Goal: Task Accomplishment & Management: Complete application form

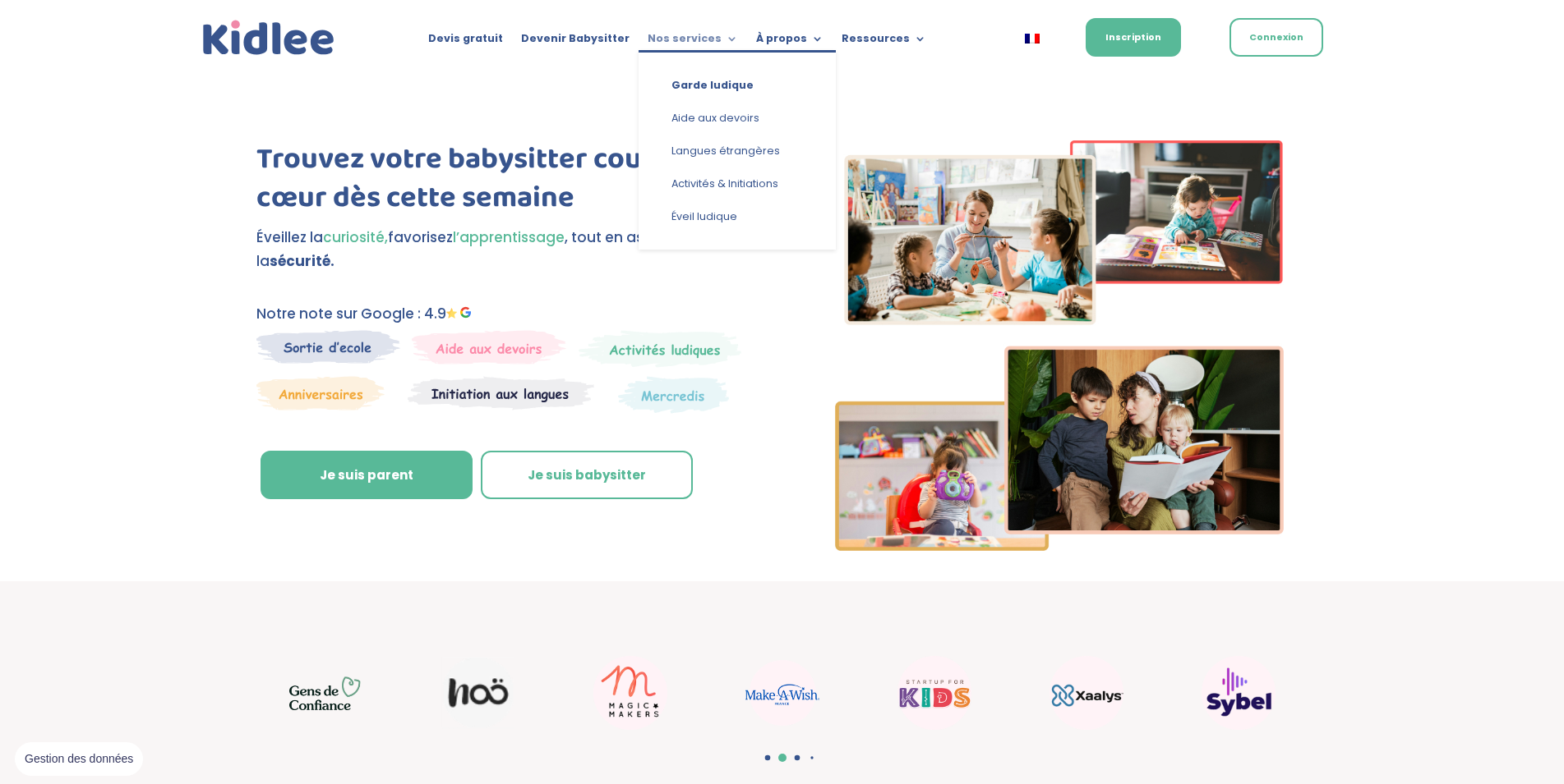
click at [690, 35] on link "Nos services" at bounding box center [692, 41] width 90 height 18
click at [714, 81] on link "Garde ludique" at bounding box center [737, 84] width 164 height 32
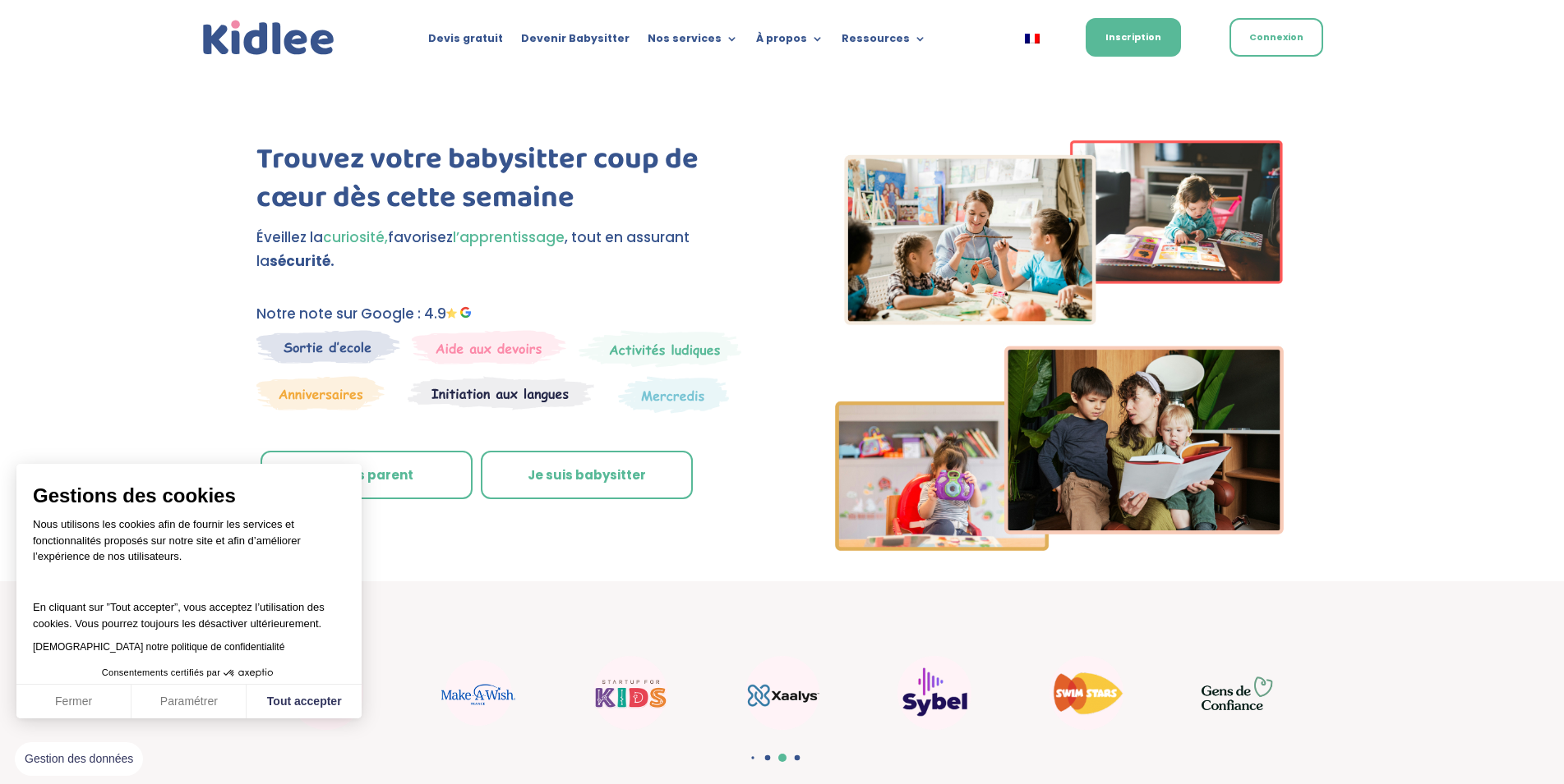
click at [385, 471] on link "Je suis parent" at bounding box center [367, 475] width 212 height 49
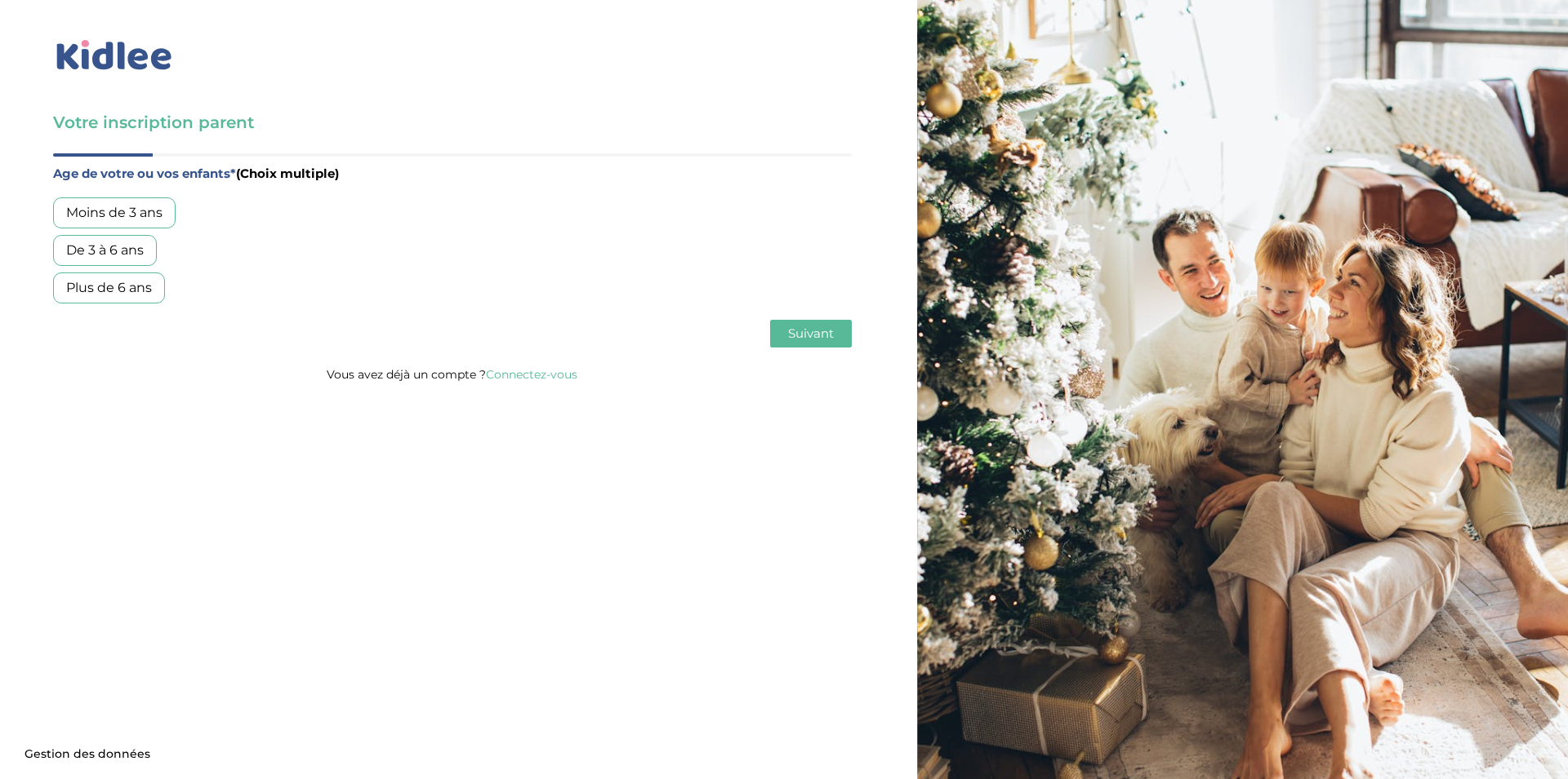
click at [137, 225] on div "Moins de 3 ans" at bounding box center [114, 213] width 123 height 31
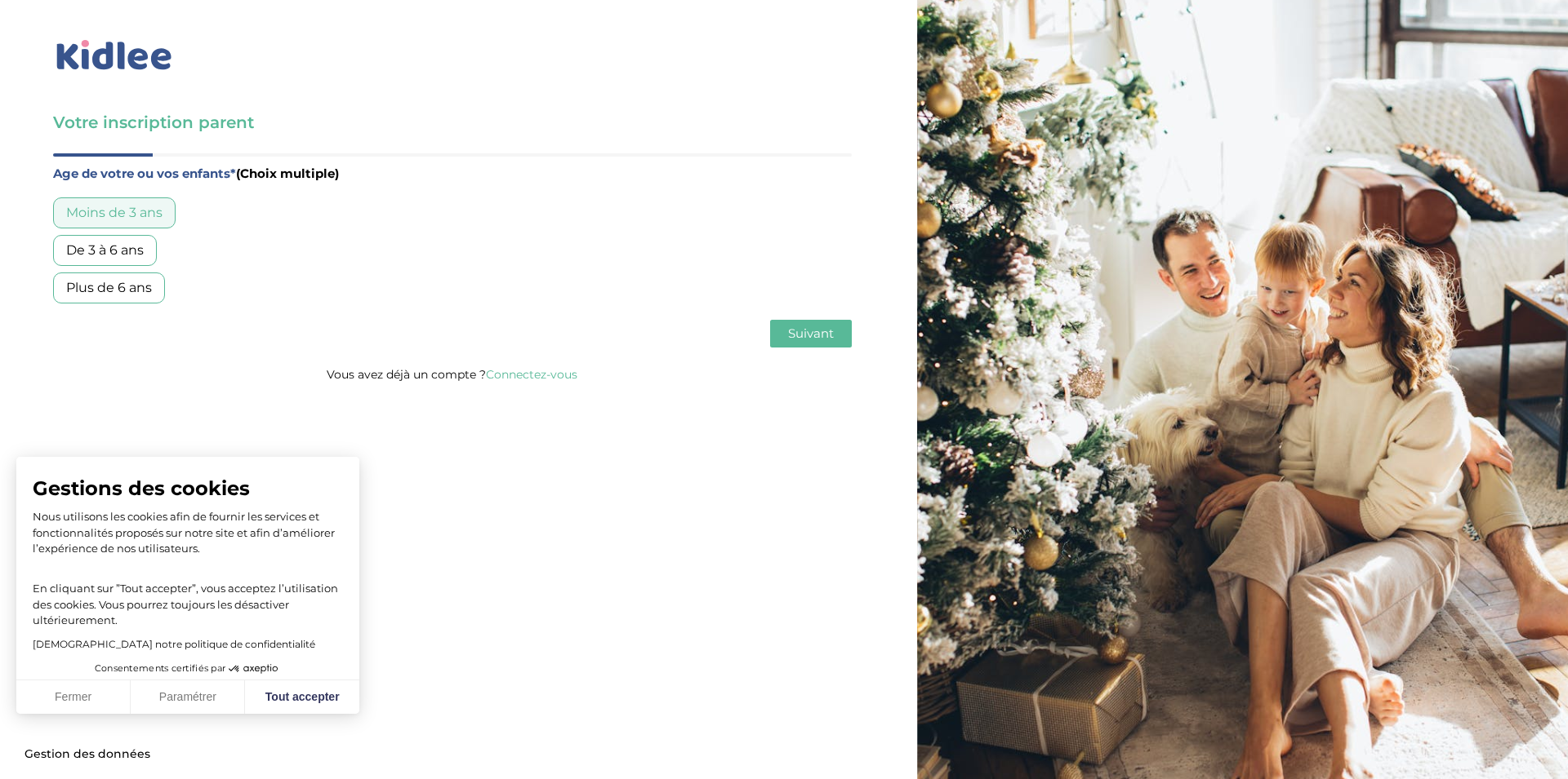
click at [127, 207] on div "Moins de 3 ans" at bounding box center [114, 213] width 123 height 31
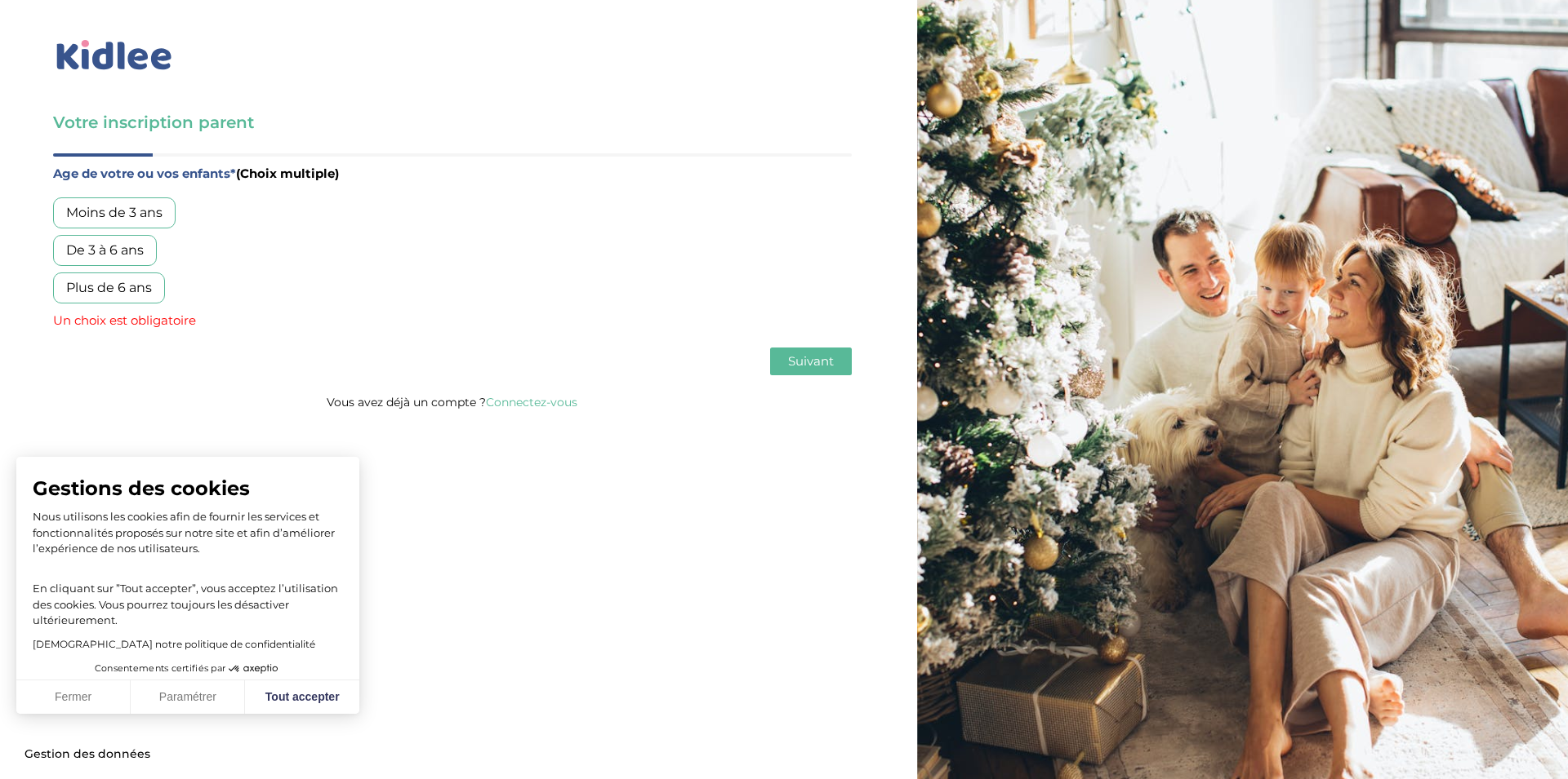
click at [143, 210] on div "Moins de 3 ans" at bounding box center [114, 213] width 123 height 31
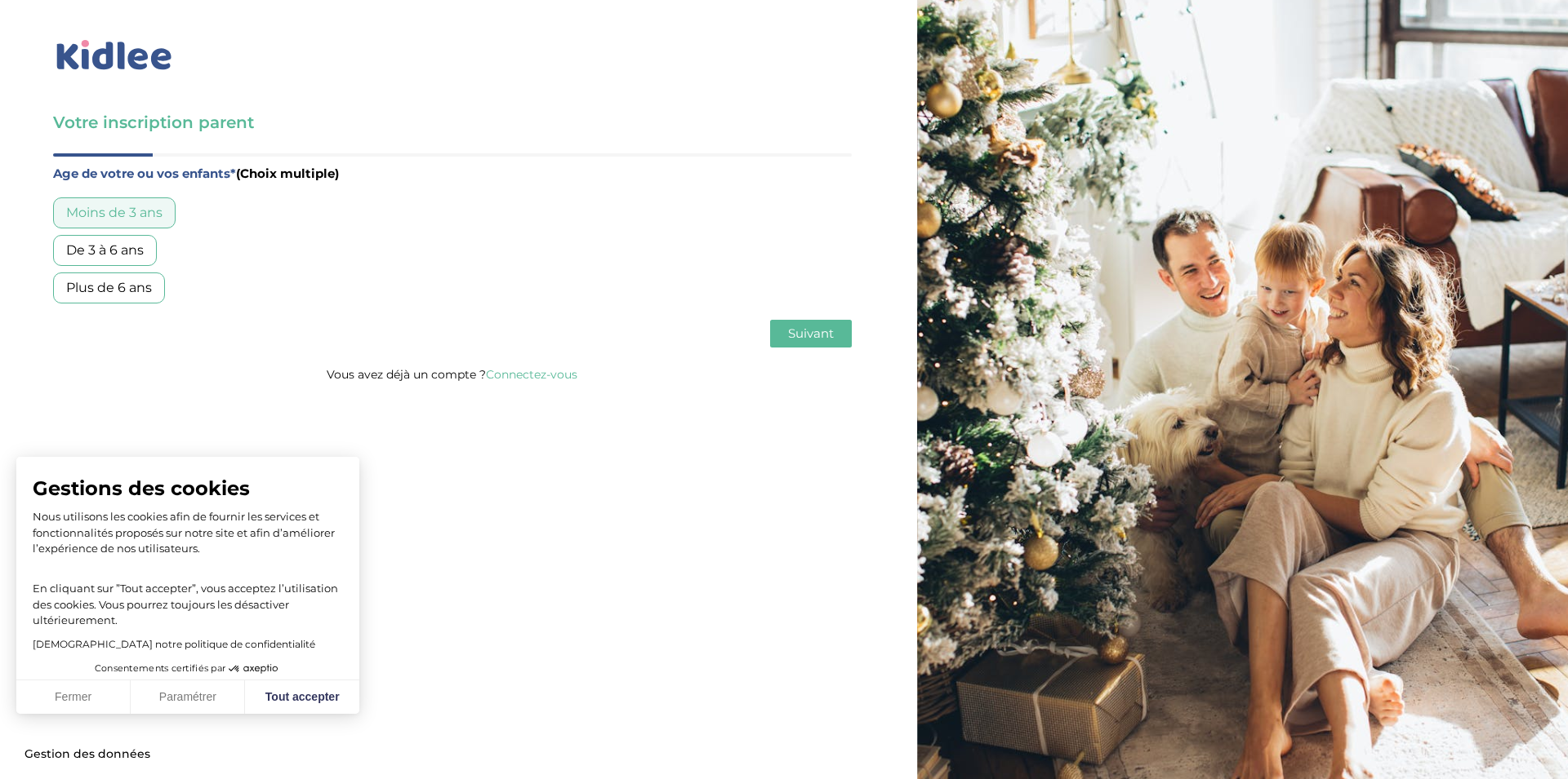
click at [125, 254] on div "De 3 à 6 ans" at bounding box center [105, 251] width 103 height 31
click at [310, 688] on button "Tout accepter" at bounding box center [303, 697] width 114 height 34
checkbox input "true"
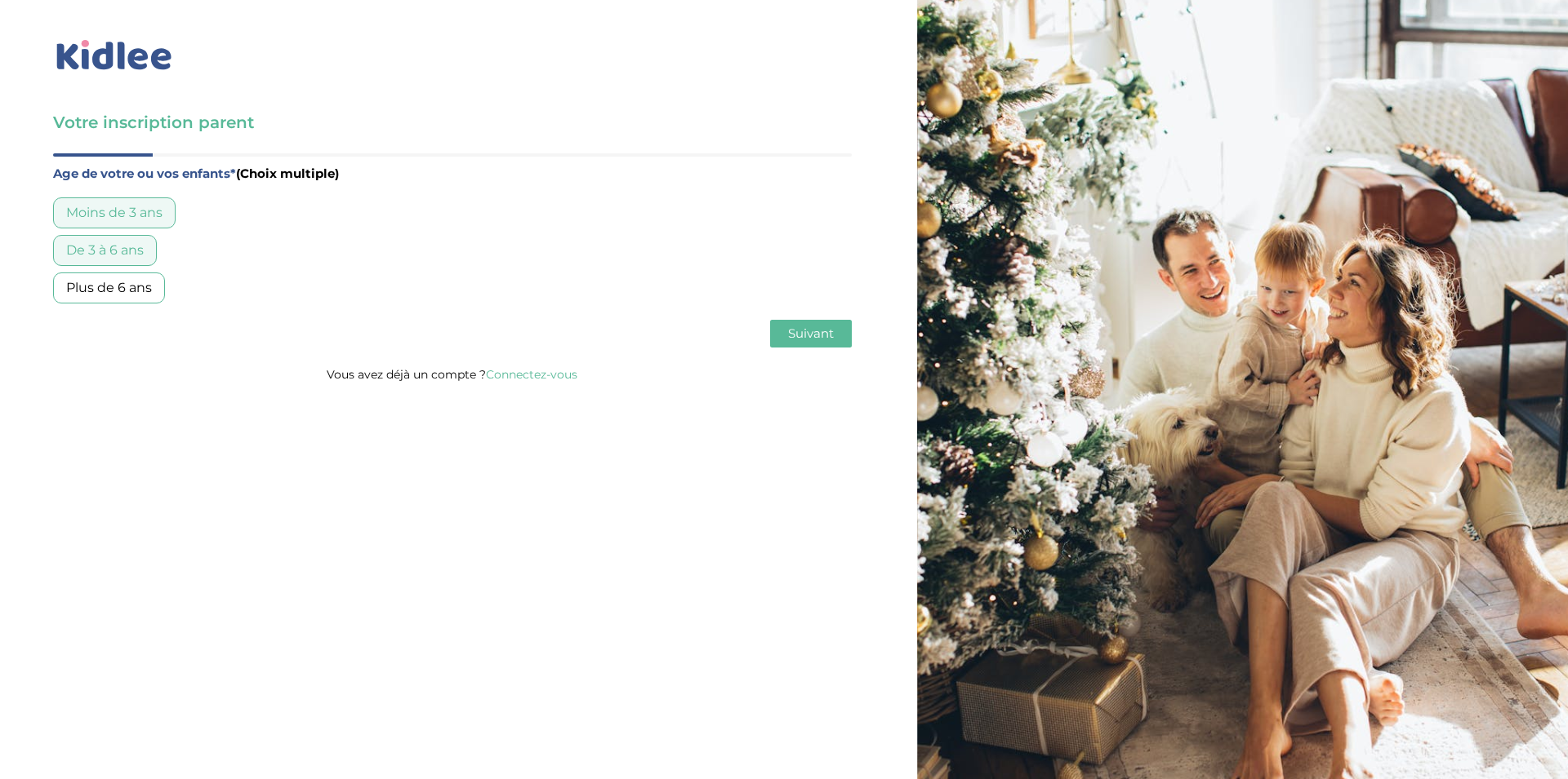
click at [820, 328] on span "Suivant" at bounding box center [811, 333] width 46 height 16
click at [137, 210] on div "Garde régulière" at bounding box center [117, 213] width 127 height 31
click at [814, 337] on span "Suivant" at bounding box center [811, 333] width 46 height 16
click at [159, 215] on div "Moins de 30h/mois" at bounding box center [128, 213] width 149 height 31
click at [825, 336] on span "Suivant" at bounding box center [811, 333] width 46 height 16
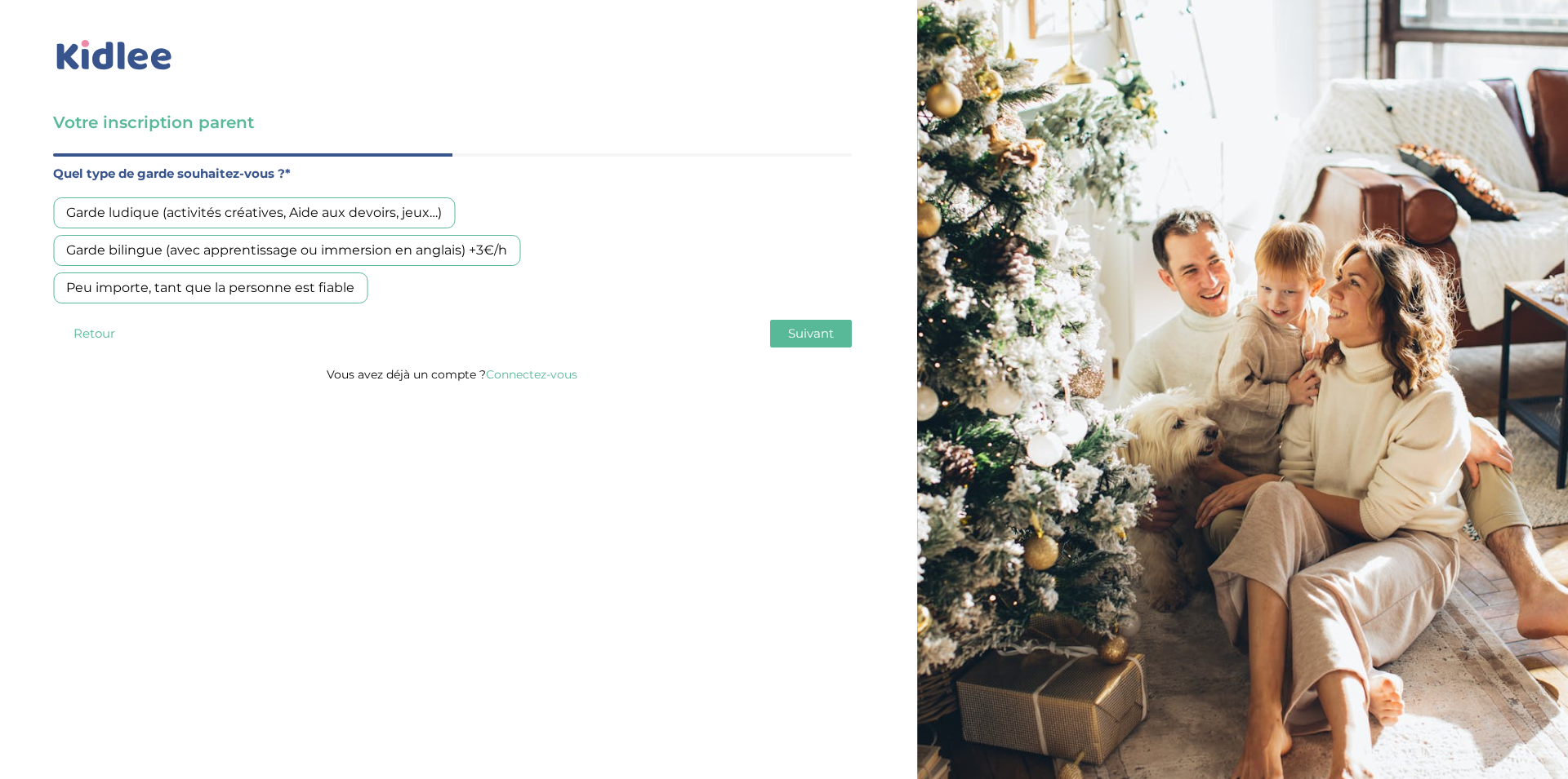
click at [386, 218] on div "Garde ludique (activités créatives, Aide aux devoirs, jeux…)" at bounding box center [255, 213] width 402 height 31
click at [318, 281] on div "Peu importe, tant que la personne est fiable" at bounding box center [210, 289] width 315 height 31
click at [810, 330] on span "Suivant" at bounding box center [811, 333] width 46 height 16
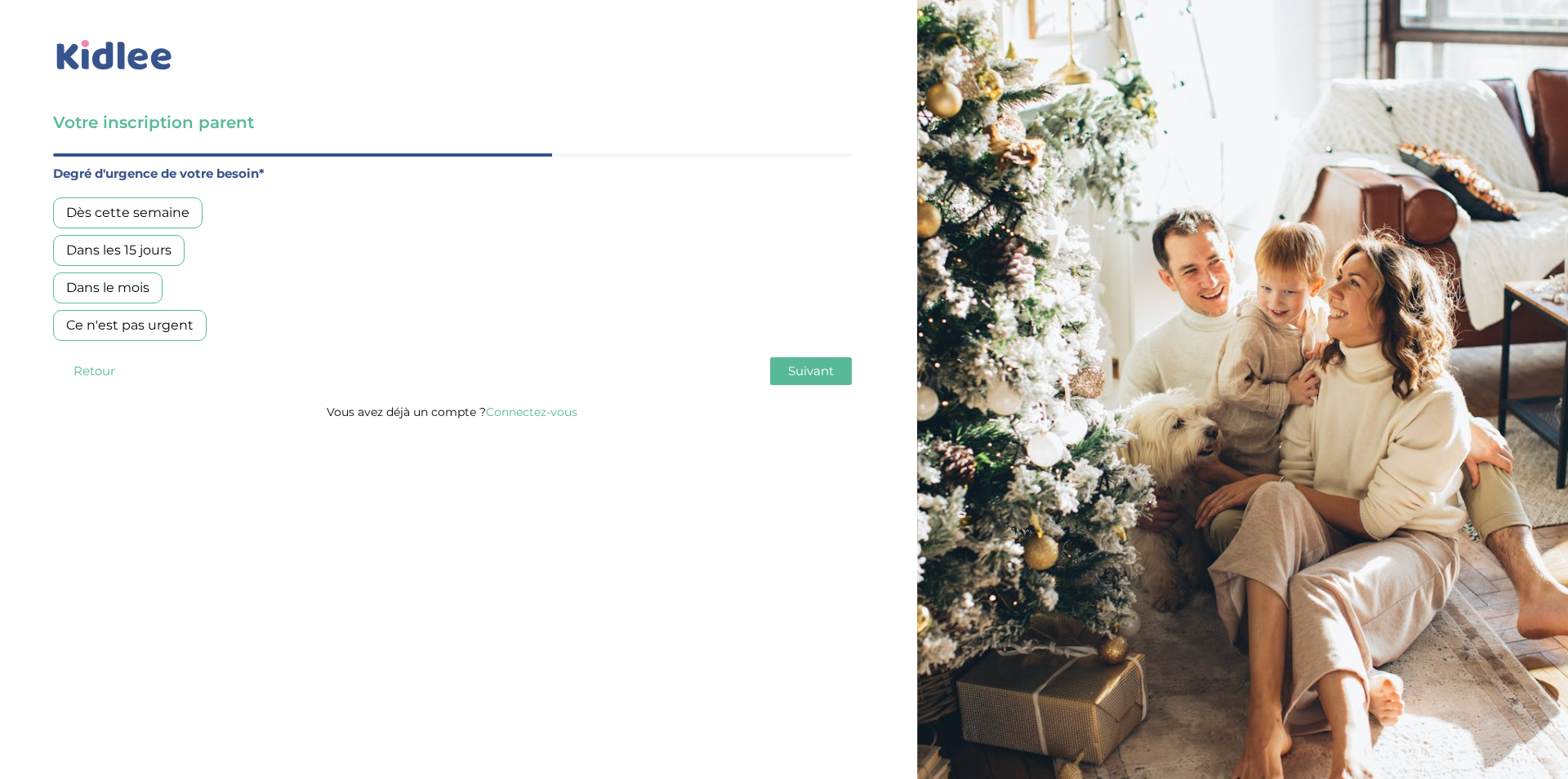
click at [165, 248] on div "Dans les 15 jours" at bounding box center [119, 251] width 132 height 31
click at [802, 366] on span "Suivant" at bounding box center [811, 371] width 46 height 16
click at [149, 217] on div "Oui, via une agence" at bounding box center [130, 213] width 154 height 31
click at [178, 256] on div "Oui, en direct ou via cercle proche" at bounding box center [177, 251] width 247 height 31
click at [166, 204] on div "Oui, via une agence" at bounding box center [130, 213] width 154 height 31
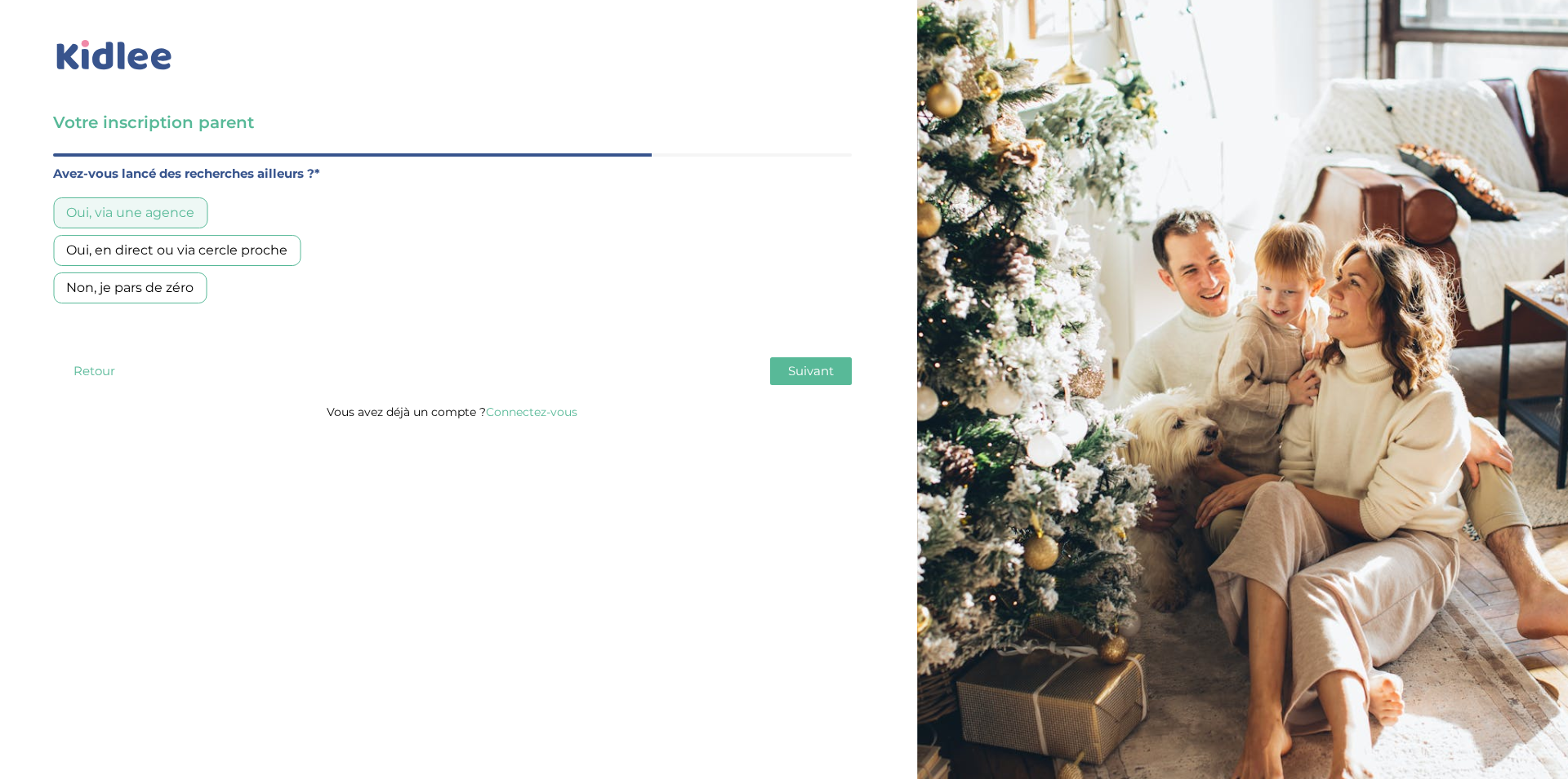
click at [819, 364] on span "Suivant" at bounding box center [811, 371] width 46 height 16
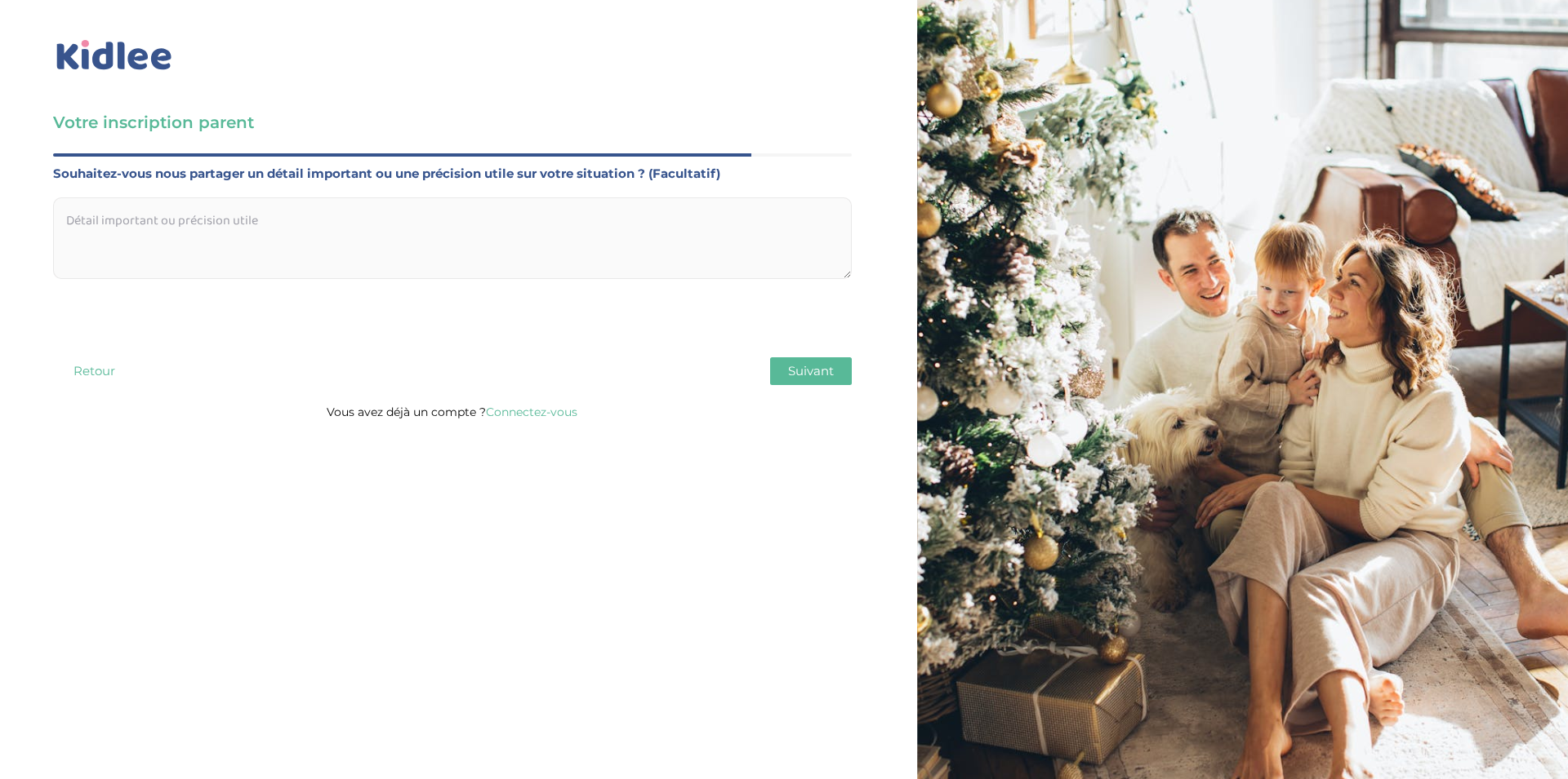
click at [814, 377] on span "Suivant" at bounding box center [811, 371] width 46 height 16
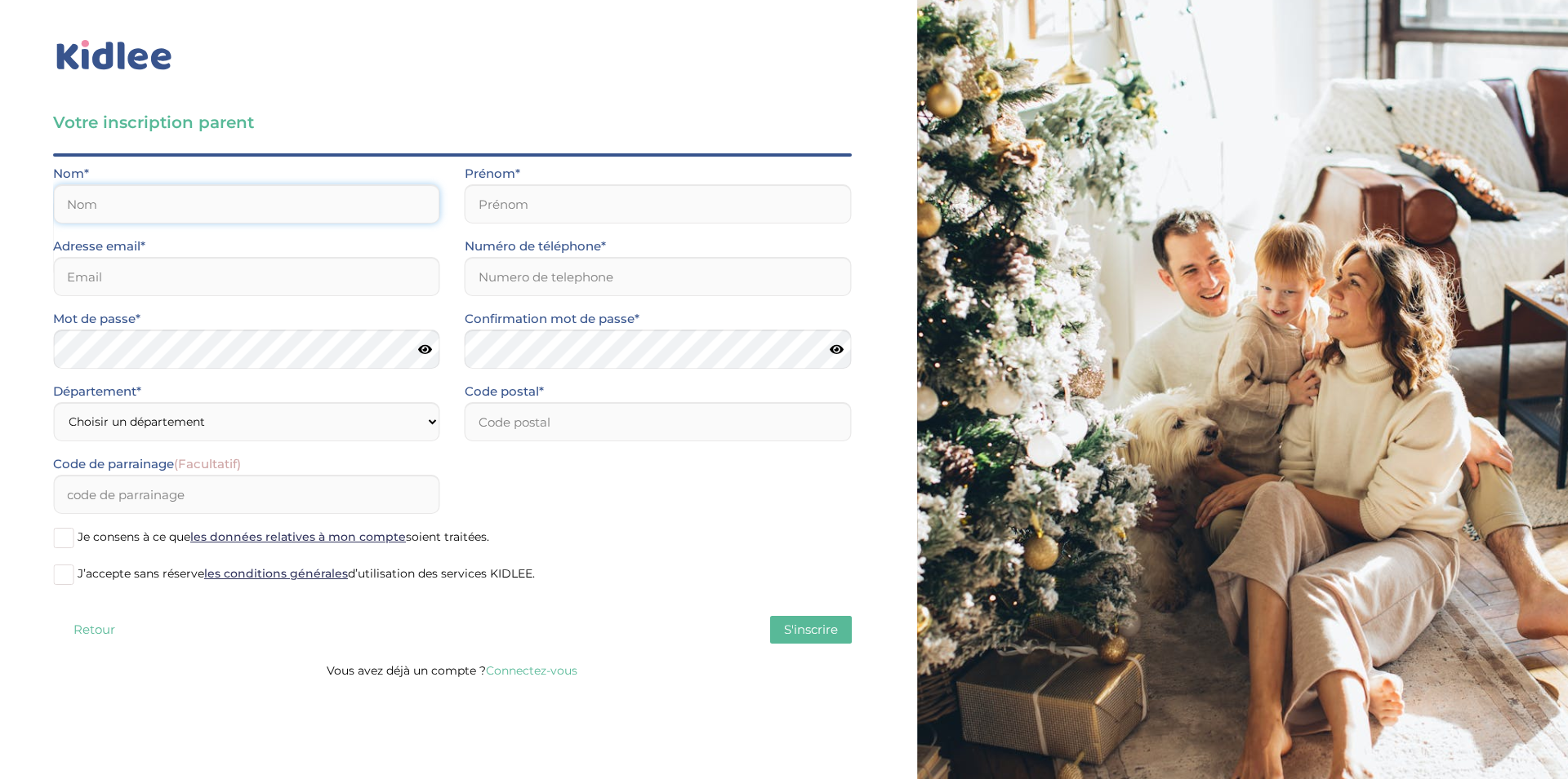
click at [171, 204] on input "text" at bounding box center [247, 204] width 387 height 39
type input "Afchain"
type input "Céline"
type input "[EMAIL_ADDRESS][DOMAIN_NAME]"
type input "0633635594"
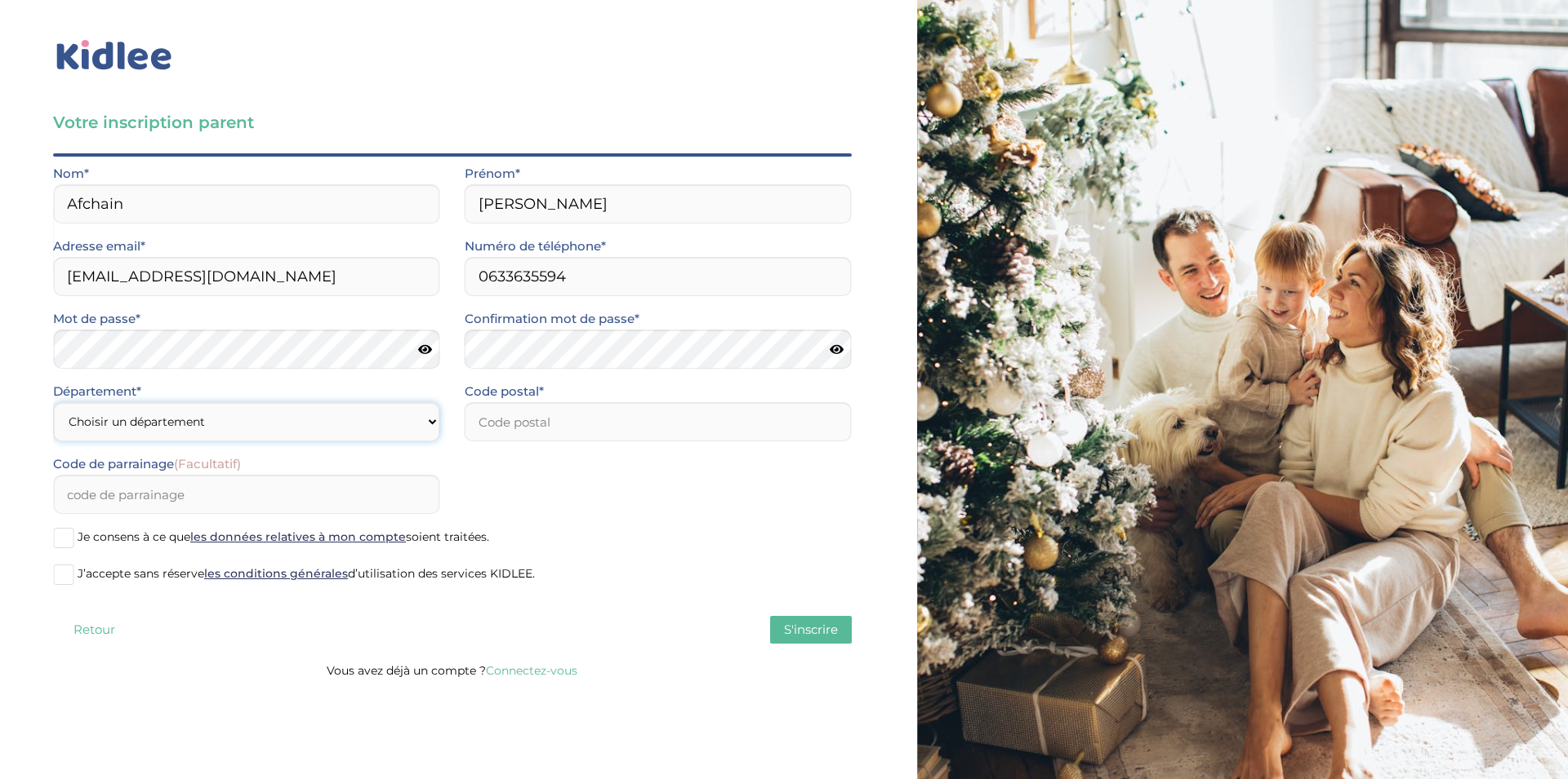
click at [53, 402] on select "Choisir un département Paris (75) Hauts-de-Seine (92) Yvelines (78) Val-de-Marn…" at bounding box center [247, 421] width 387 height 39
select select "75"
click option "Paris (75)" at bounding box center [0, 0] width 0 height 0
click at [523, 427] on input "number" at bounding box center [659, 421] width 387 height 39
type input "75011"
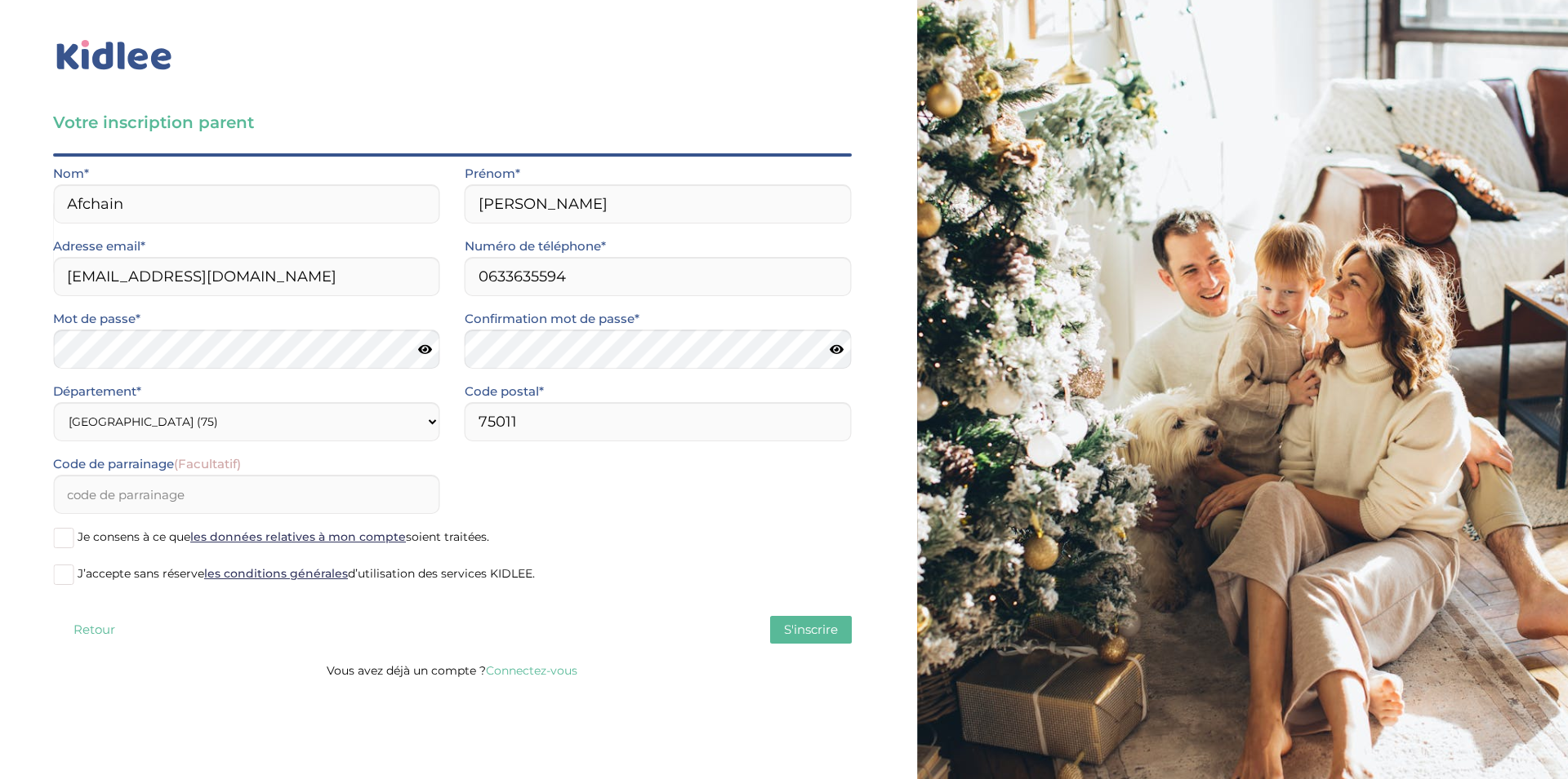
click at [65, 544] on span at bounding box center [64, 538] width 20 height 20
click at [0, 0] on input "Je consens à ce que les données relatives à mon compte soient traitées." at bounding box center [0, 0] width 0 height 0
click at [75, 577] on label "J’accepte sans réserve les conditions générales d’utilisation des services KIDL…" at bounding box center [453, 575] width 799 height 25
click at [0, 0] on input "J’accepte sans réserve les conditions générales d’utilisation des services KIDL…" at bounding box center [0, 0] width 0 height 0
click at [814, 628] on span "S'inscrire" at bounding box center [811, 630] width 53 height 16
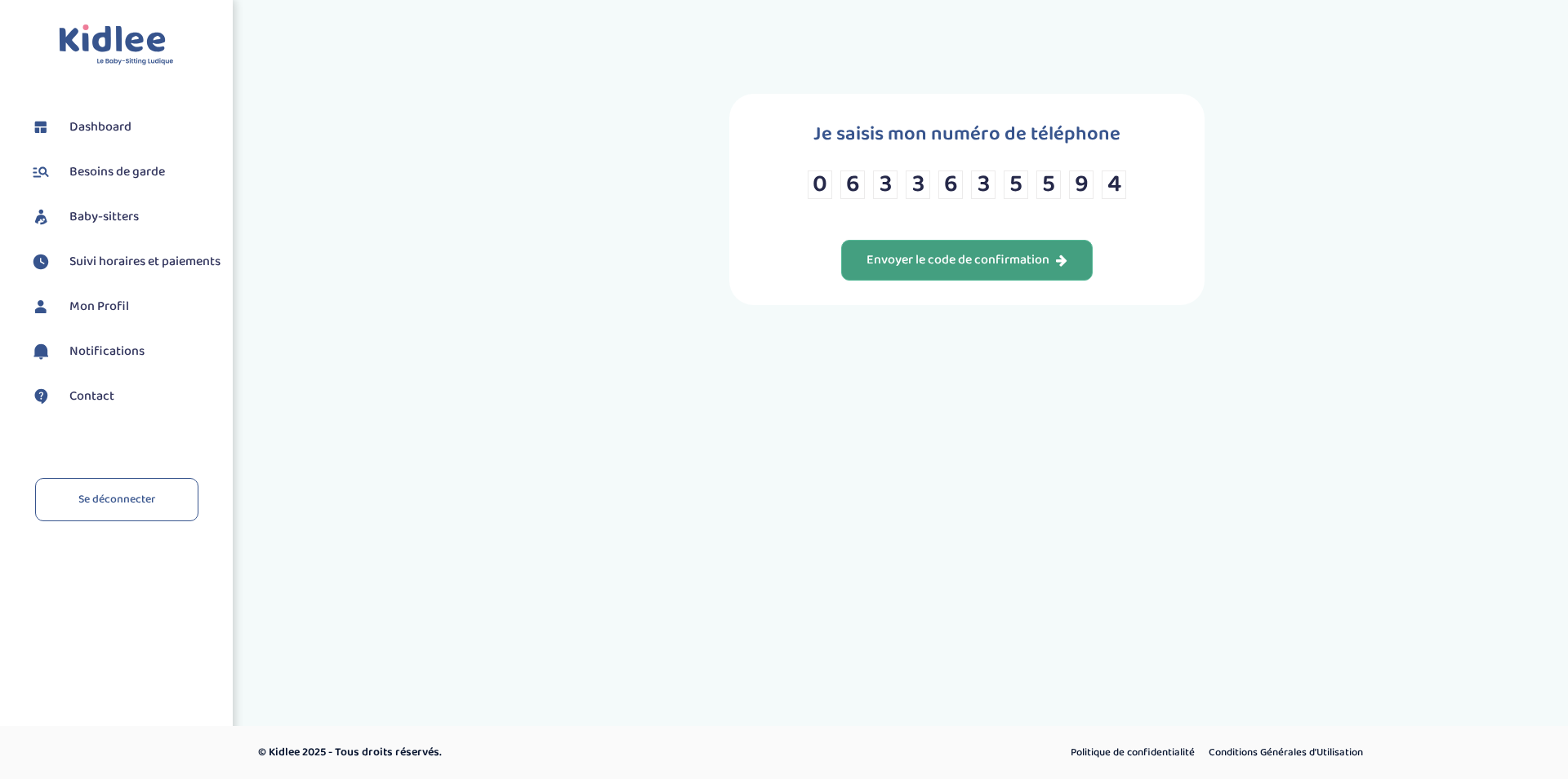
click at [1028, 270] on div "Envoyer le code de confirmation" at bounding box center [967, 261] width 201 height 18
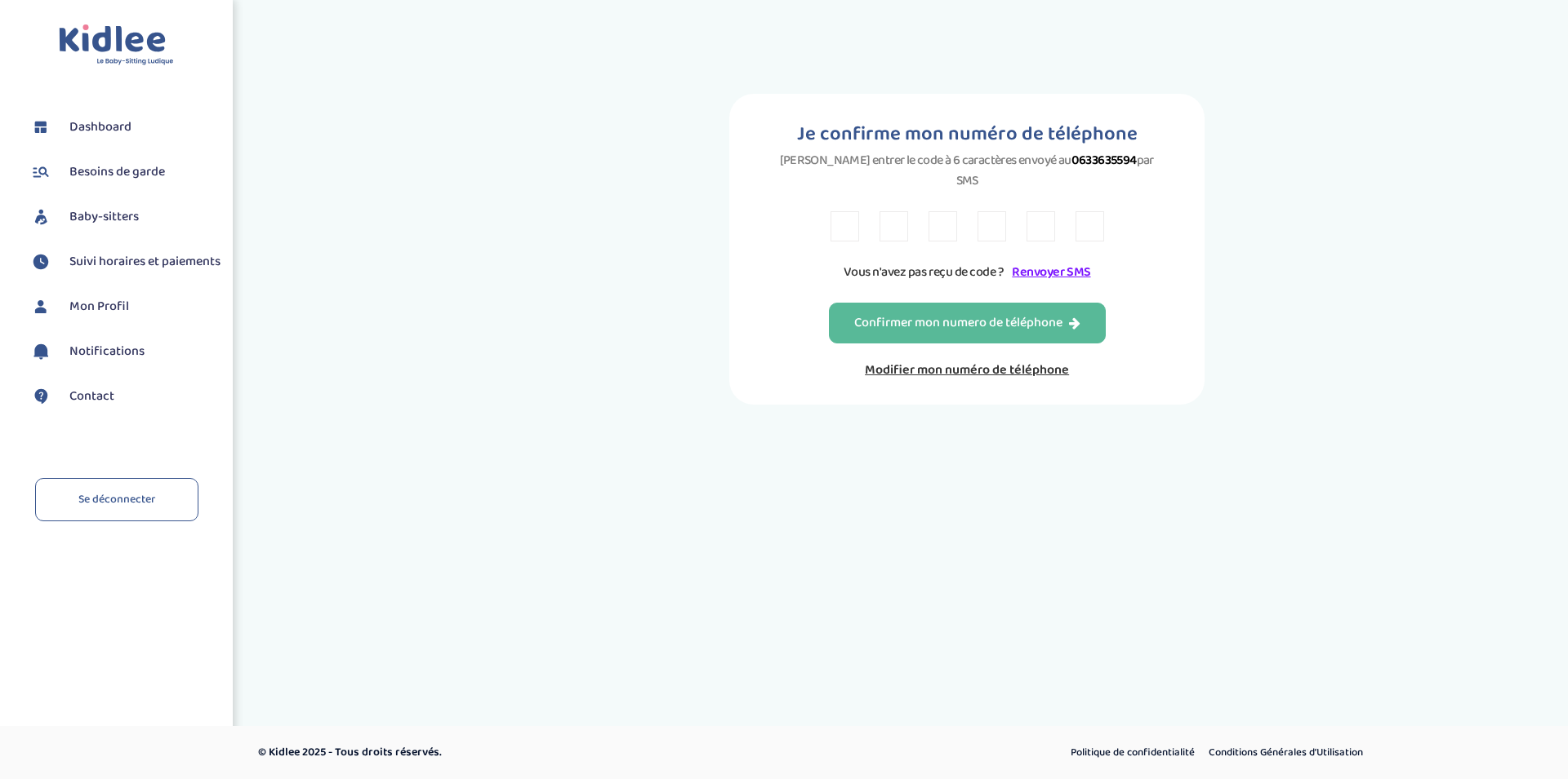
click at [839, 211] on input "text" at bounding box center [844, 226] width 29 height 30
type input "4"
type input "D"
type input "7"
type input "L"
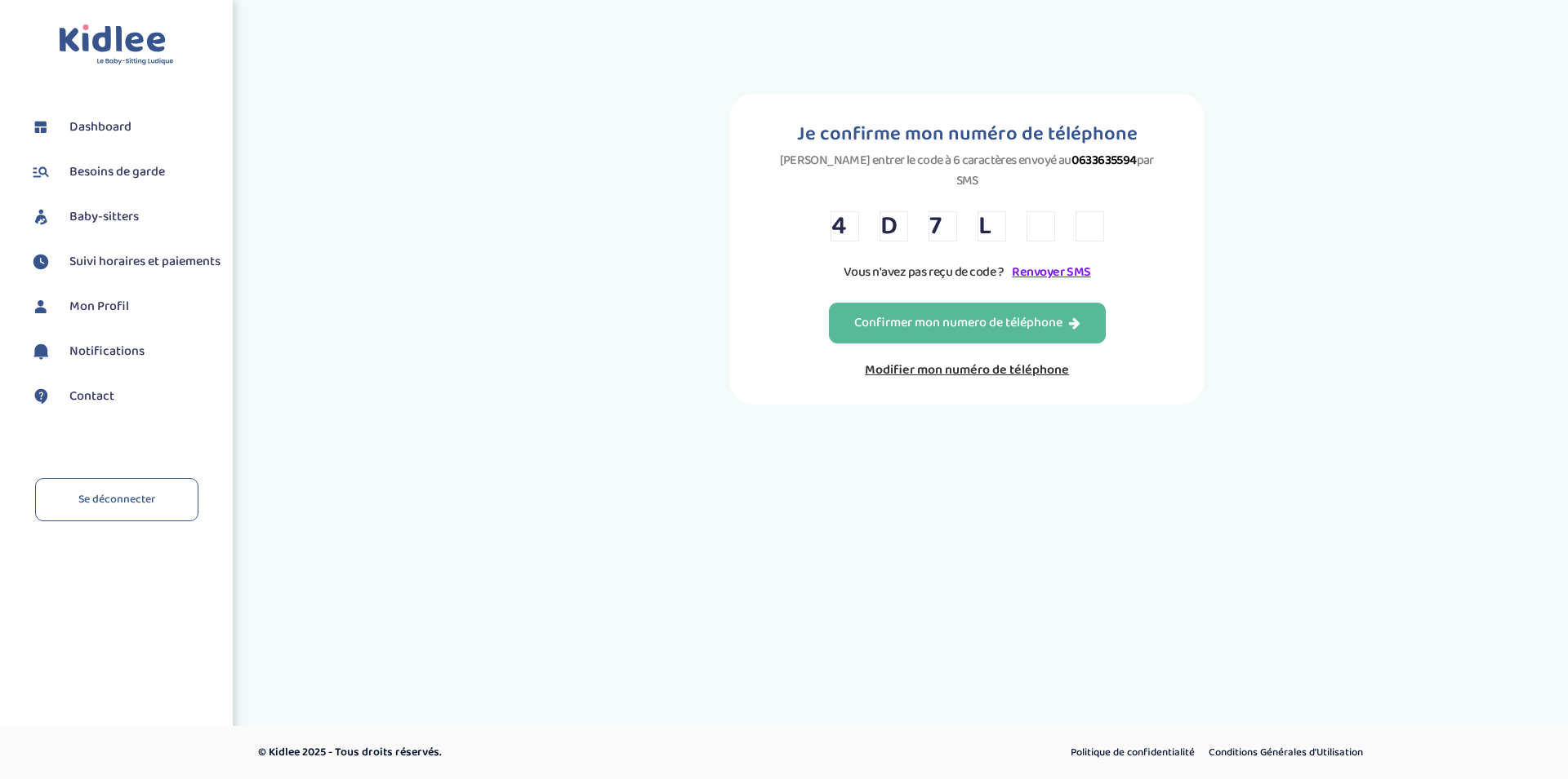
type input "9"
type input "J"
click at [890, 302] on button "Confirmer mon numero de téléphone" at bounding box center [967, 323] width 277 height 41
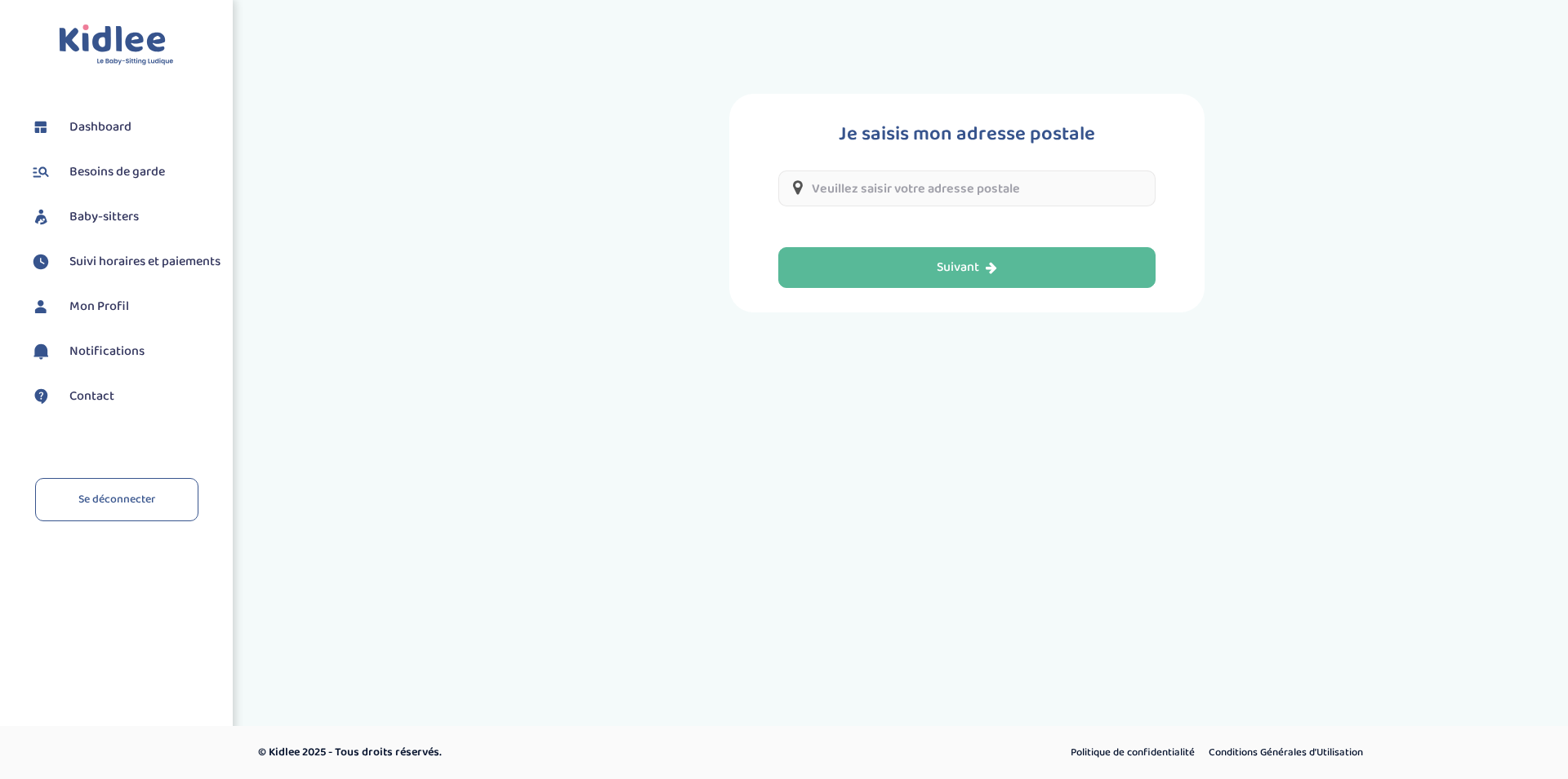
click at [897, 174] on input "text" at bounding box center [967, 188] width 377 height 36
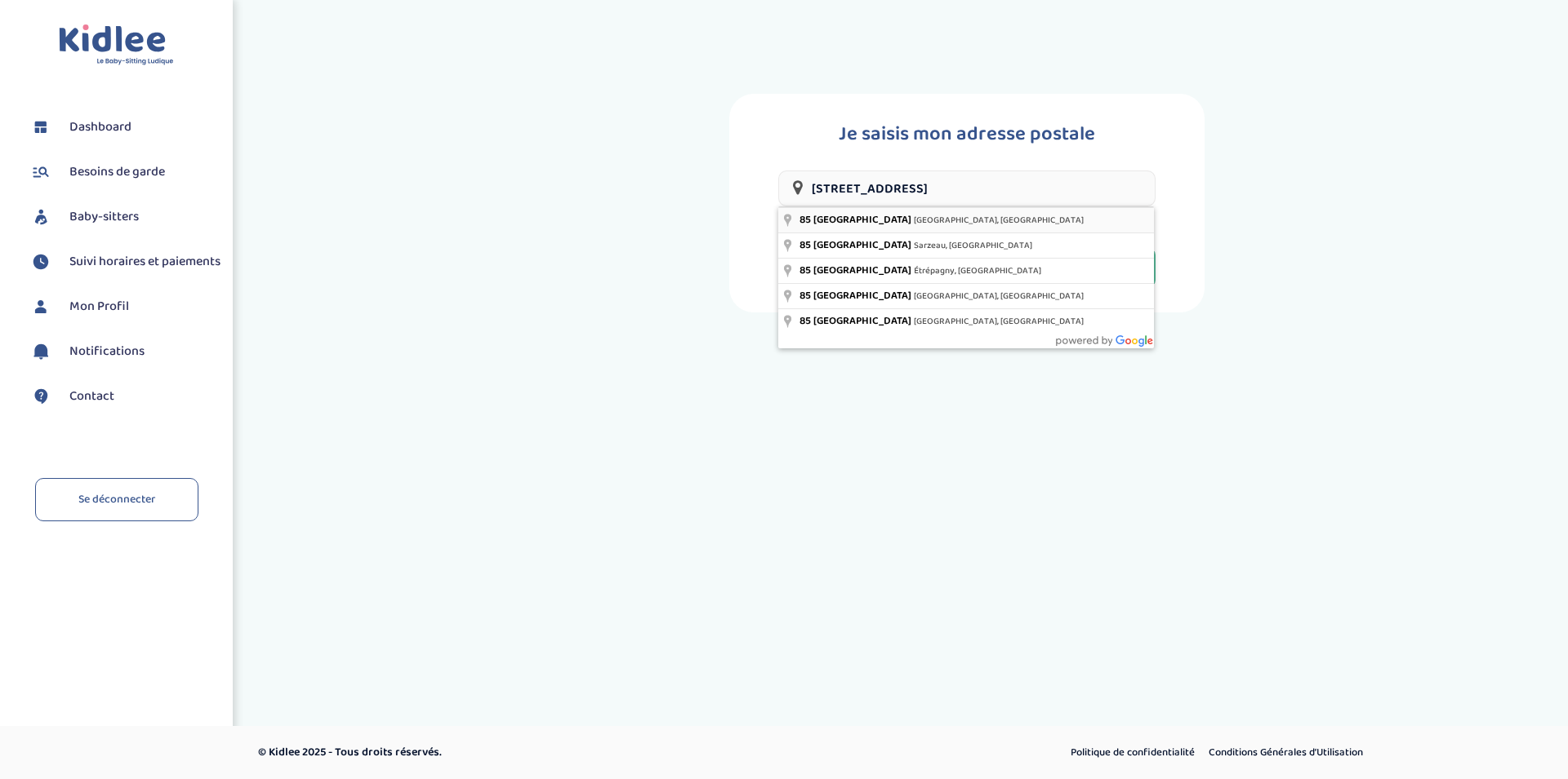
type input "85 Rue Saint-Maur, Paris, France"
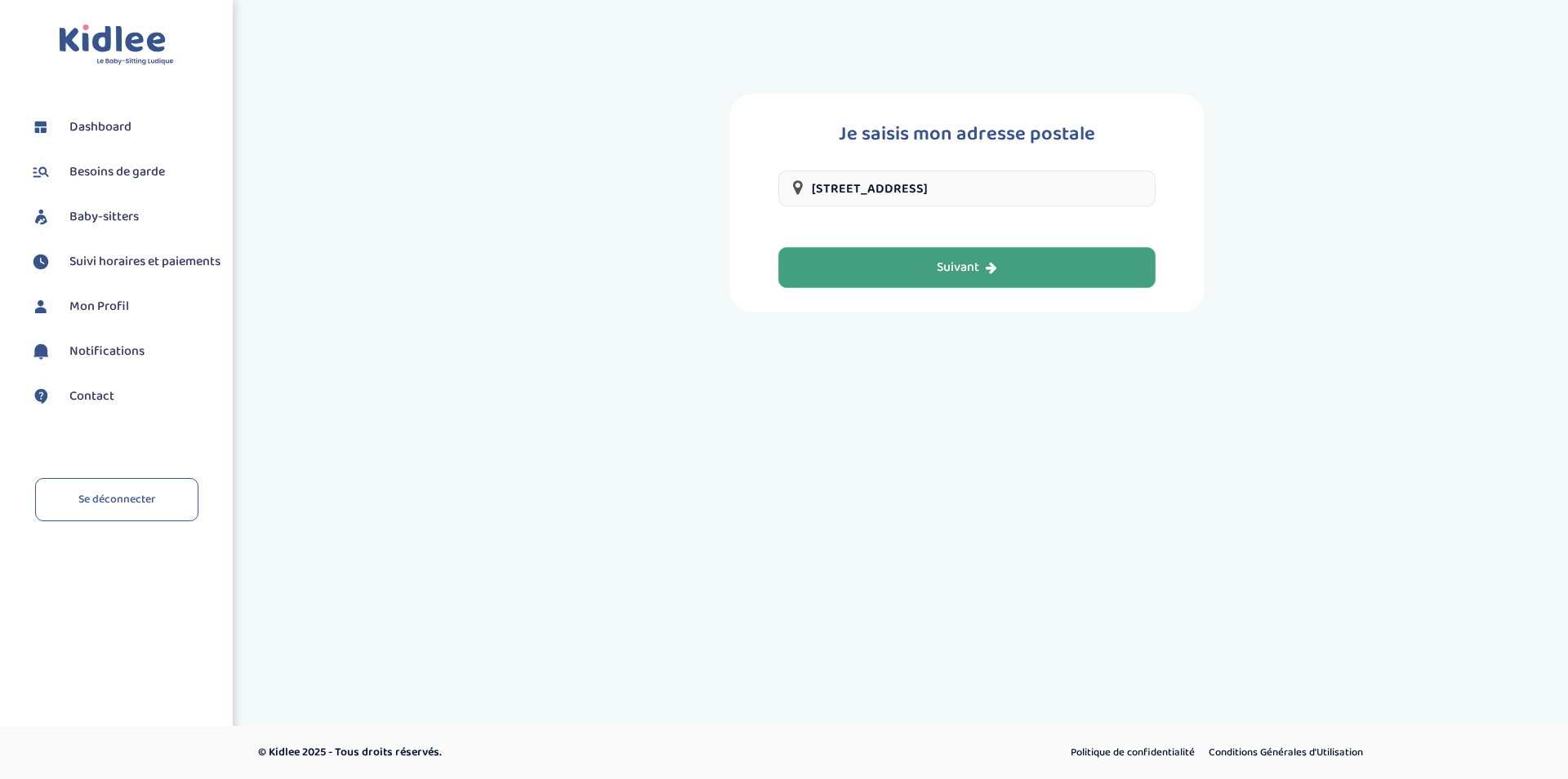
click at [956, 268] on div "Suivant" at bounding box center [967, 268] width 61 height 18
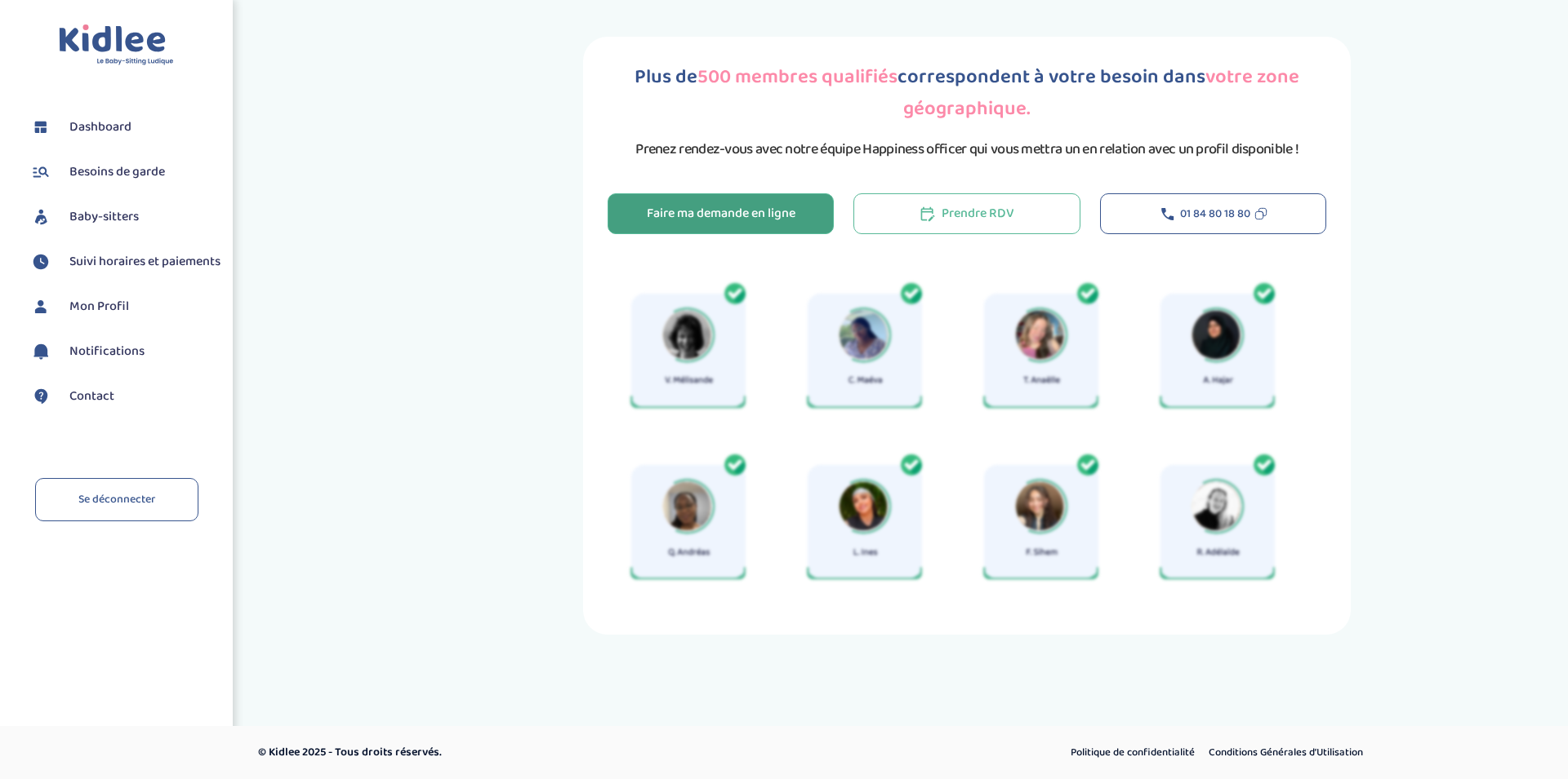
click at [735, 214] on div "Faire ma demande en ligne" at bounding box center [720, 214] width 148 height 18
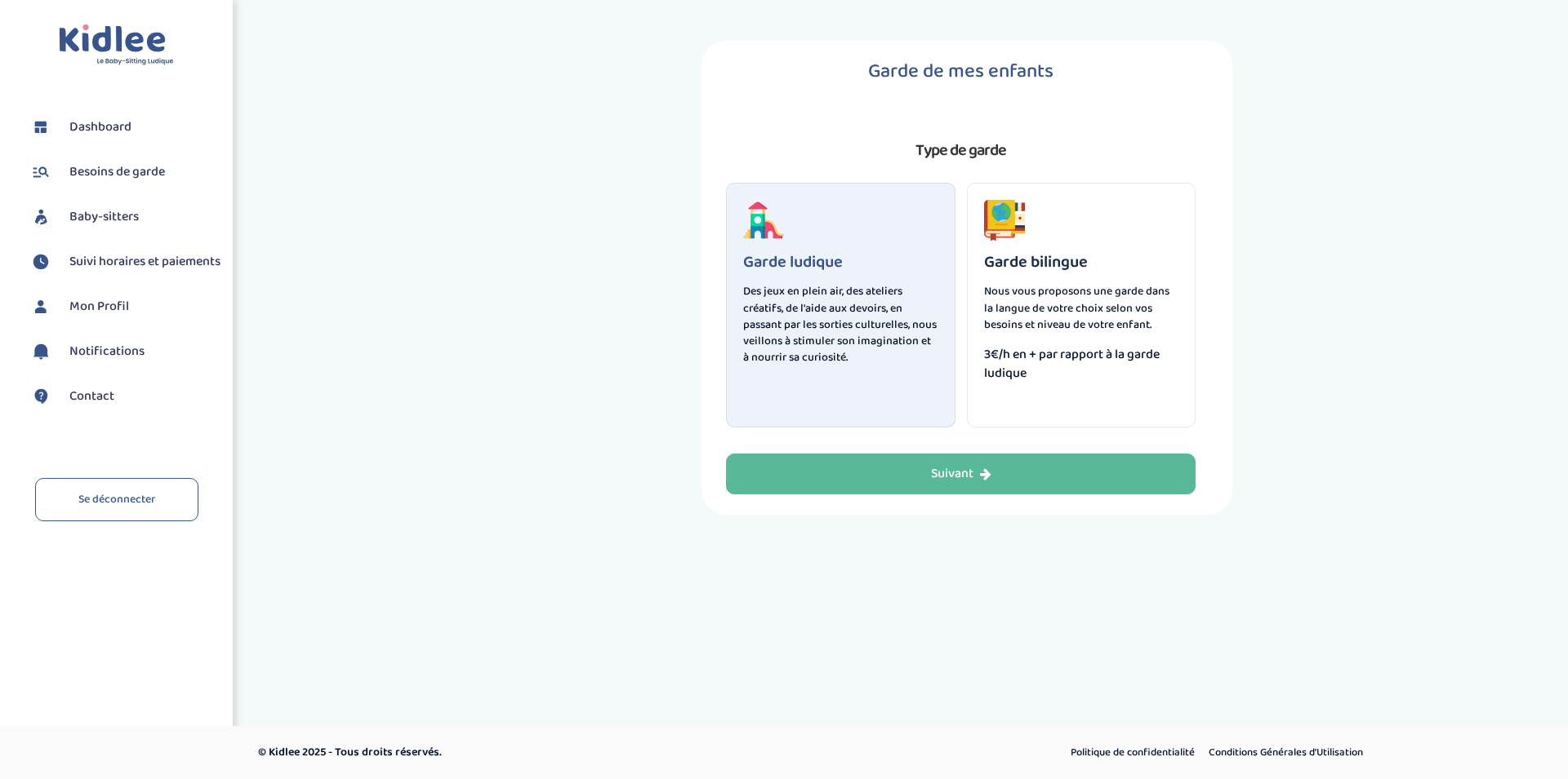
click at [1055, 295] on p "Nous vous proposons une garde dans la langue de votre choix selon vos besoins e…" at bounding box center [1082, 307] width 196 height 49
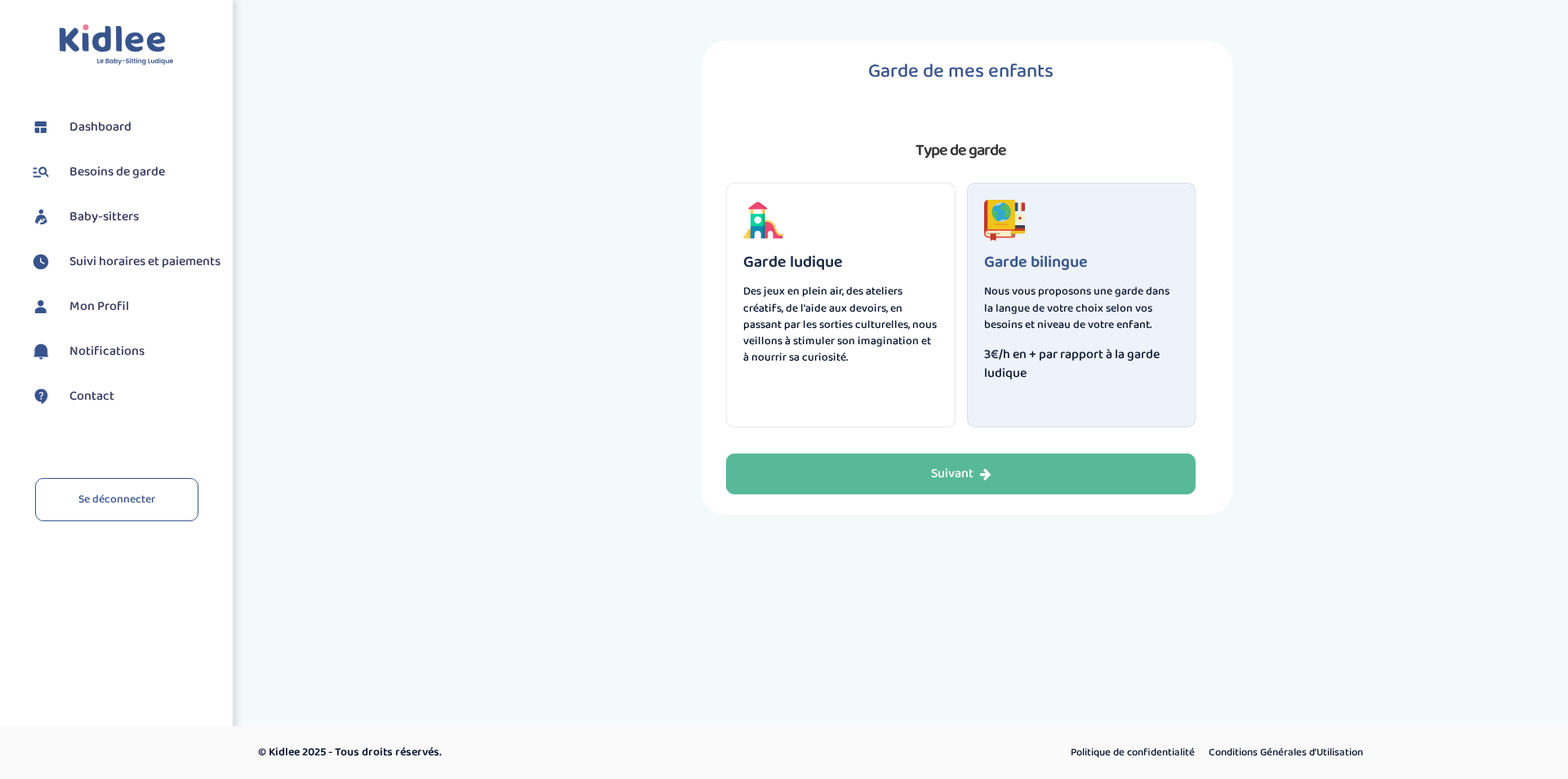
click at [803, 320] on p "Des jeux en plein air, des ateliers créatifs, de l'aide aux devoirs, en passant…" at bounding box center [841, 324] width 196 height 82
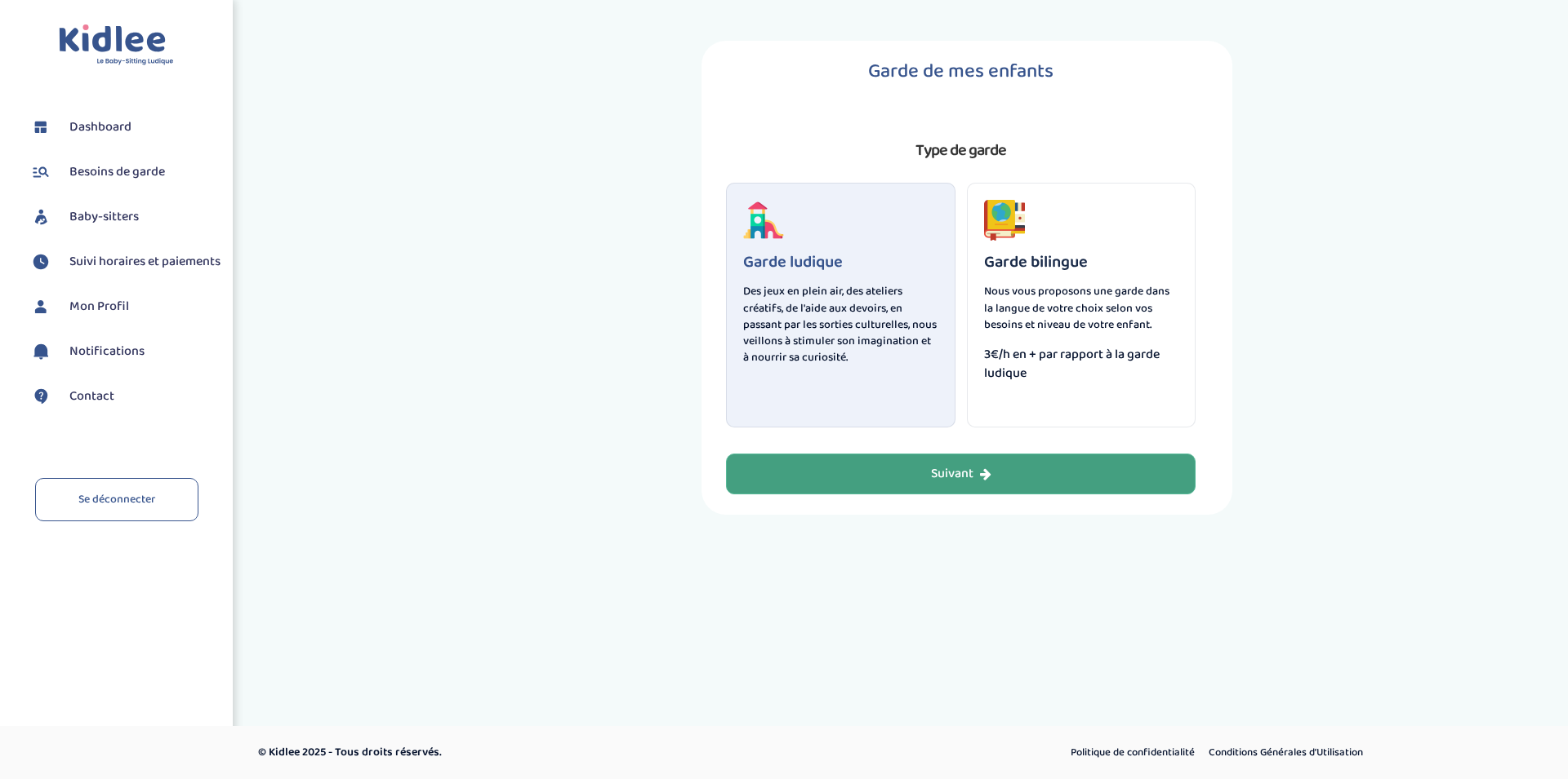
click at [885, 463] on button "Suivant" at bounding box center [960, 474] width 469 height 41
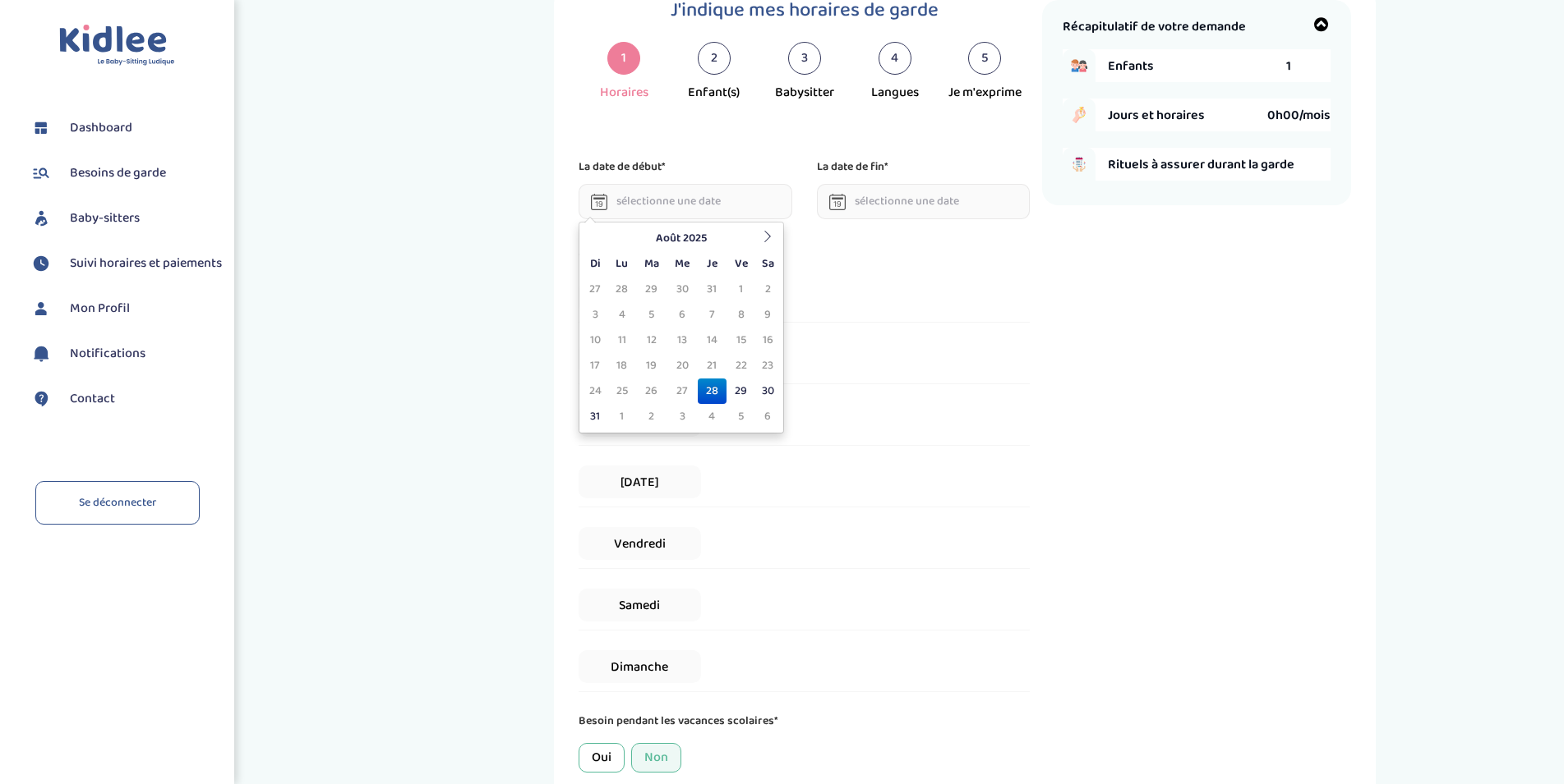
click at [688, 199] on input "text" at bounding box center [685, 201] width 213 height 35
click at [770, 243] on th at bounding box center [768, 238] width 25 height 25
click at [626, 317] on td "8" at bounding box center [621, 315] width 29 height 25
type input "[DATE]"
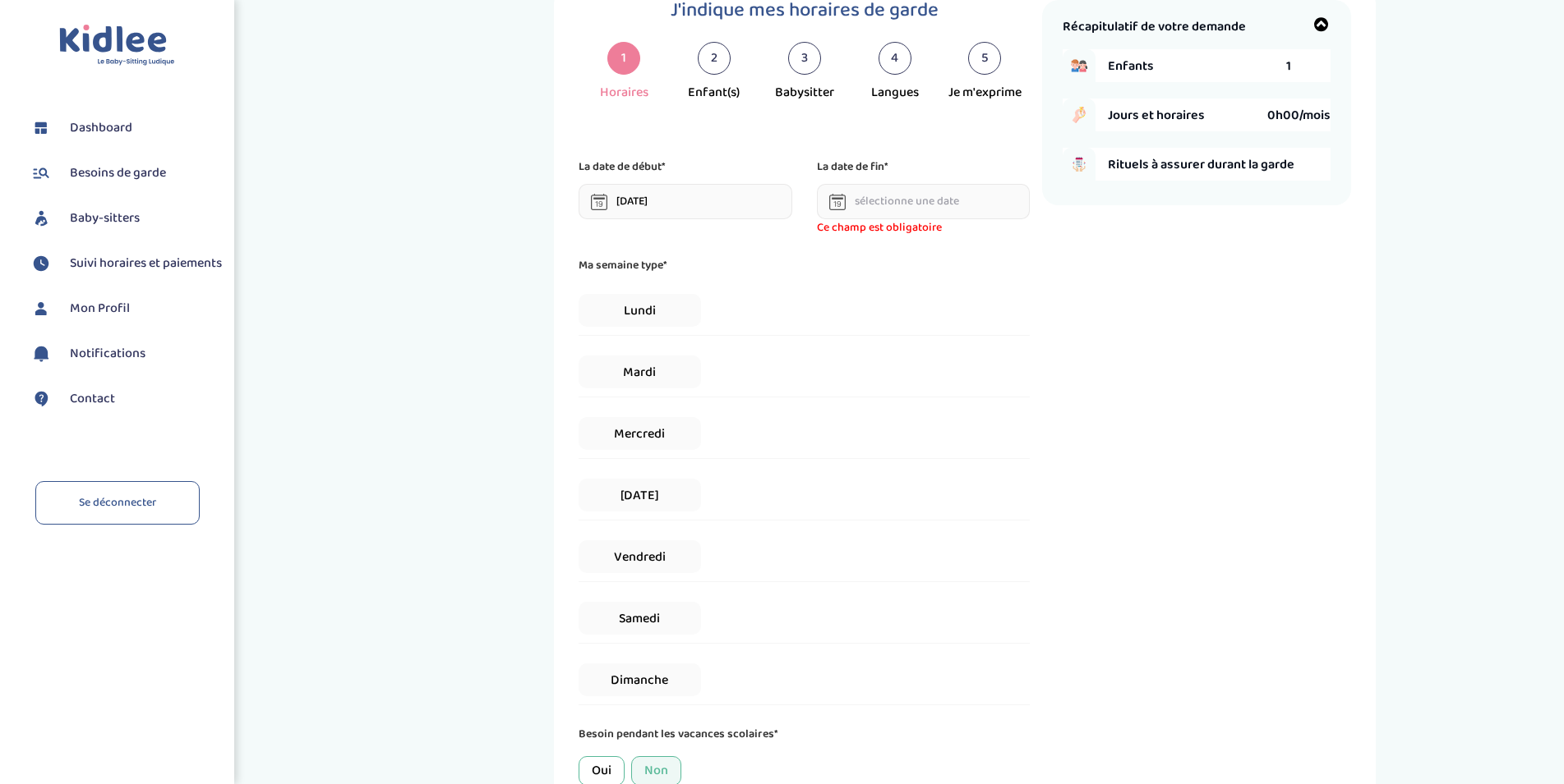
click at [944, 197] on input "text" at bounding box center [924, 201] width 213 height 35
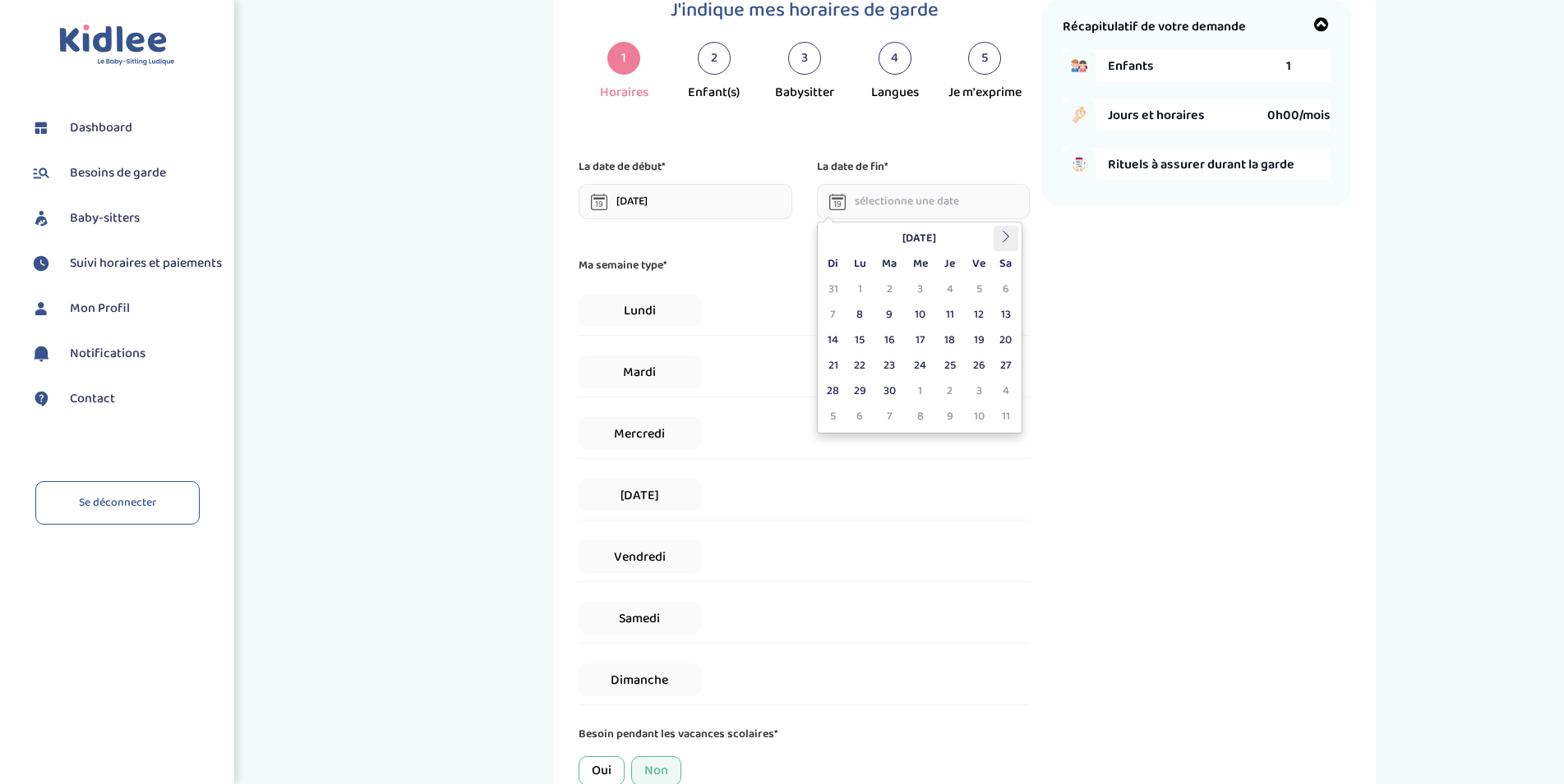
click at [1011, 241] on icon at bounding box center [1005, 237] width 11 height 11
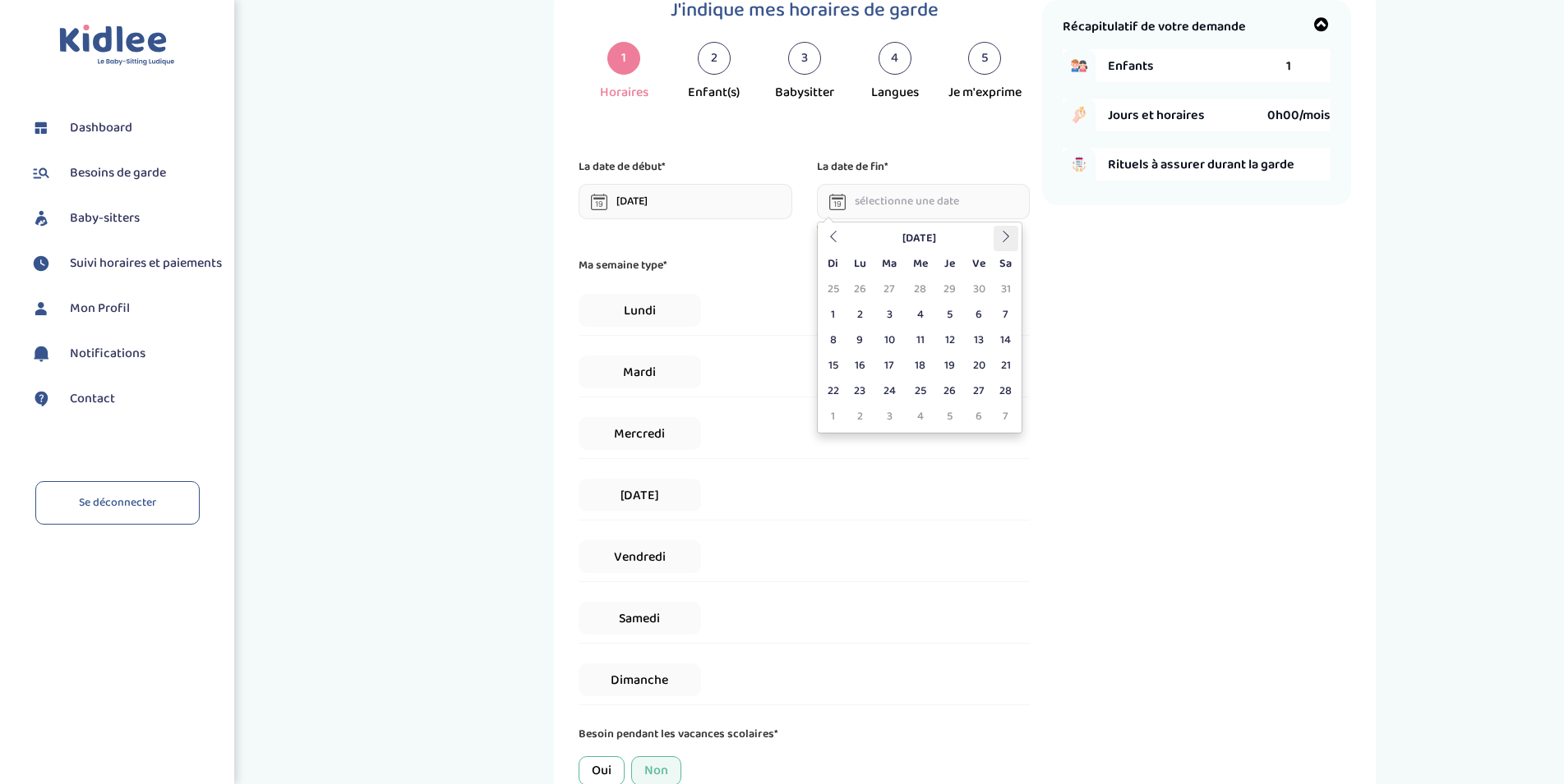
click at [1011, 241] on icon at bounding box center [1005, 237] width 11 height 11
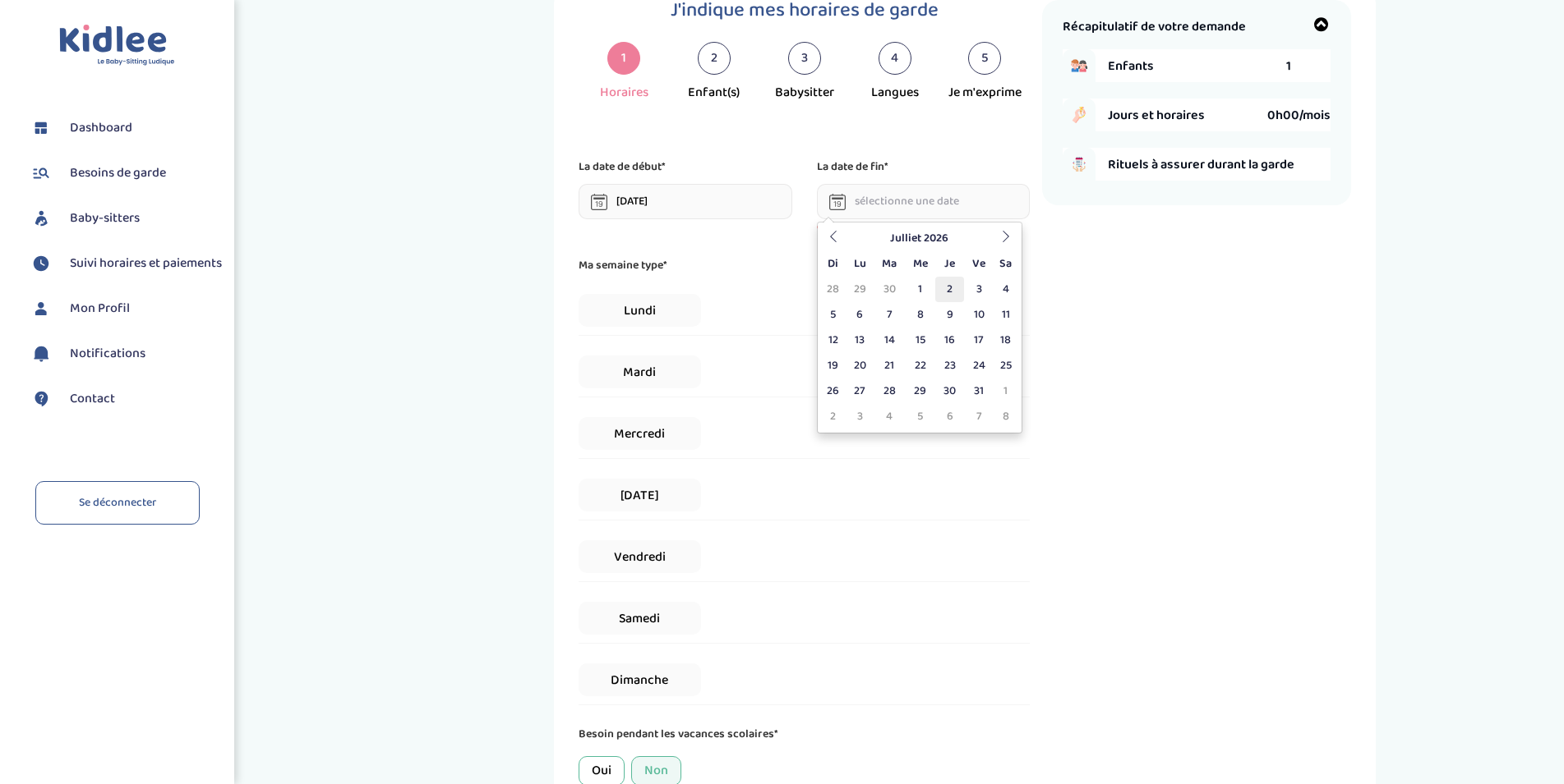
click at [943, 292] on td "2" at bounding box center [949, 289] width 29 height 25
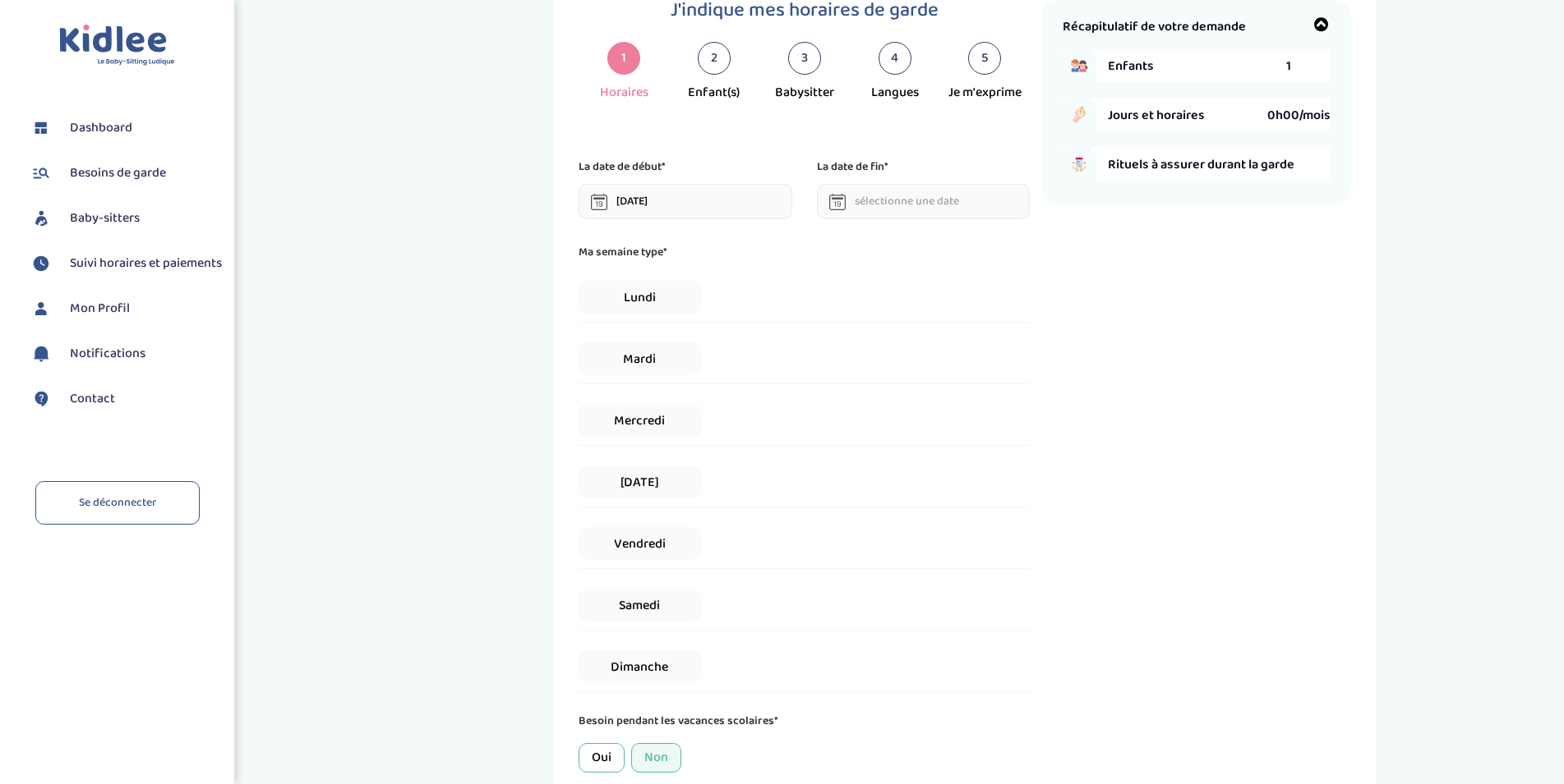
type input "02-07-2026"
click at [674, 296] on span "Lundi" at bounding box center [639, 297] width 122 height 32
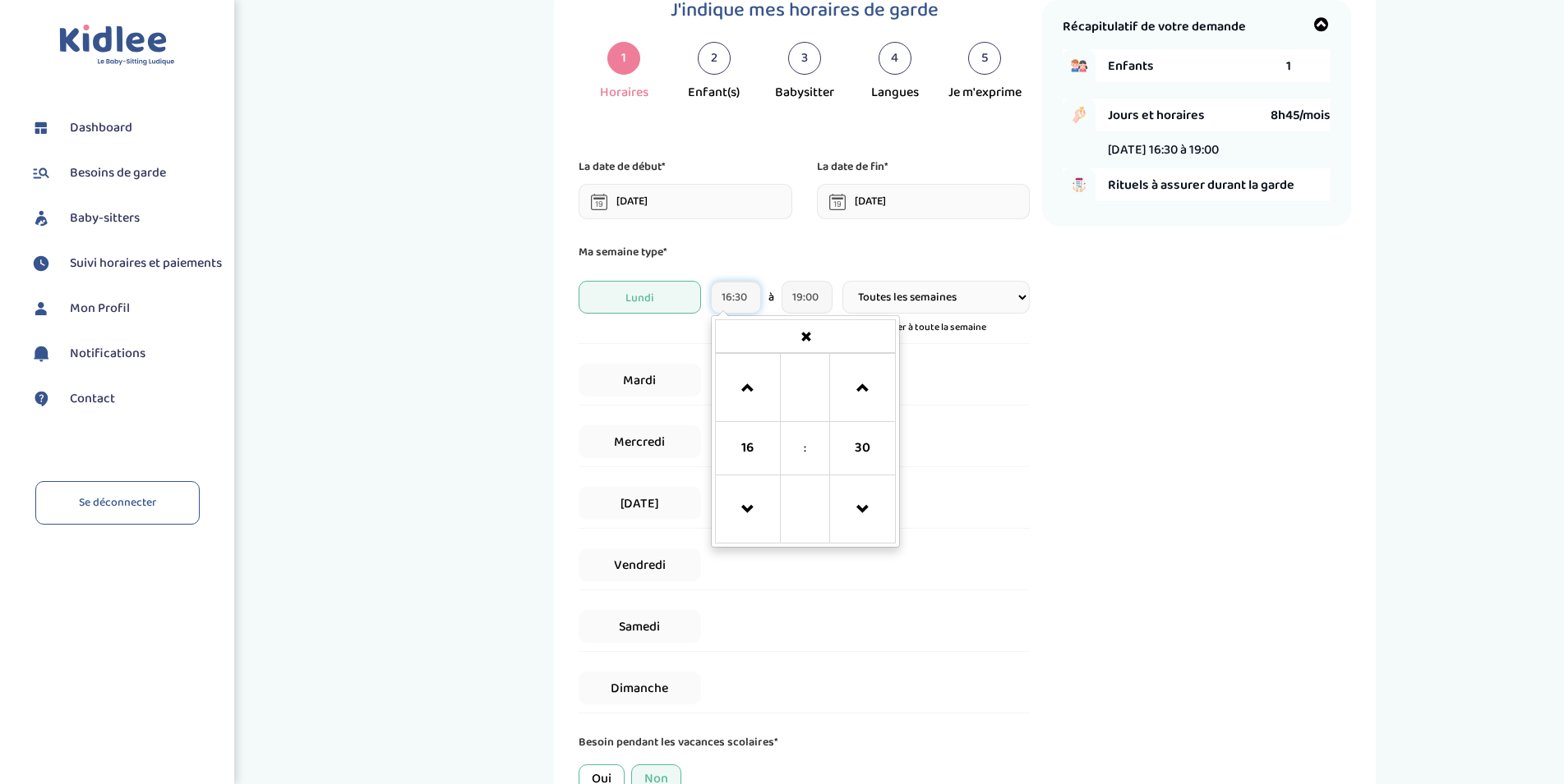
click at [734, 299] on input "16:30" at bounding box center [736, 297] width 50 height 32
click at [747, 379] on span at bounding box center [748, 389] width 45 height 45
type input "17:30"
click at [1138, 363] on div "Récapitulatif de votre demande Enfants 1 Jours et horaires 5h15/mois Lundi 17:3…" at bounding box center [1196, 431] width 309 height 862
click at [842, 281] on select "Toutes les semaines Toutes les 2 semaines Tous les mois" at bounding box center [936, 297] width 187 height 32
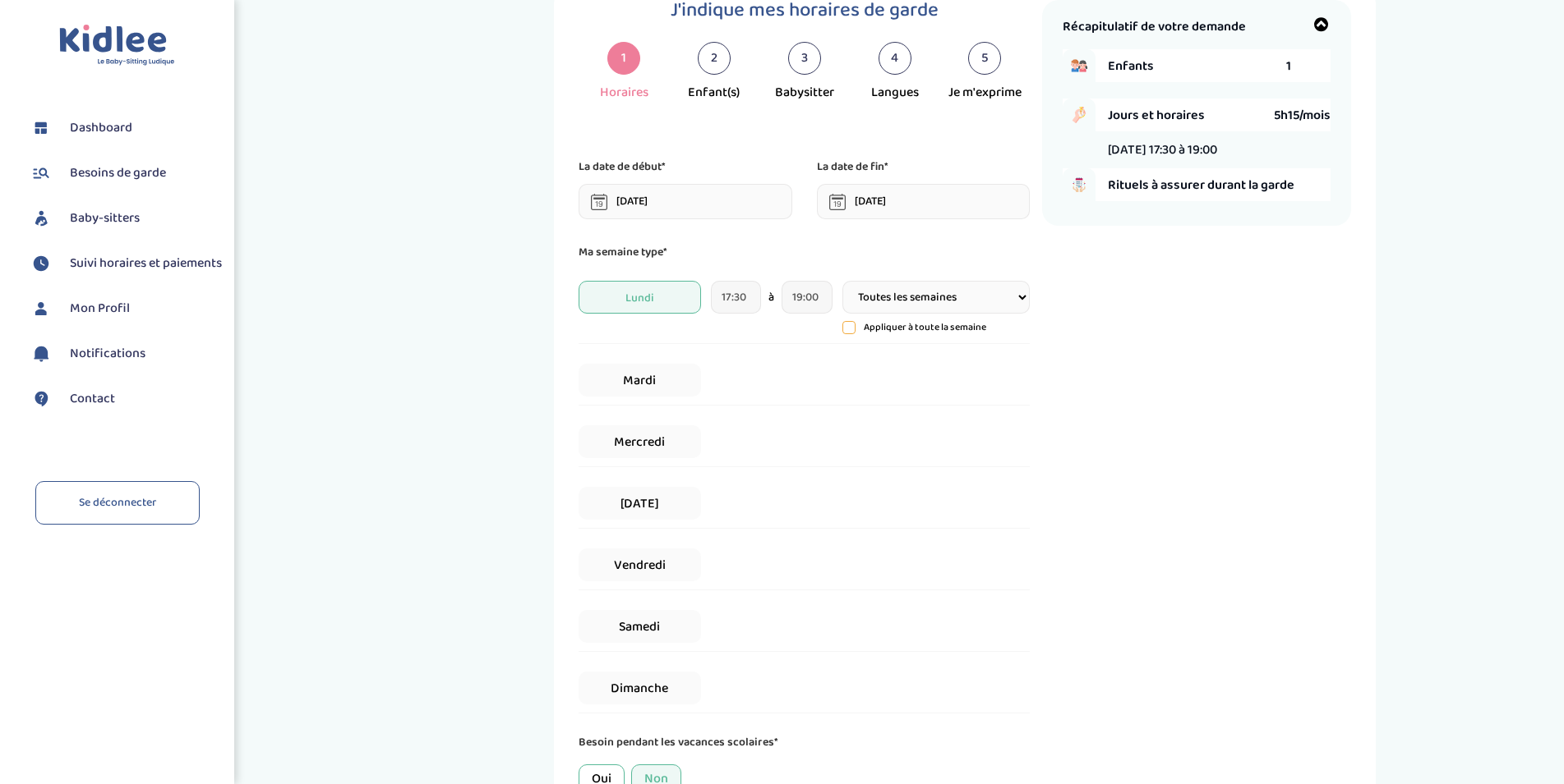
click at [925, 293] on select "Toutes les semaines Toutes les 2 semaines Tous les mois" at bounding box center [936, 297] width 187 height 32
click at [843, 329] on icon at bounding box center [848, 328] width 11 height 11
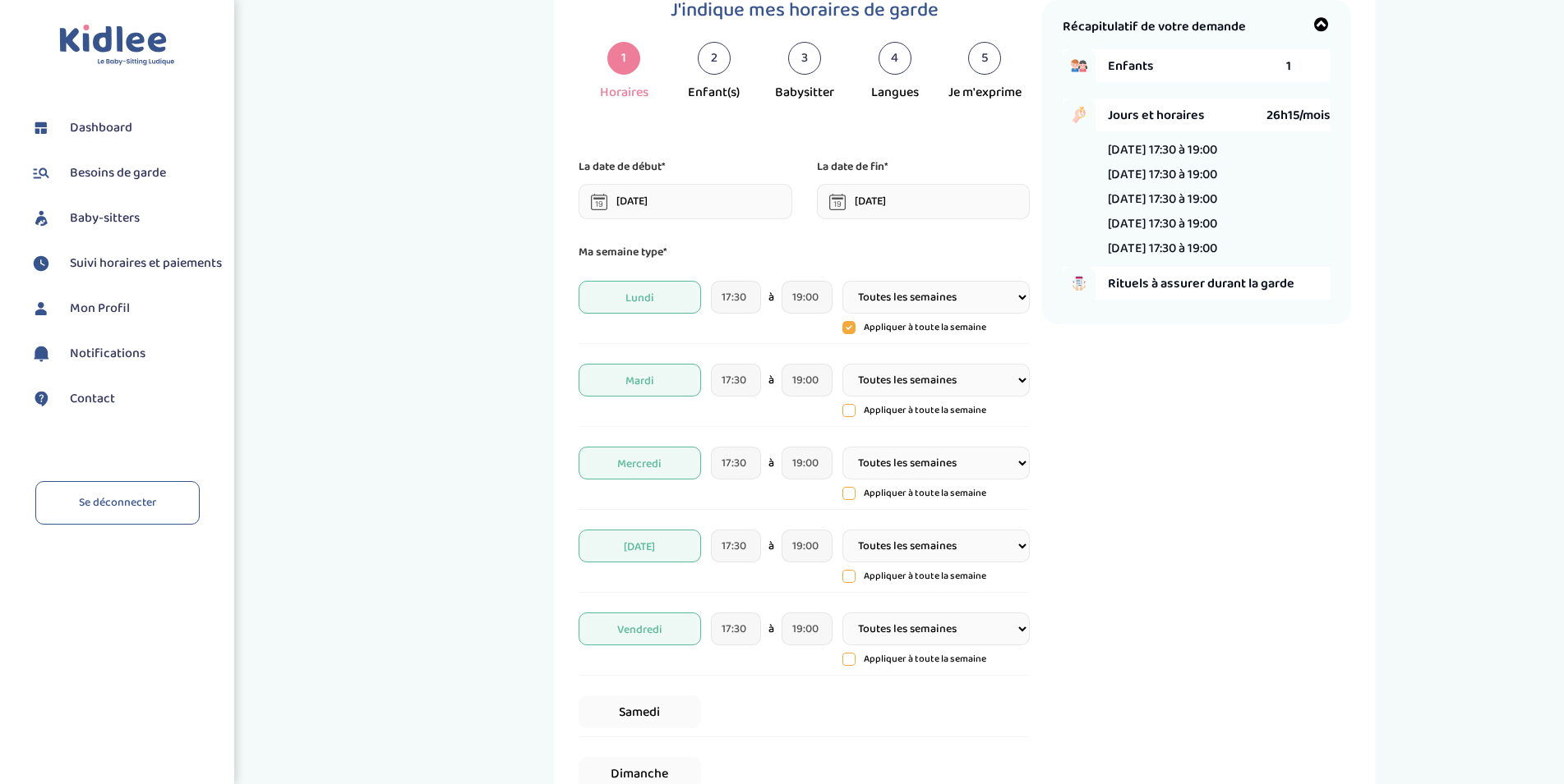
click at [849, 329] on icon at bounding box center [848, 328] width 5 height 4
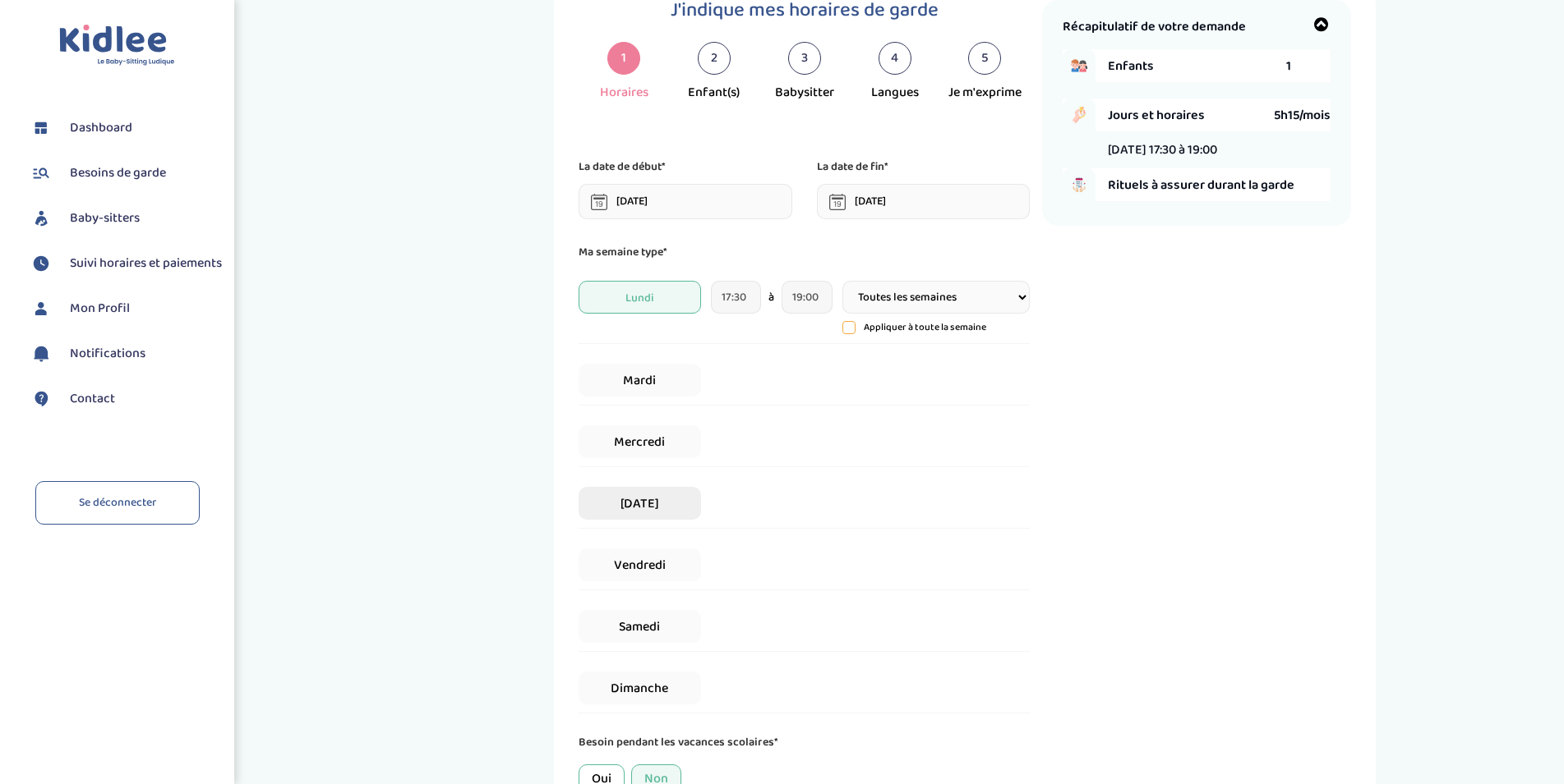
click at [641, 505] on span "Jeudi" at bounding box center [639, 503] width 122 height 32
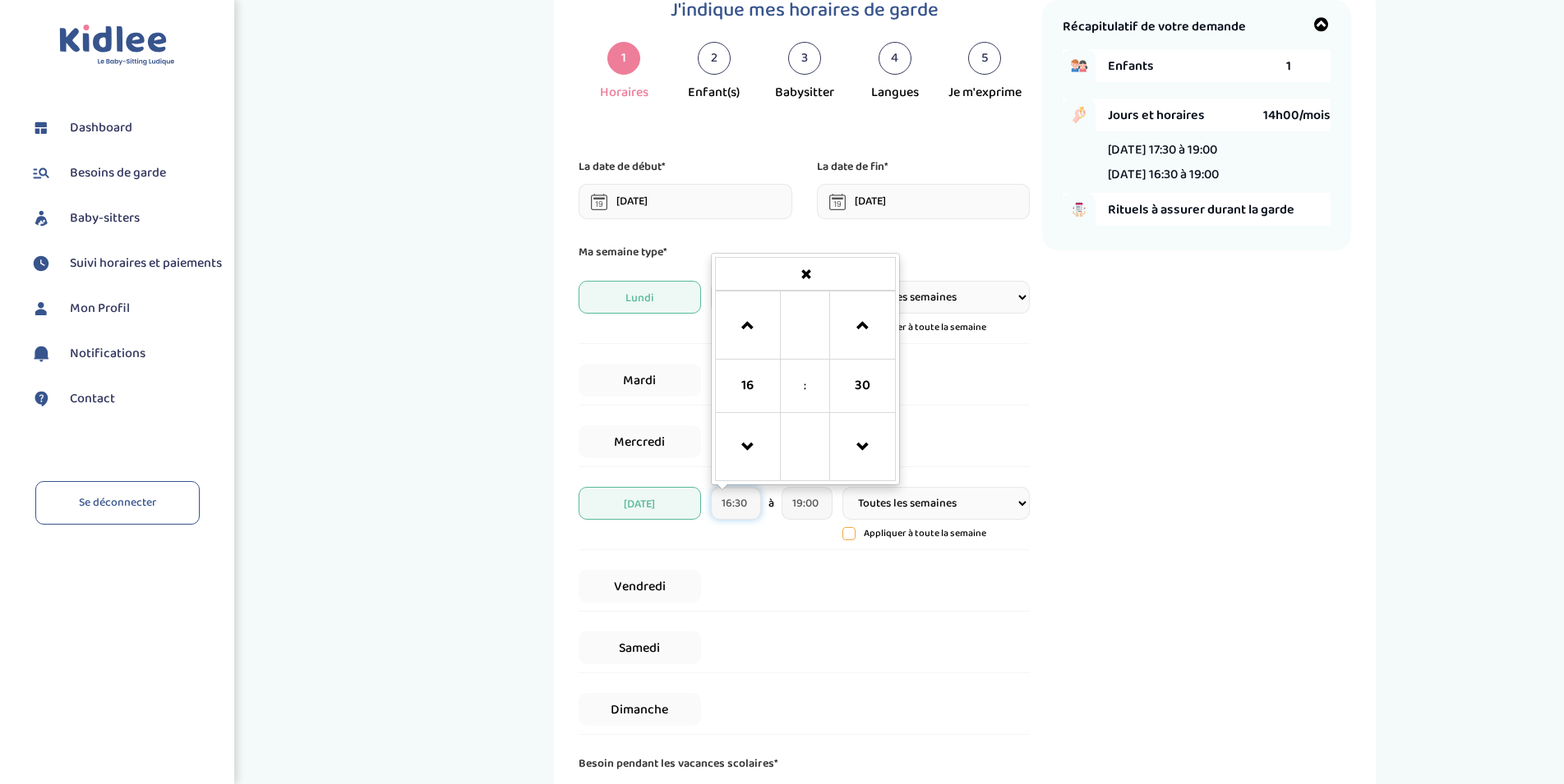
click at [749, 505] on input "16:30" at bounding box center [736, 503] width 50 height 32
click at [873, 452] on span at bounding box center [863, 448] width 45 height 45
type input "16:15"
click at [1199, 520] on div "Récapitulatif de votre demande Enfants 1 Jours et horaires 14h53/mois Lundi 17:…" at bounding box center [1196, 442] width 309 height 883
click at [803, 495] on input "19:00" at bounding box center [807, 503] width 50 height 32
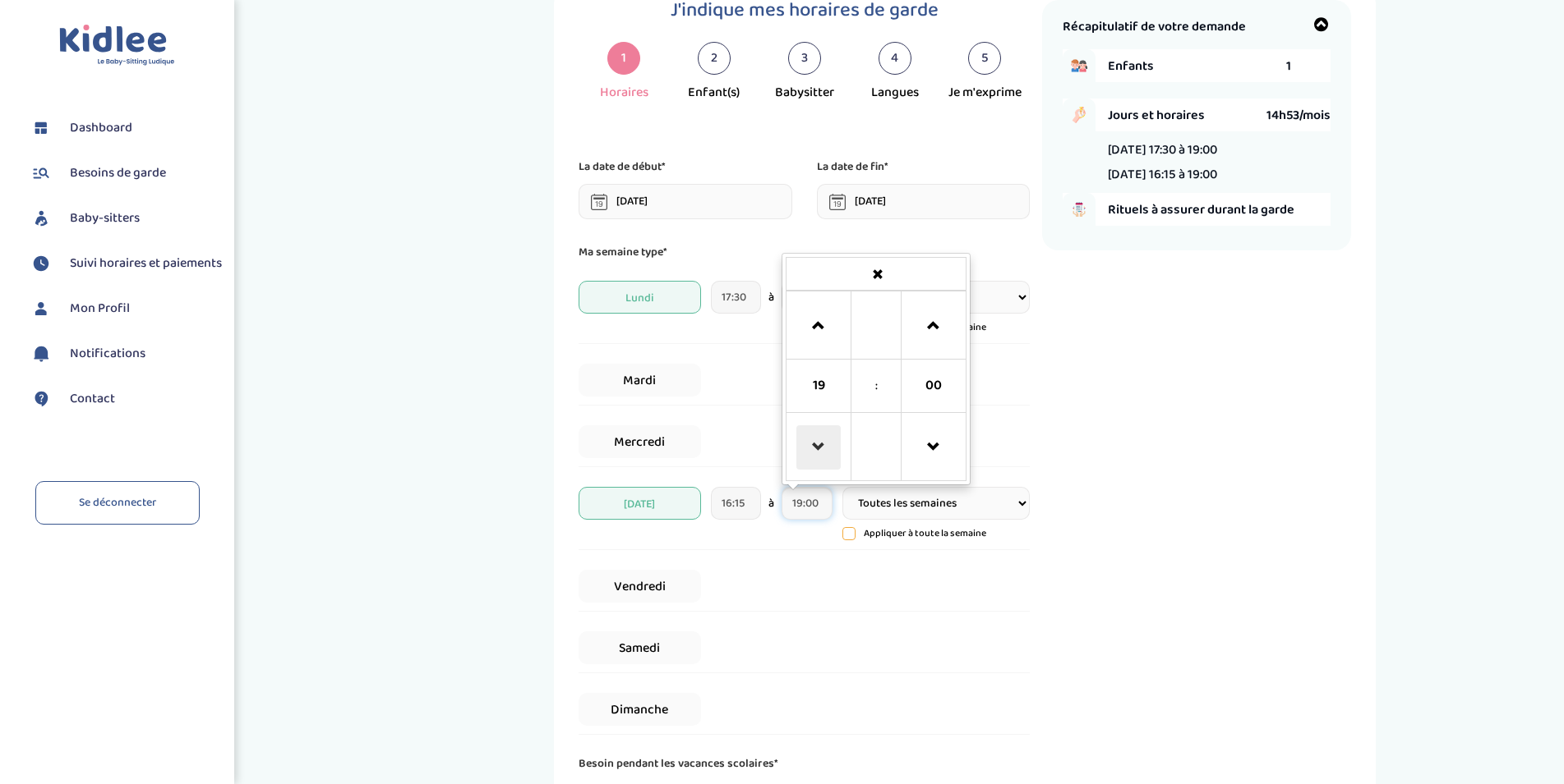
click at [812, 450] on span at bounding box center [819, 448] width 45 height 45
click at [934, 332] on span at bounding box center [934, 327] width 45 height 45
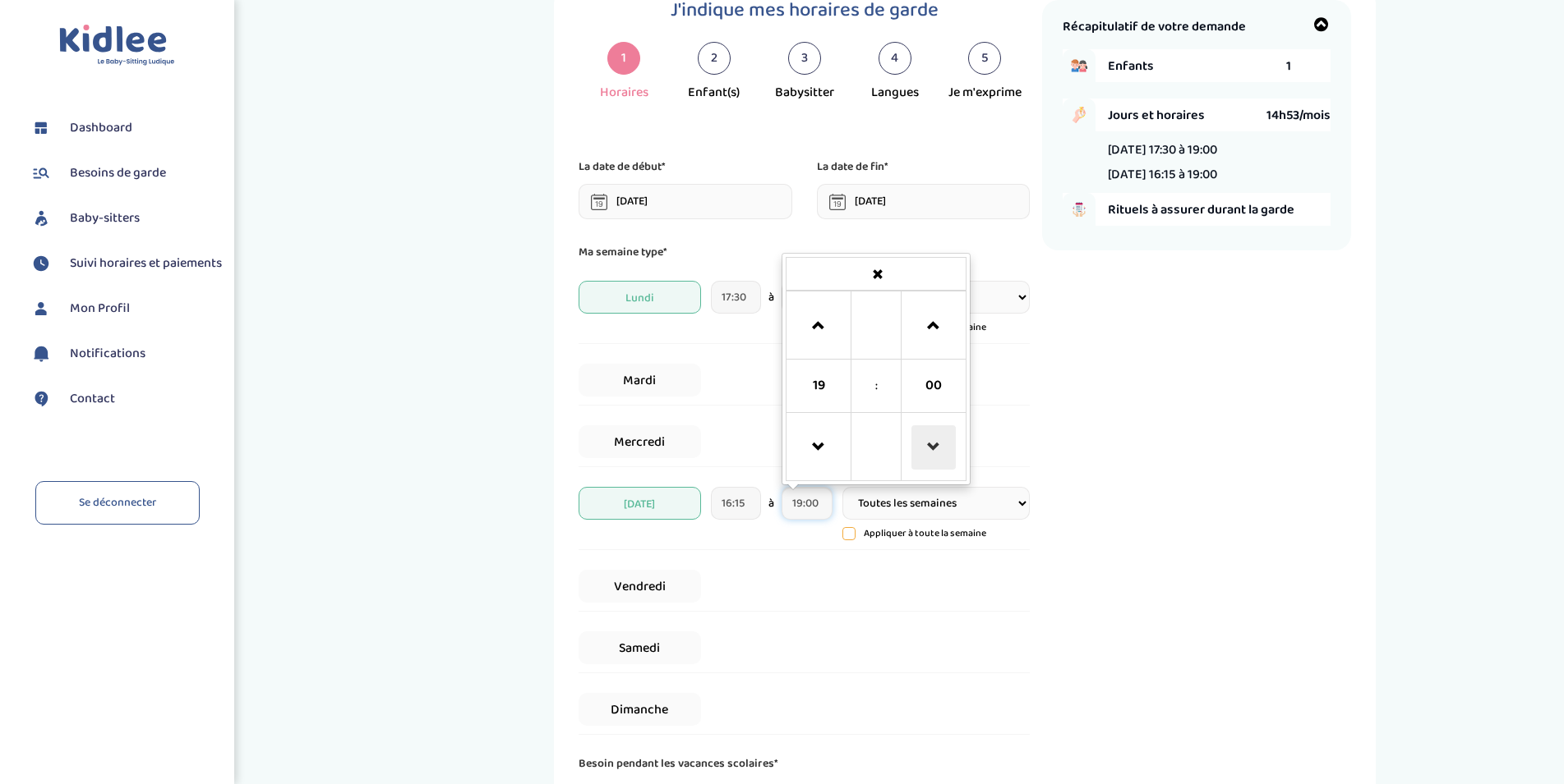
click at [933, 437] on span at bounding box center [934, 448] width 45 height 45
type input "18:45"
click at [1274, 451] on div "Récapitulatif de votre demande Enfants 1 Jours et horaires 14h00/mois Lundi 17:…" at bounding box center [1196, 442] width 309 height 883
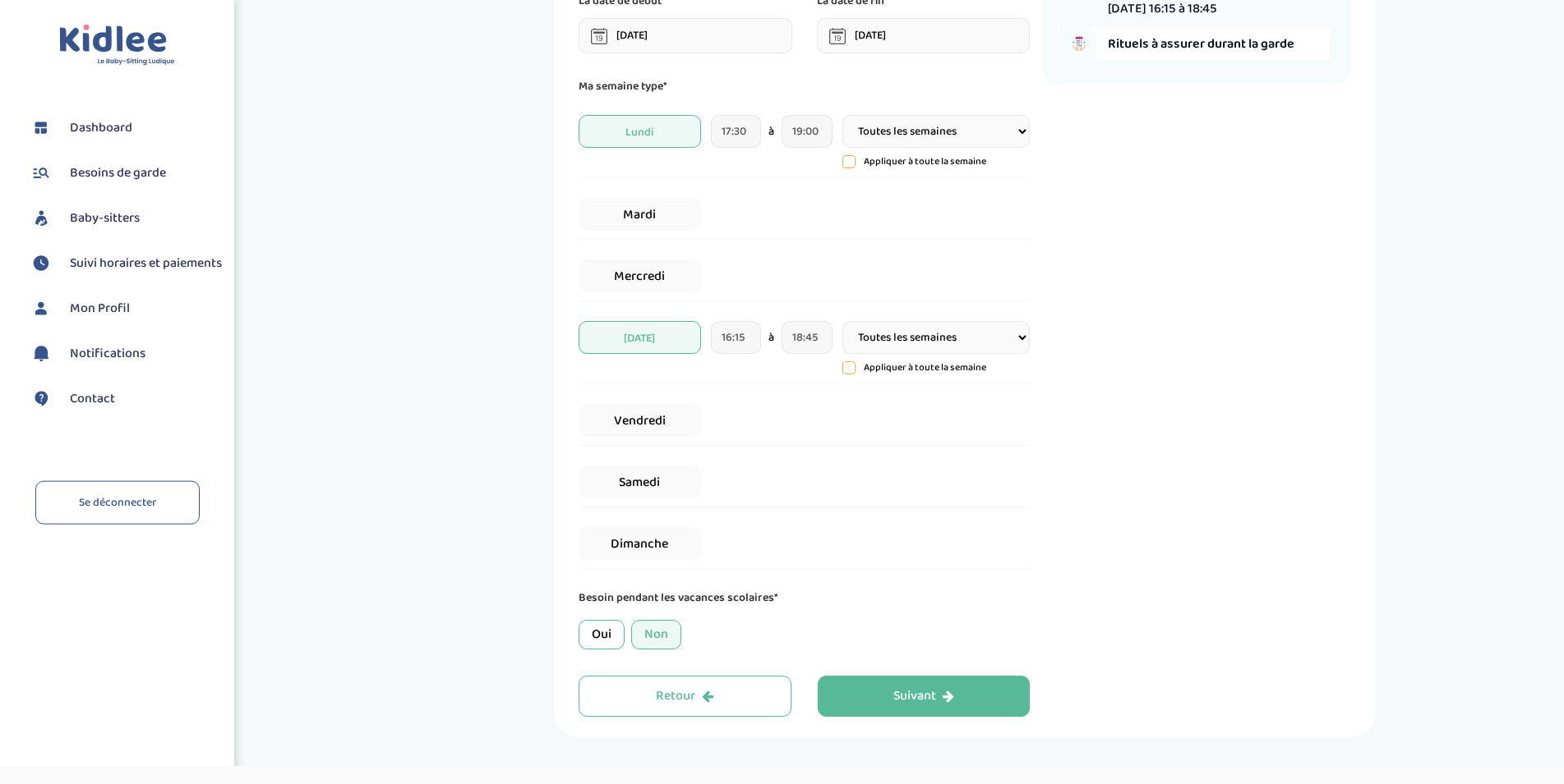
scroll to position [263, 0]
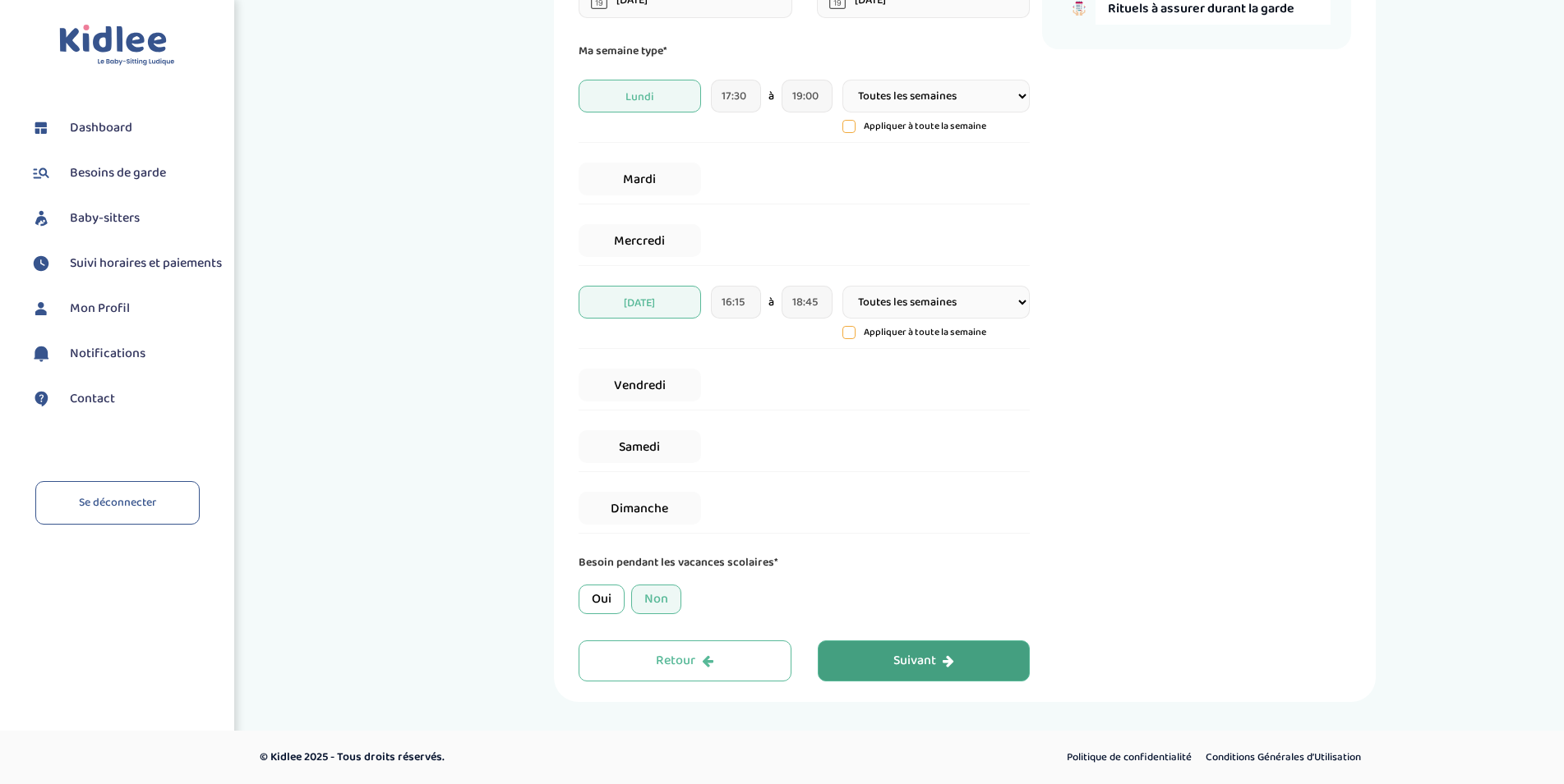
click at [906, 655] on div "Suivant" at bounding box center [924, 662] width 61 height 19
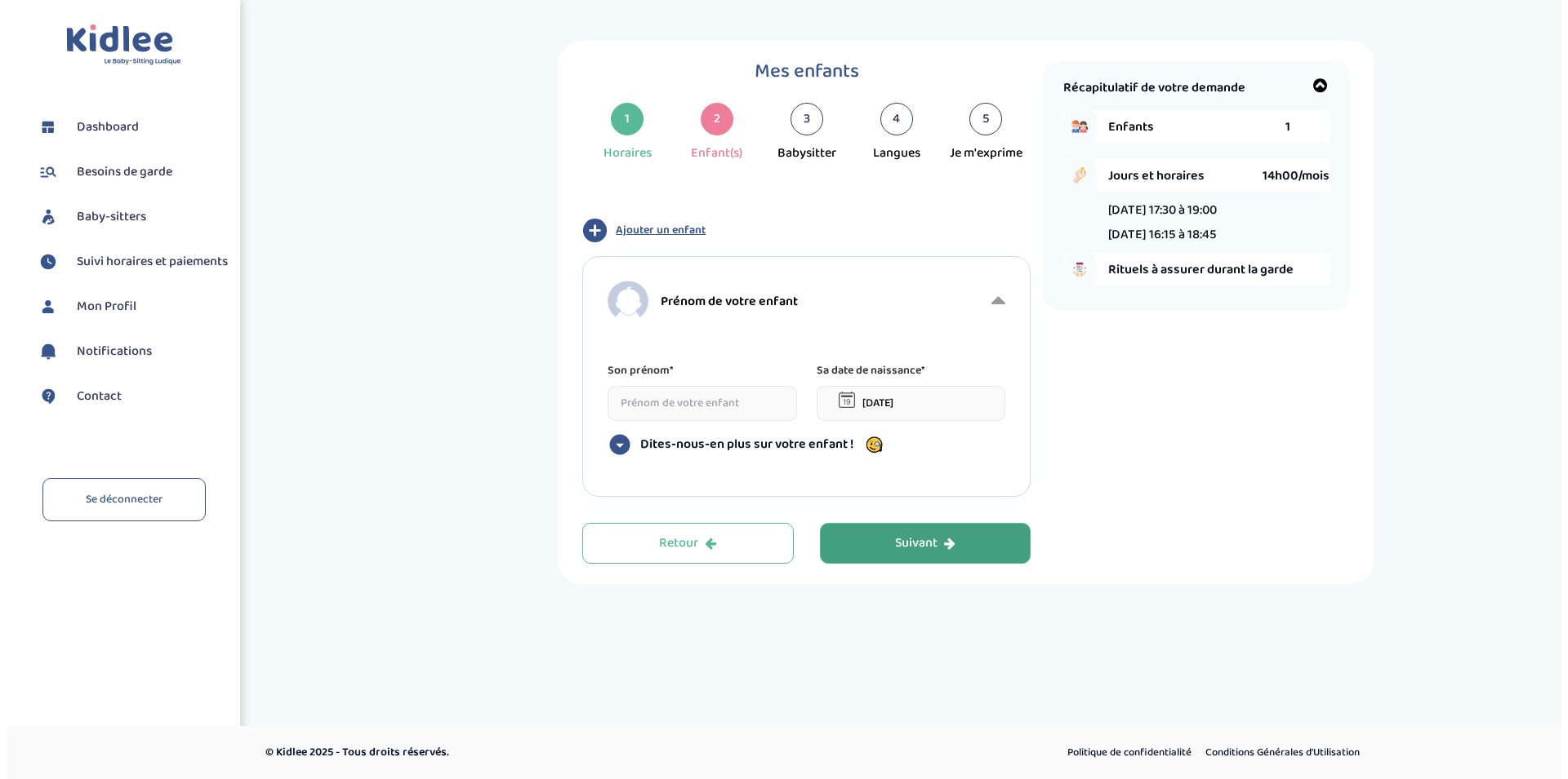
scroll to position [0, 0]
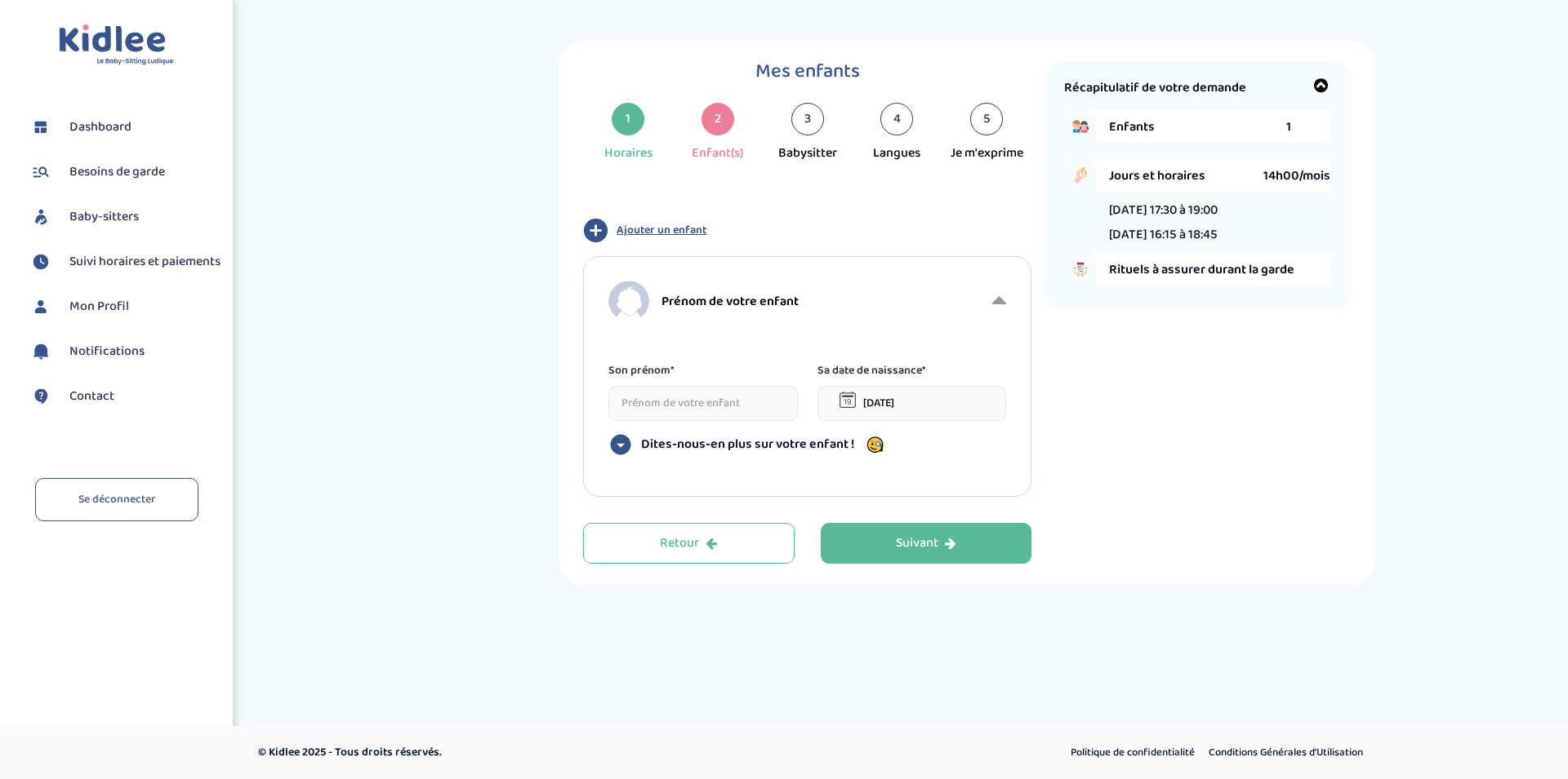
click at [694, 404] on input at bounding box center [702, 404] width 189 height 35
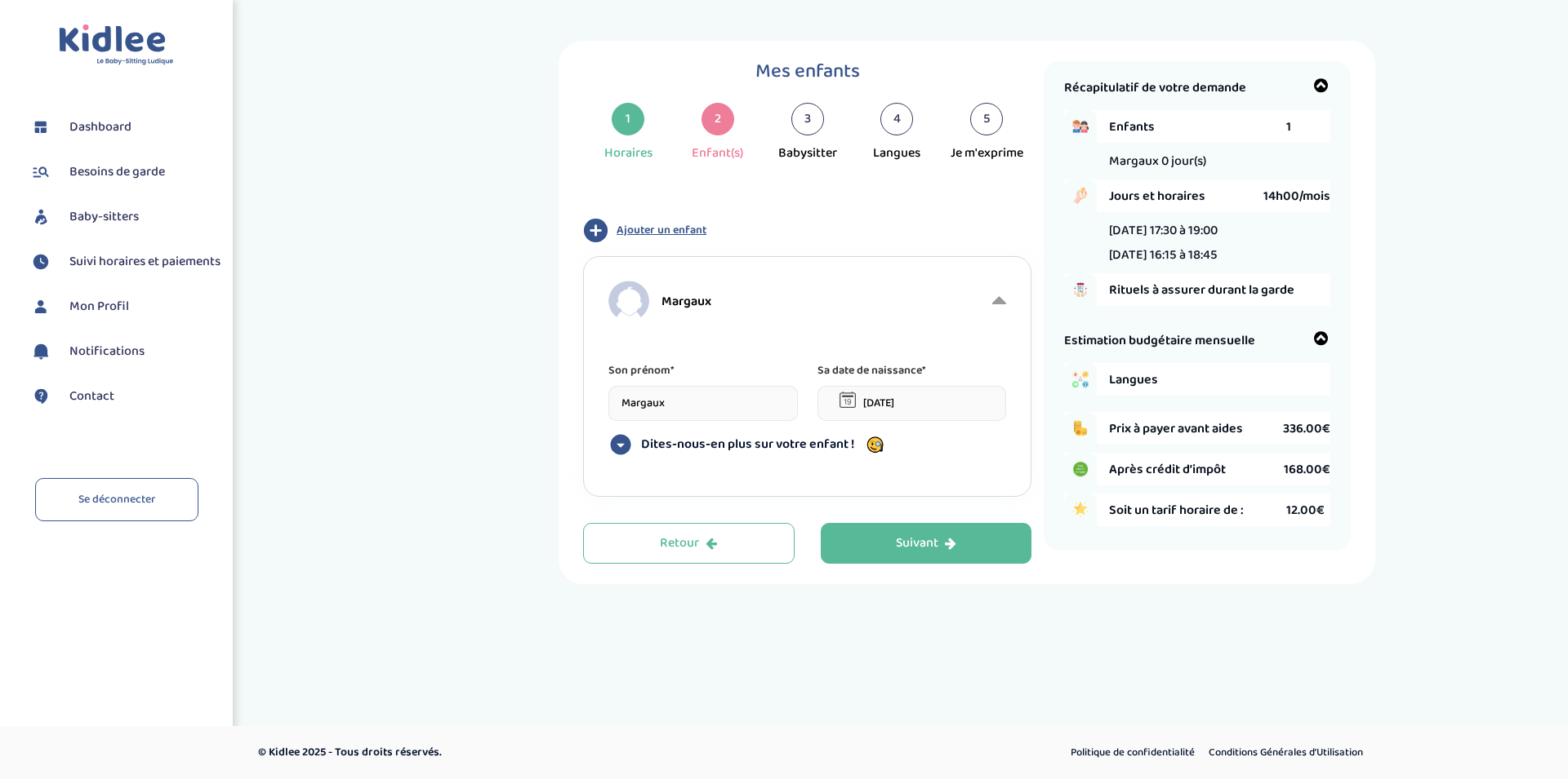
type input "Margaux"
click at [895, 403] on input "28-08-2025" at bounding box center [911, 404] width 189 height 35
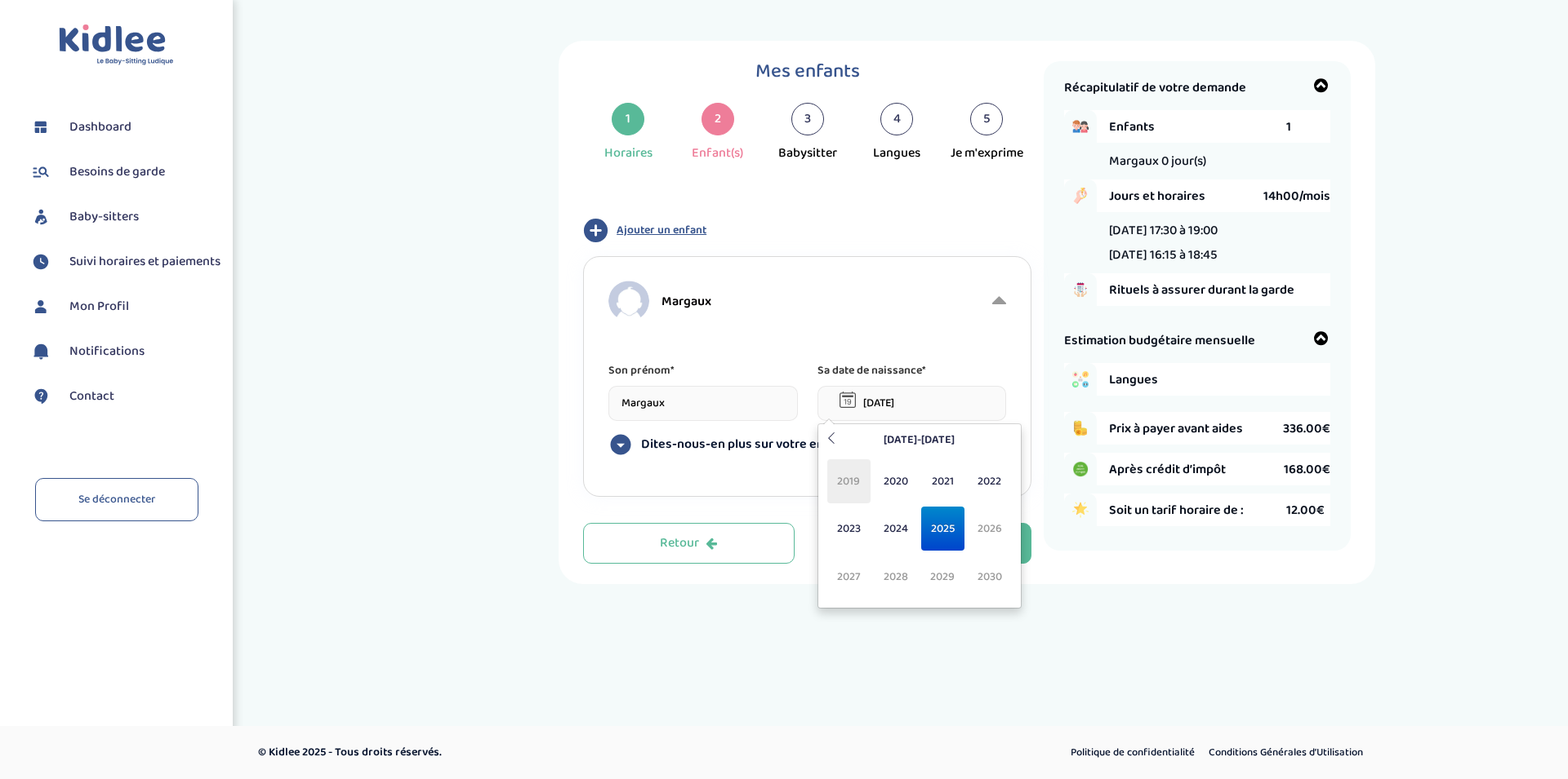
click at [847, 482] on span "2019" at bounding box center [849, 481] width 43 height 44
click at [949, 480] on span "Mar" at bounding box center [943, 481] width 43 height 44
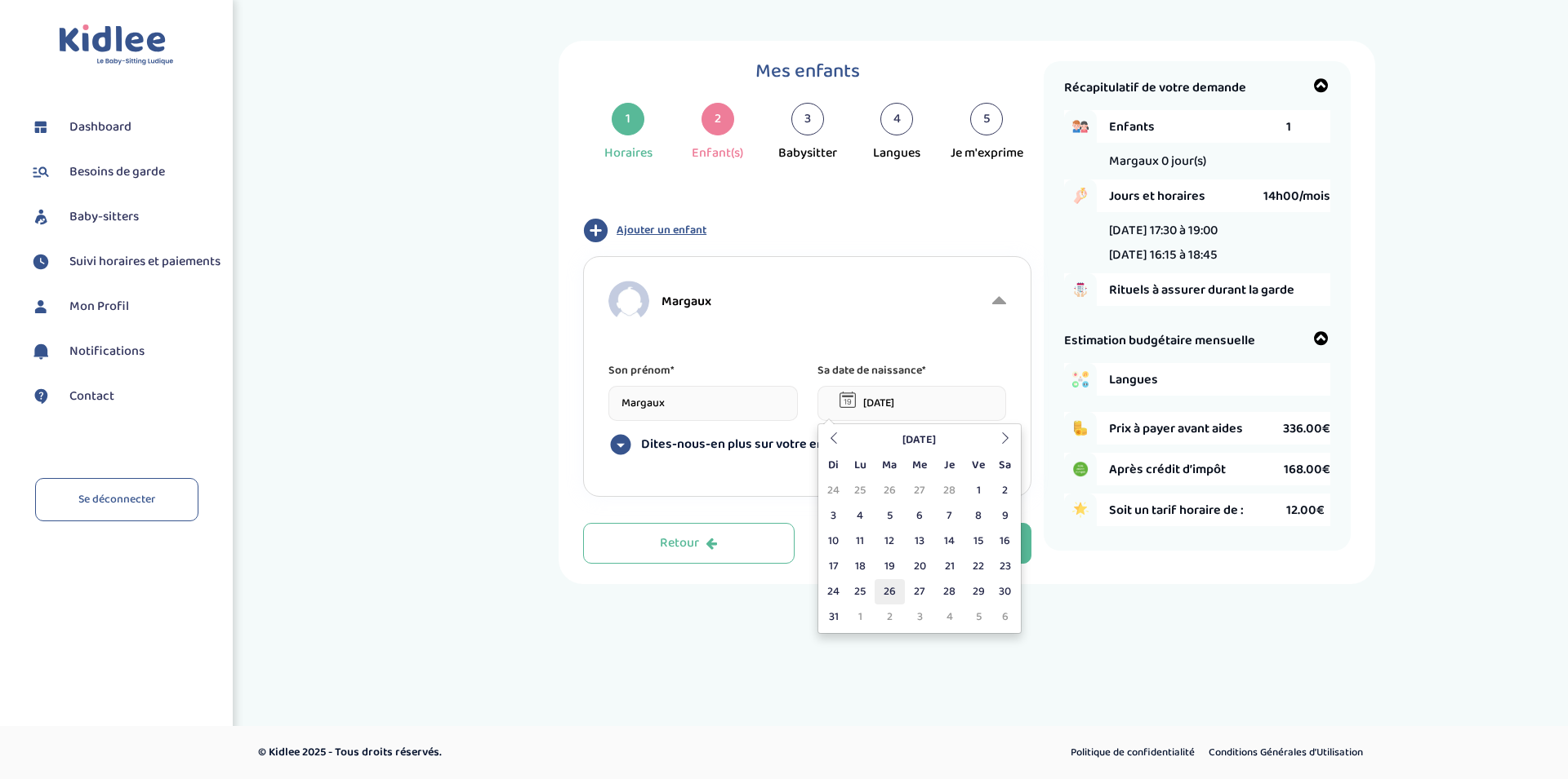
click at [887, 595] on td "26" at bounding box center [889, 591] width 30 height 25
type input "26-03-2019"
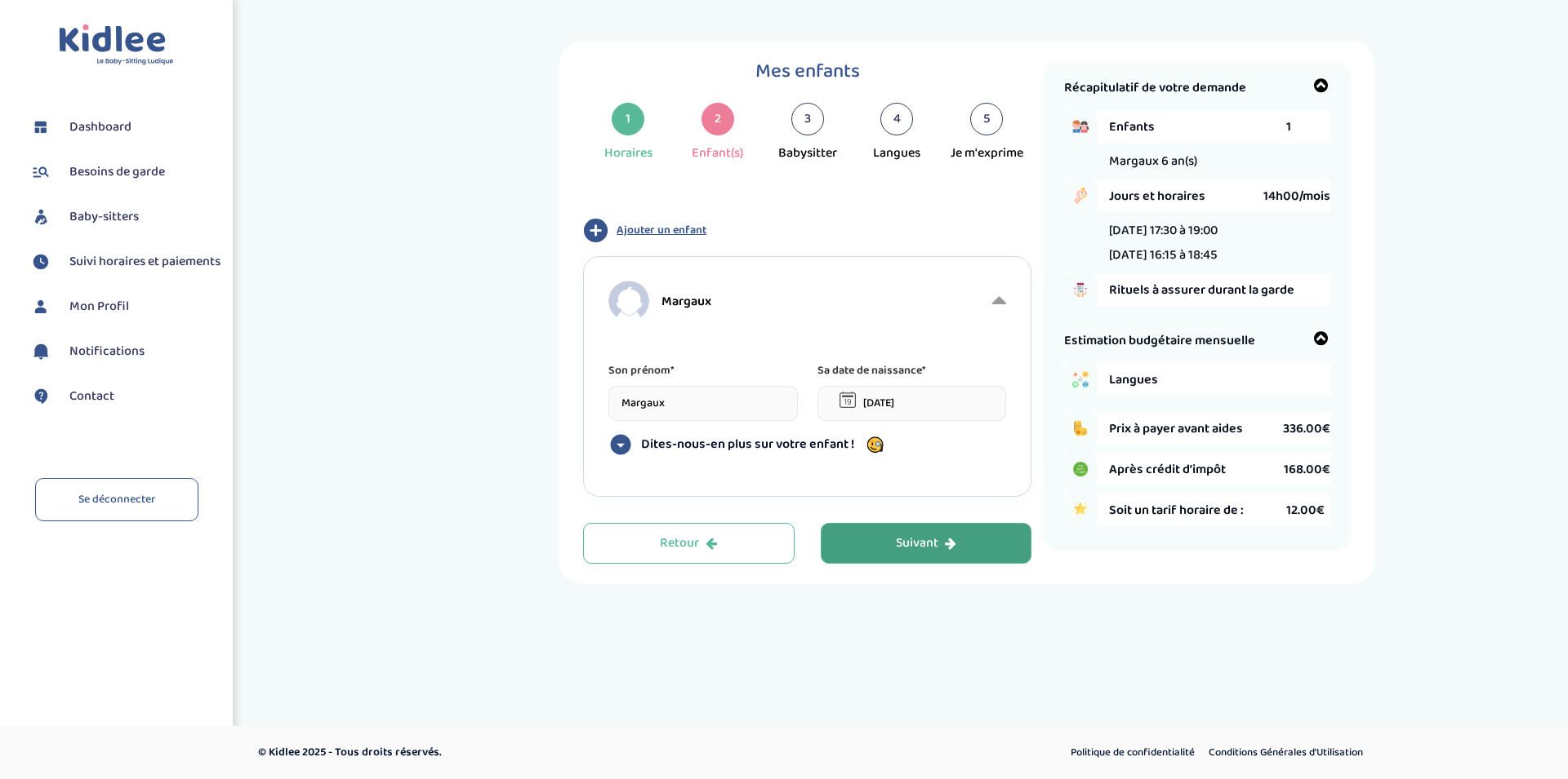
click at [900, 547] on div "Suivant" at bounding box center [926, 544] width 61 height 18
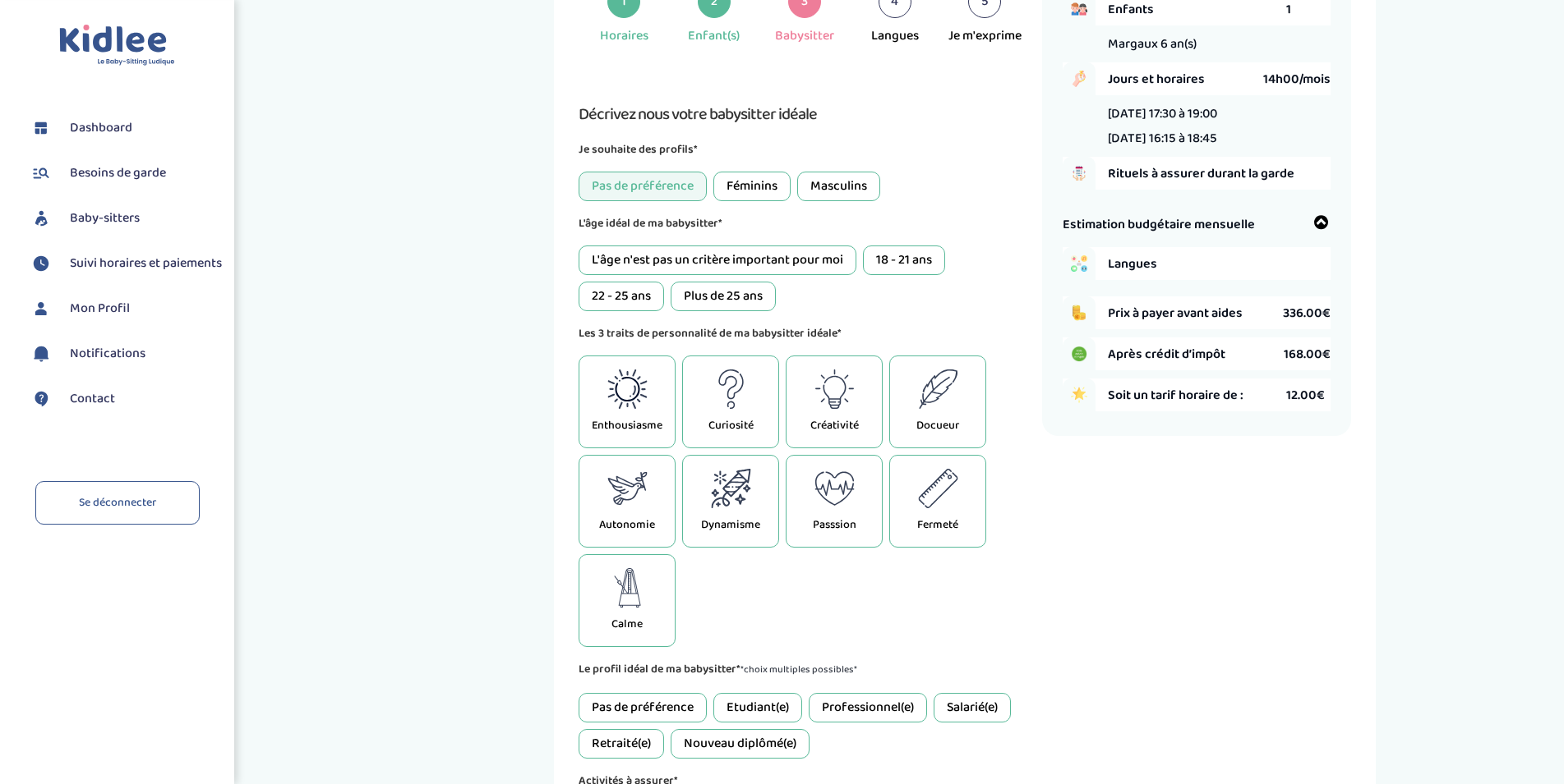
scroll to position [119, 0]
click at [768, 183] on div "Féminins" at bounding box center [751, 186] width 77 height 30
click at [628, 298] on div "22 - 25 ans" at bounding box center [621, 296] width 85 height 30
click at [910, 251] on div "18 - 21 ans" at bounding box center [903, 260] width 83 height 30
click at [614, 294] on div "22 - 25 ans" at bounding box center [621, 296] width 85 height 30
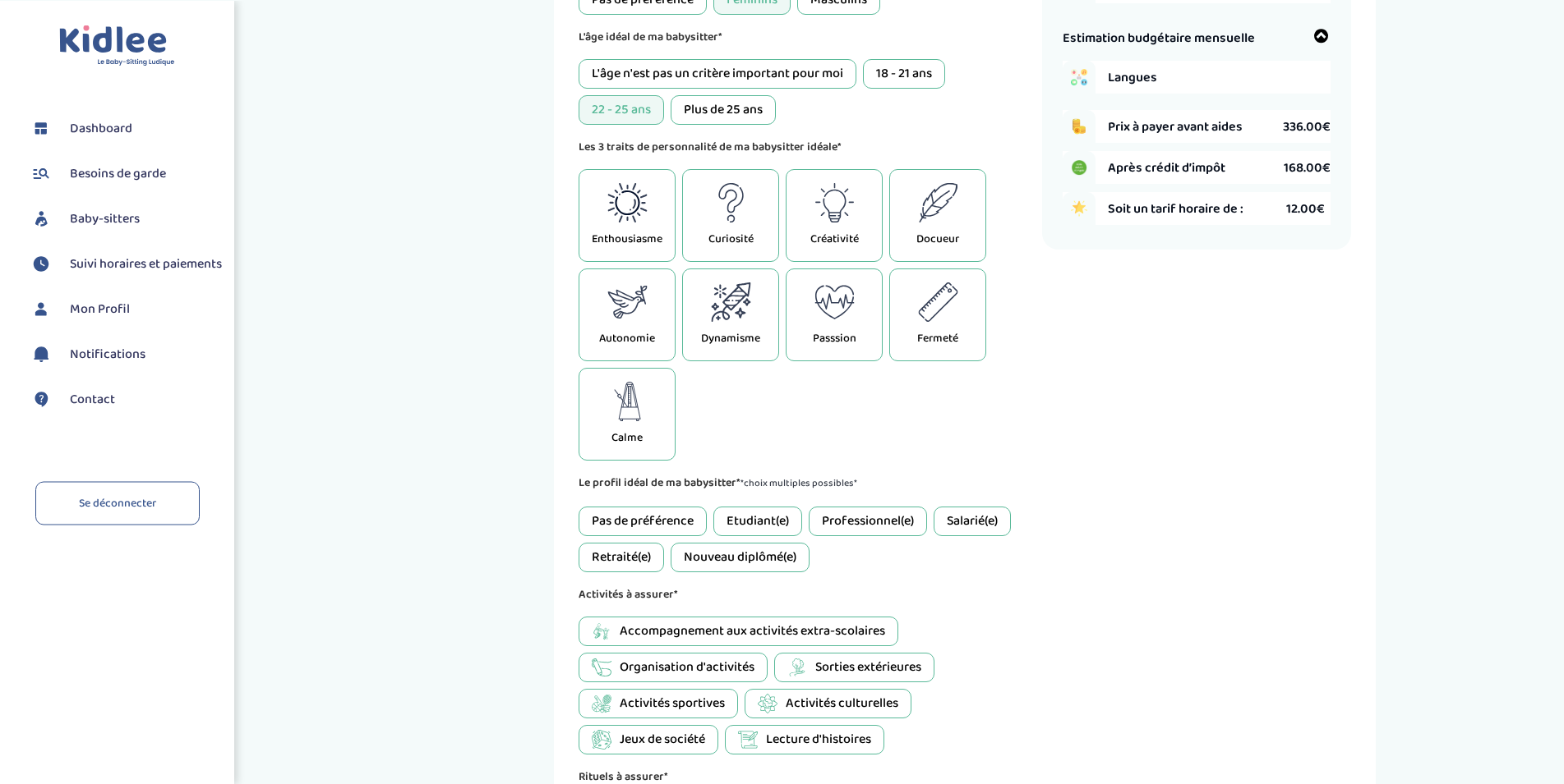
scroll to position [305, 0]
click at [820, 215] on icon at bounding box center [834, 202] width 40 height 39
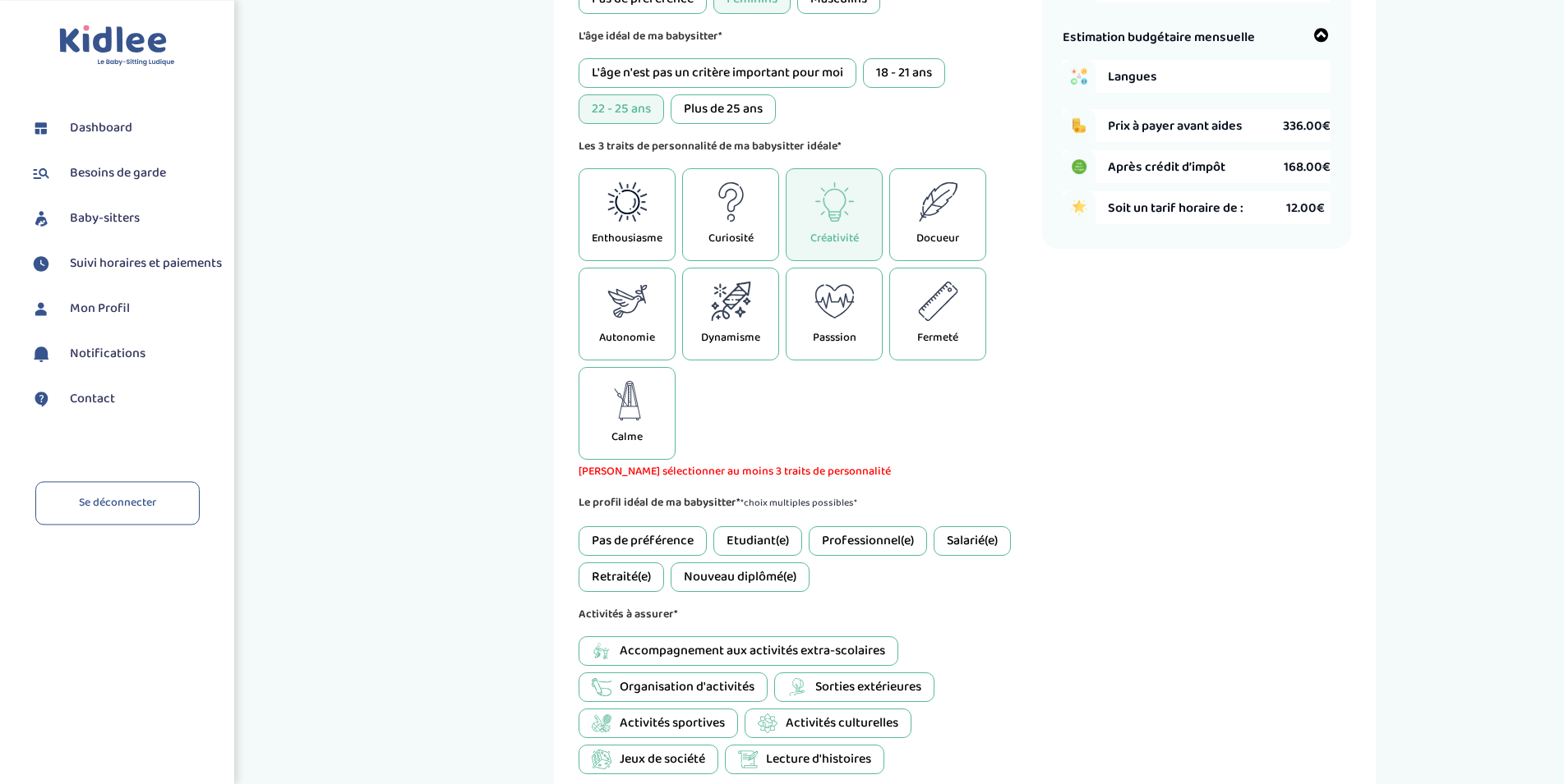
click at [728, 298] on icon at bounding box center [730, 302] width 39 height 39
click at [621, 200] on icon at bounding box center [627, 202] width 40 height 39
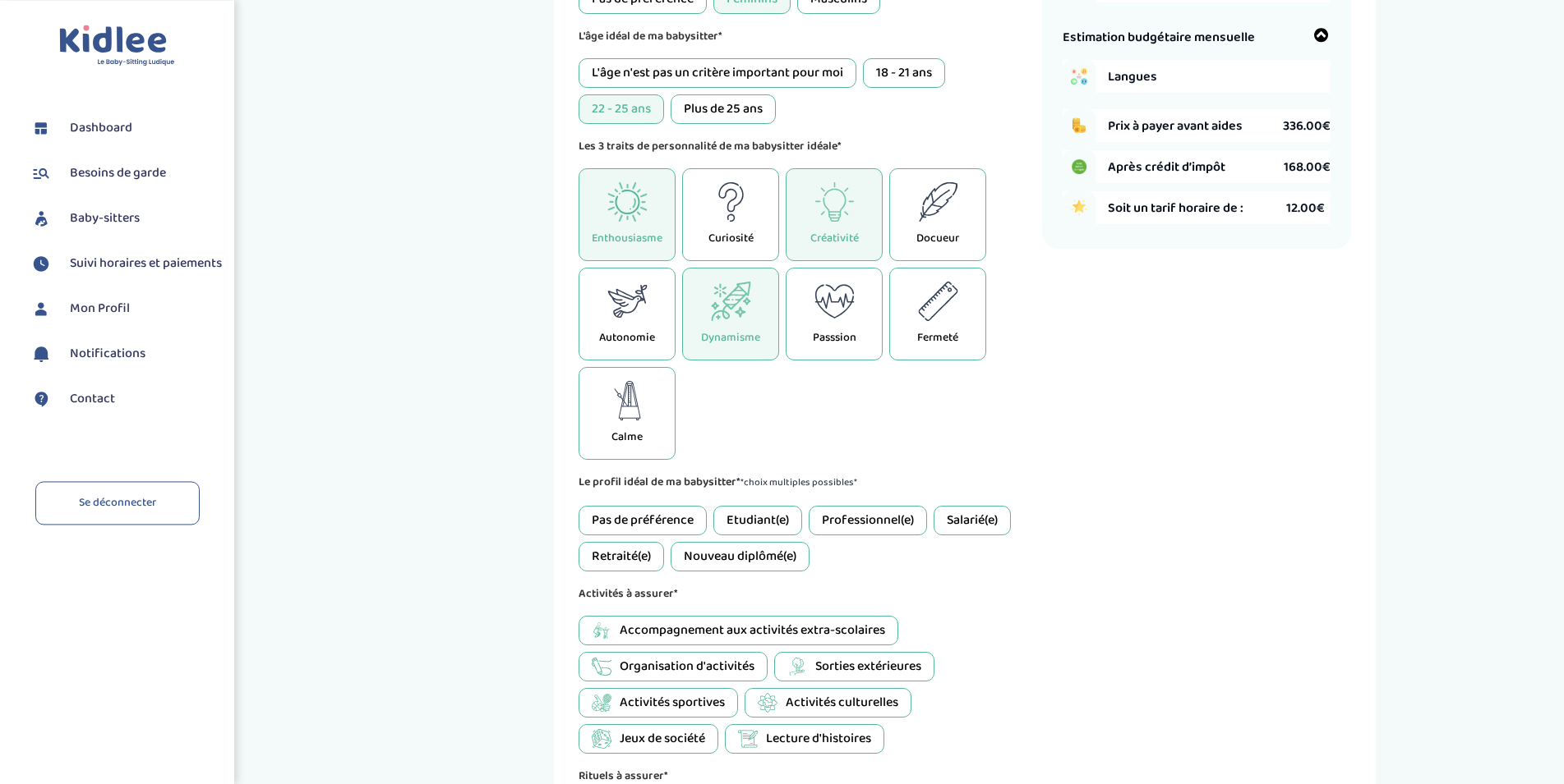
click at [943, 231] on p "Docueur" at bounding box center [937, 238] width 43 height 18
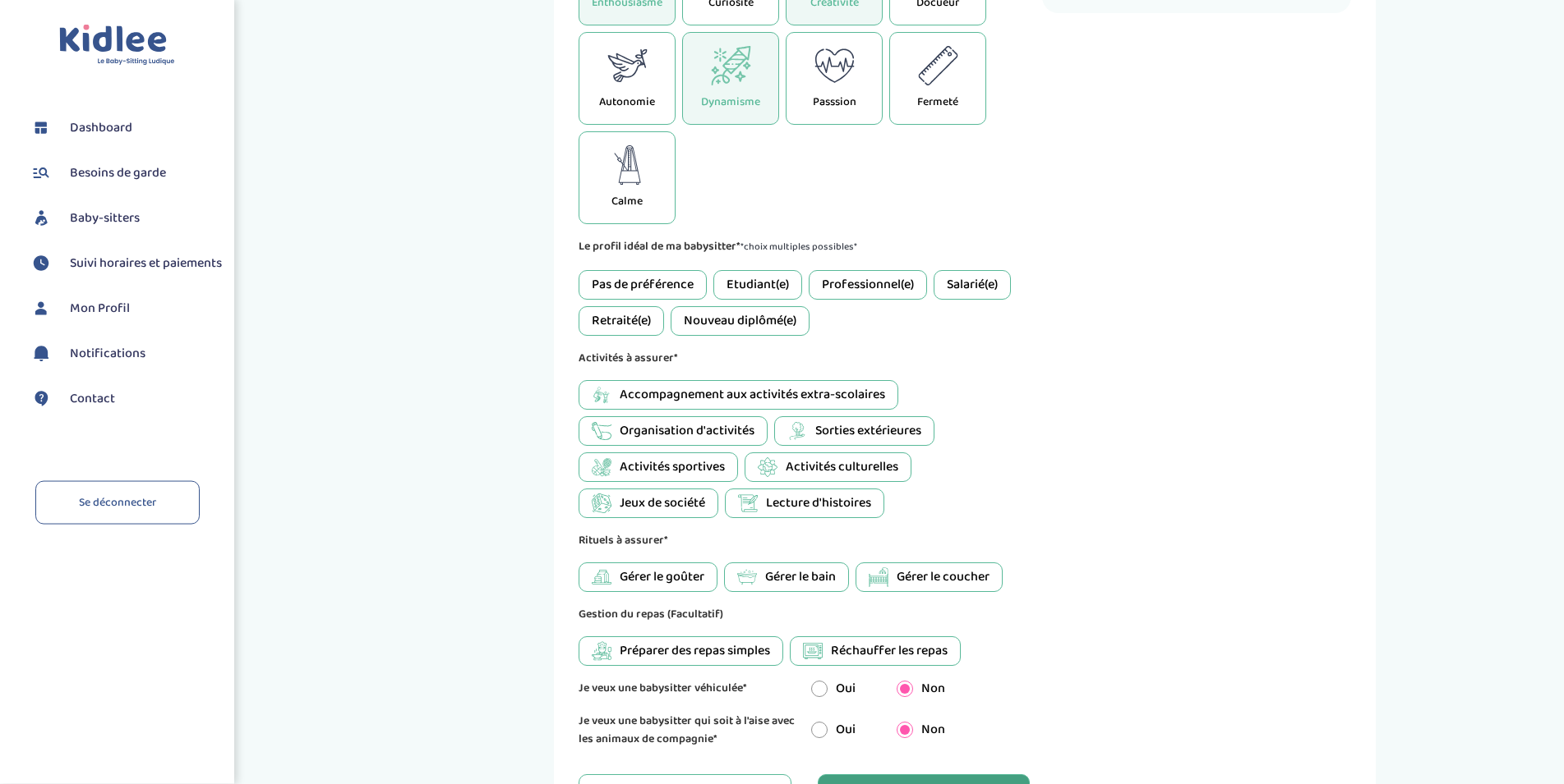
scroll to position [543, 0]
click at [758, 278] on div "Etudiant(e)" at bounding box center [757, 283] width 89 height 30
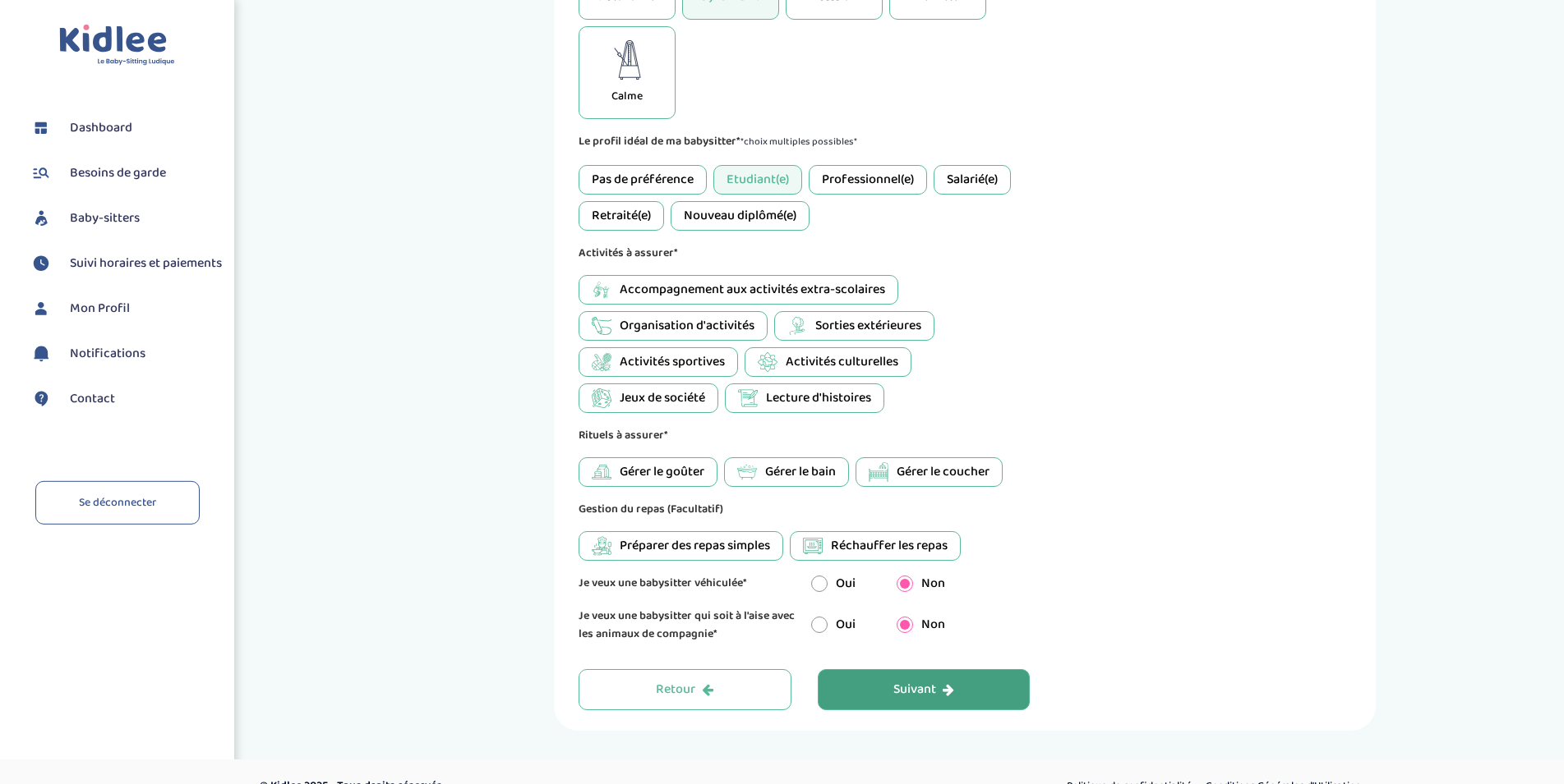
scroll to position [675, 0]
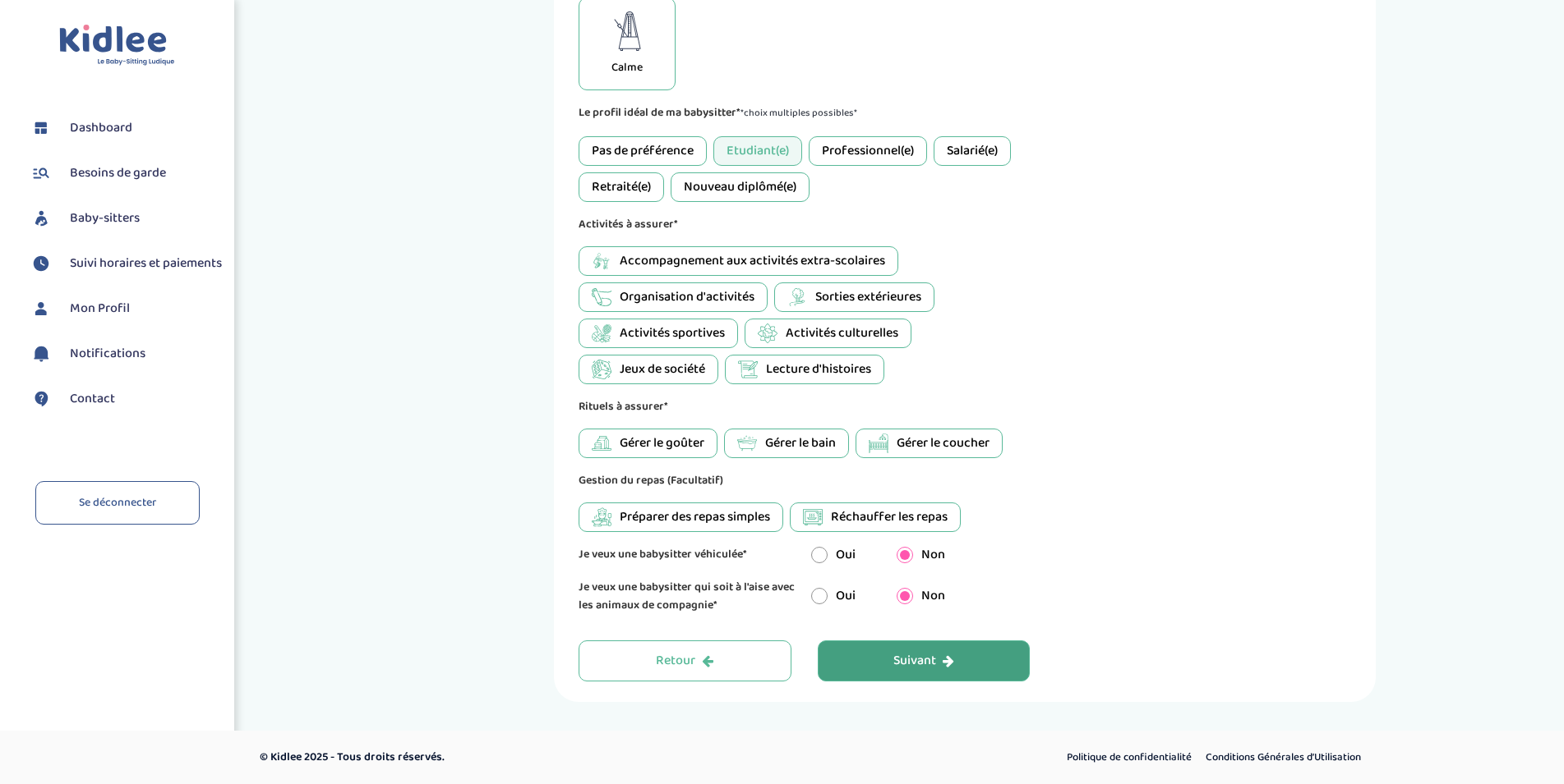
click at [883, 297] on span "Sorties extérieures" at bounding box center [868, 297] width 106 height 19
click at [703, 297] on span "Organisation d'activités" at bounding box center [686, 297] width 135 height 19
click at [775, 367] on span "Lecture d'histoires" at bounding box center [818, 369] width 105 height 19
click at [673, 440] on span "Gérer le goûter" at bounding box center [661, 443] width 84 height 19
click at [913, 662] on div "Suivant" at bounding box center [924, 662] width 61 height 19
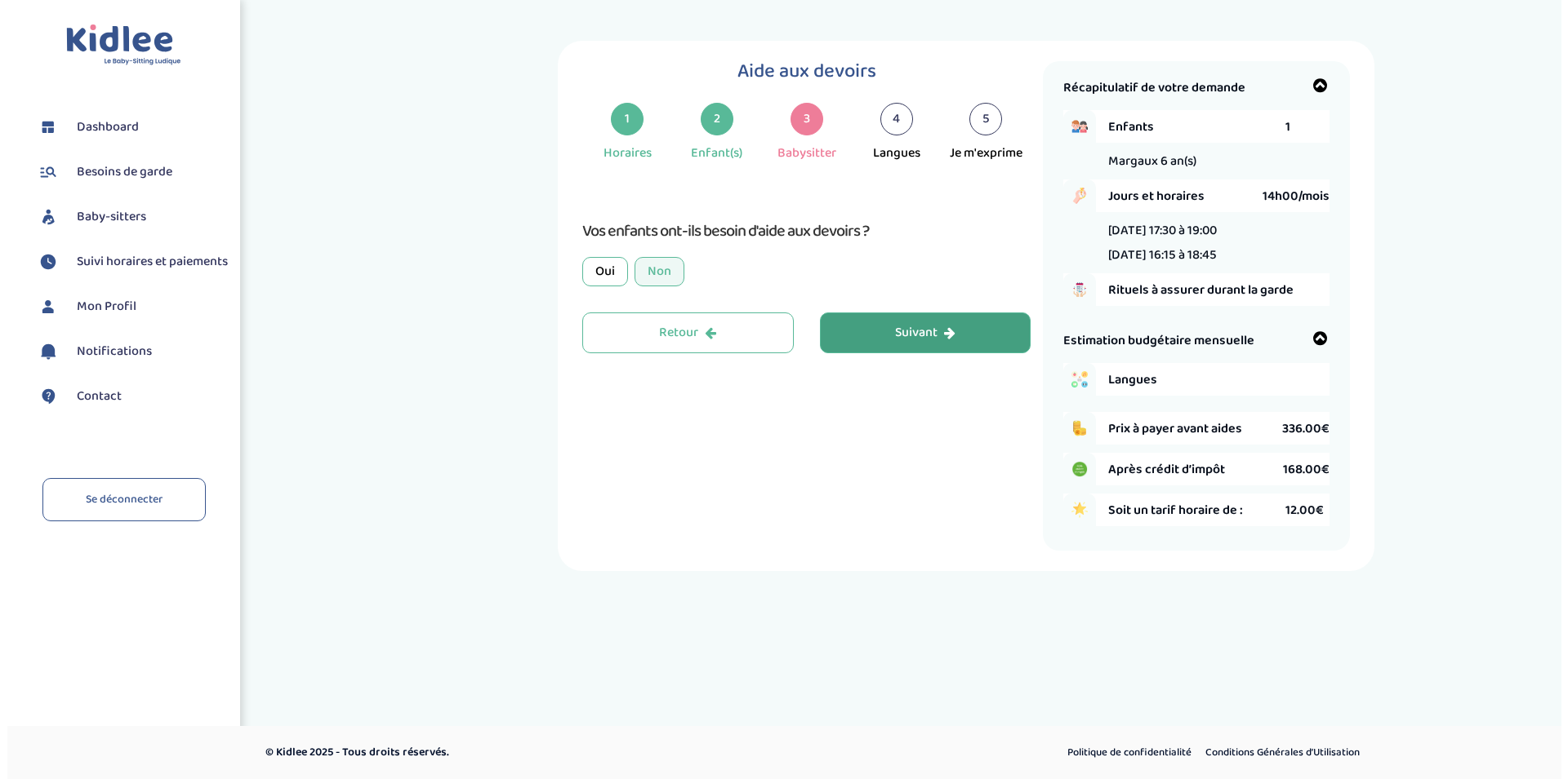
scroll to position [0, 0]
click at [598, 274] on div "Oui" at bounding box center [606, 272] width 46 height 30
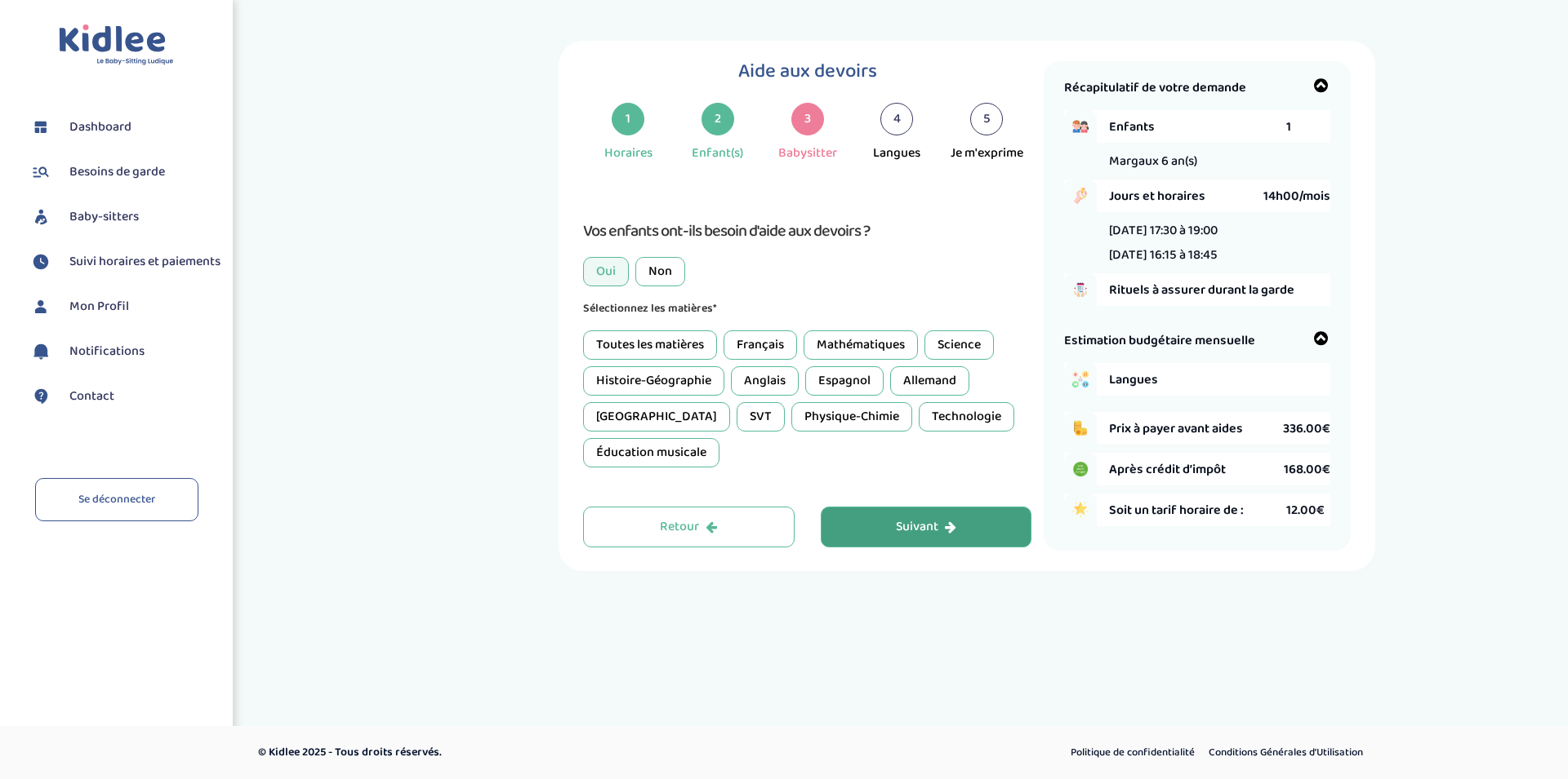
click at [907, 532] on div "Suivant" at bounding box center [926, 527] width 61 height 18
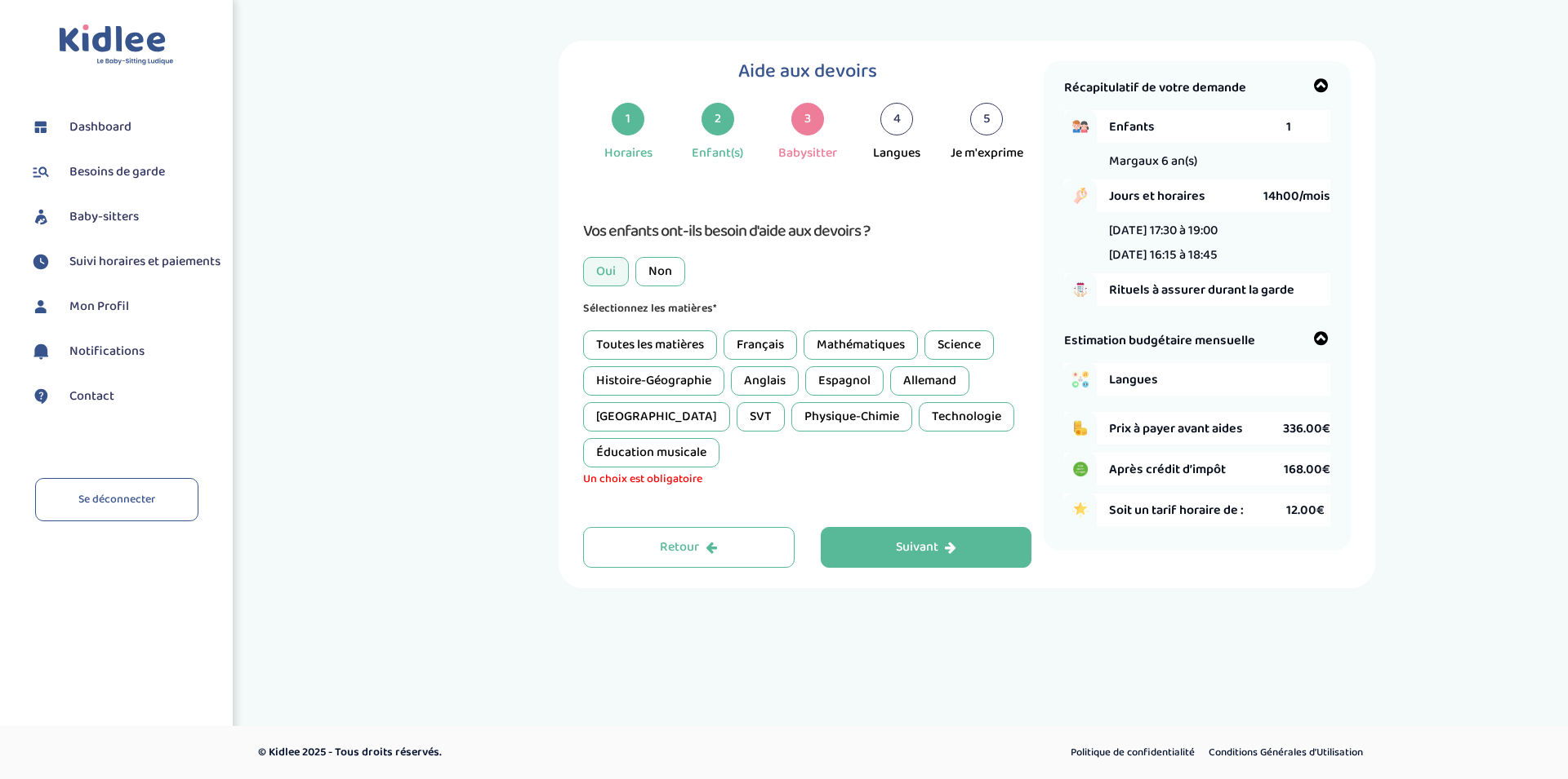
click at [689, 339] on div "Toutes les matières" at bounding box center [649, 346] width 134 height 30
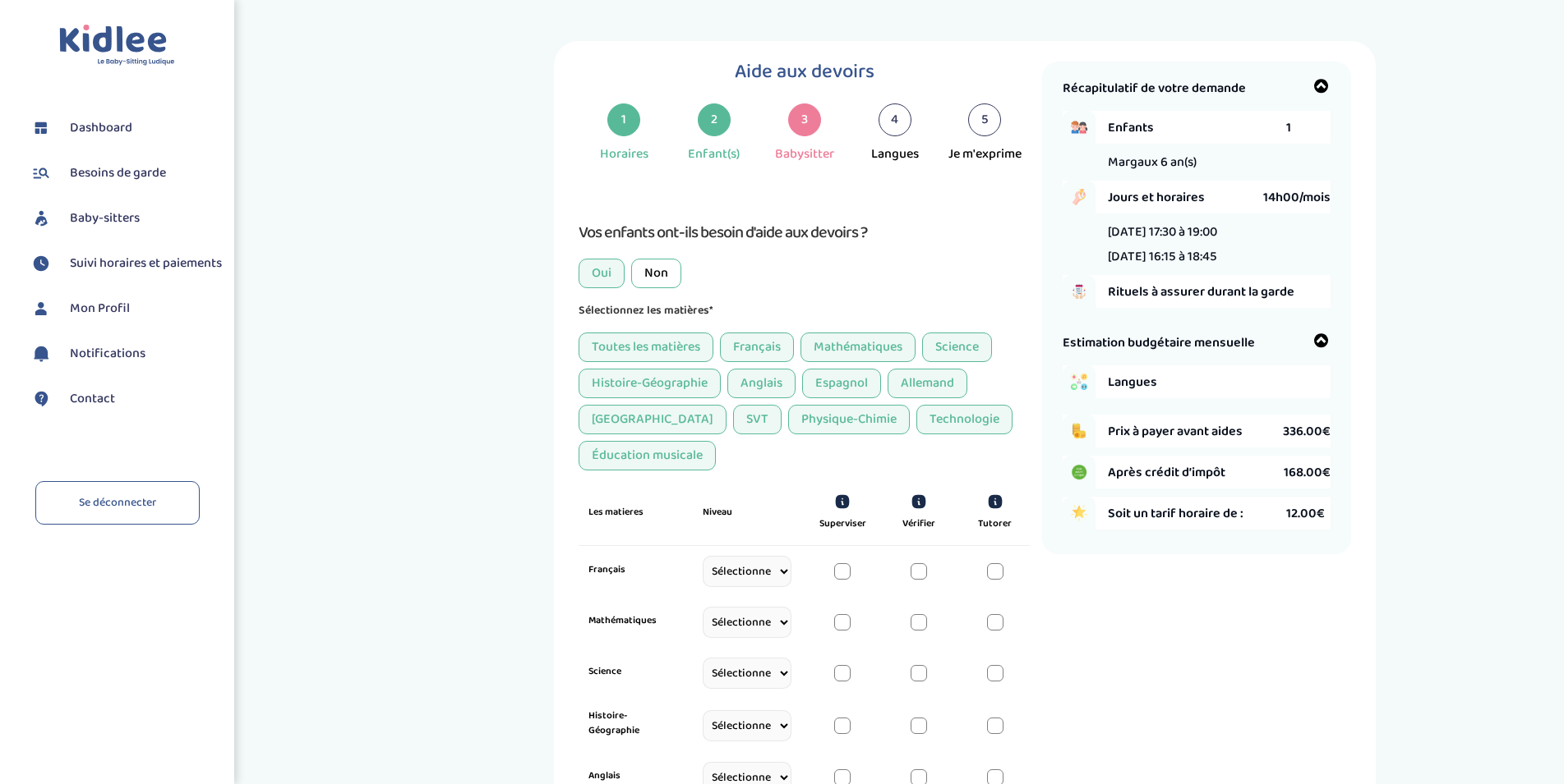
click at [672, 331] on div "Sélectionnez les matières* Toutes les matières Français Mathématiques Science H…" at bounding box center [804, 732] width 451 height 861
click at [677, 340] on div "Toutes les matières" at bounding box center [645, 348] width 135 height 30
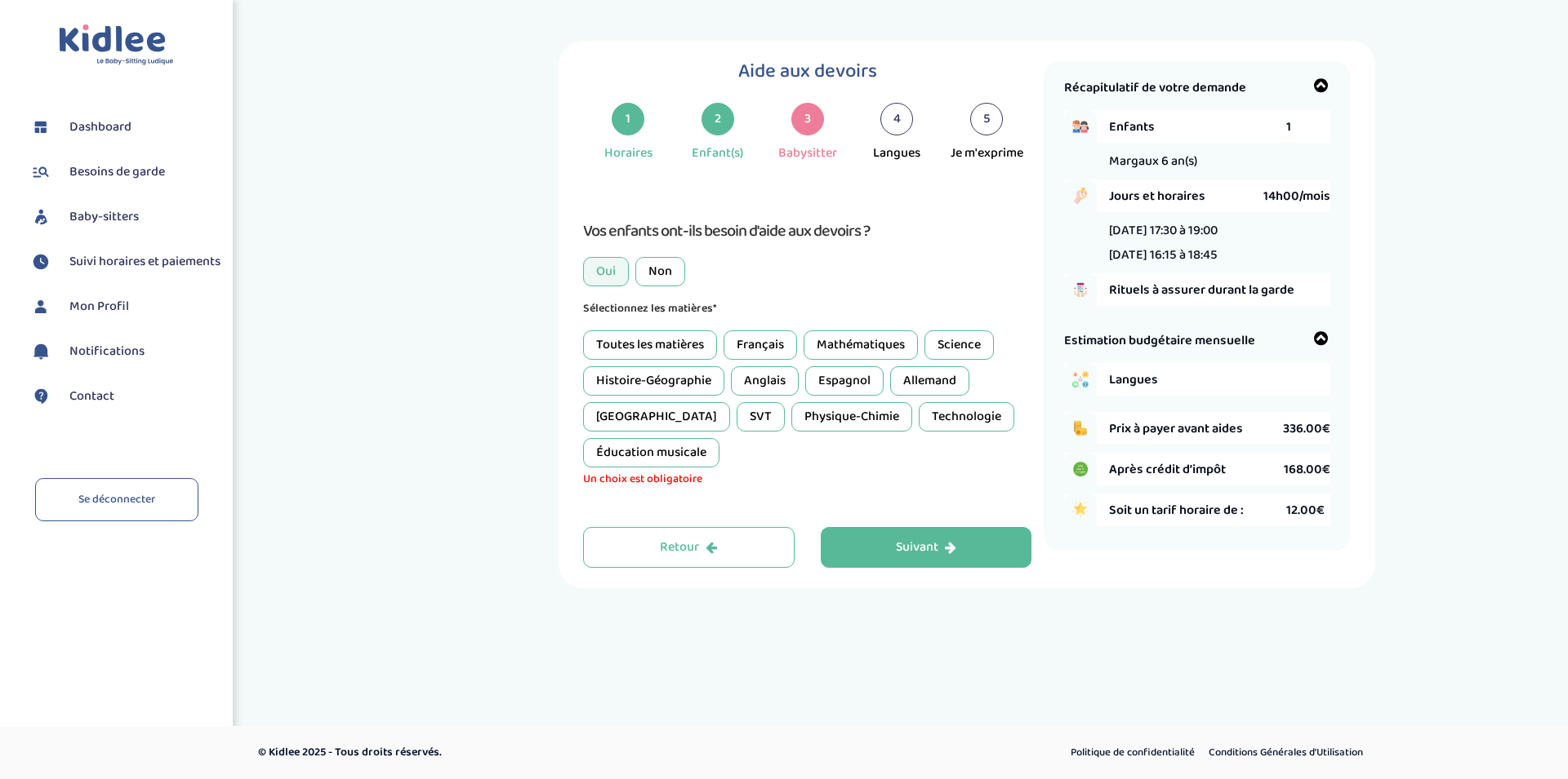
click at [754, 347] on div "Français" at bounding box center [760, 346] width 74 height 30
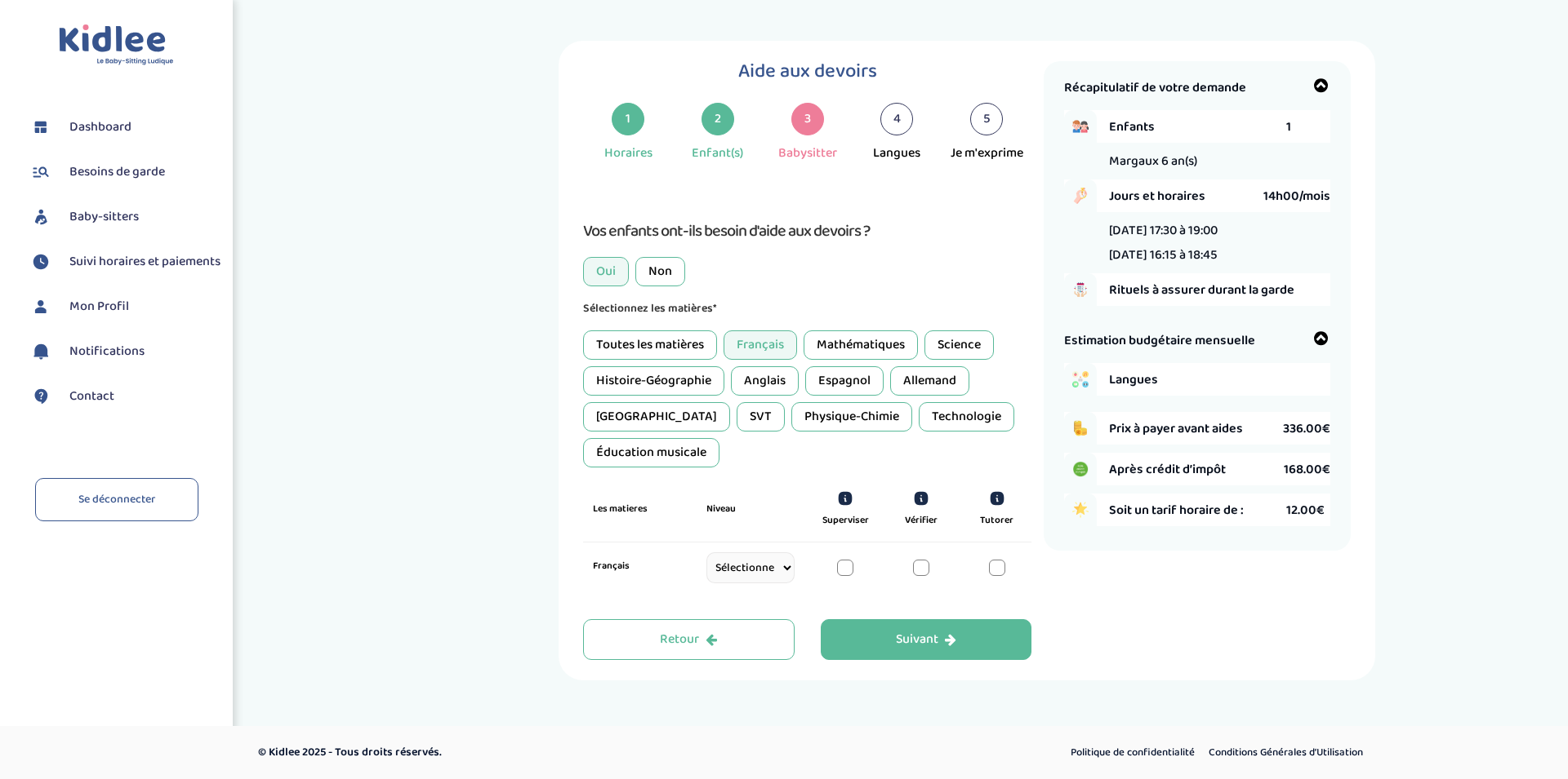
click at [921, 566] on div at bounding box center [921, 568] width 17 height 17
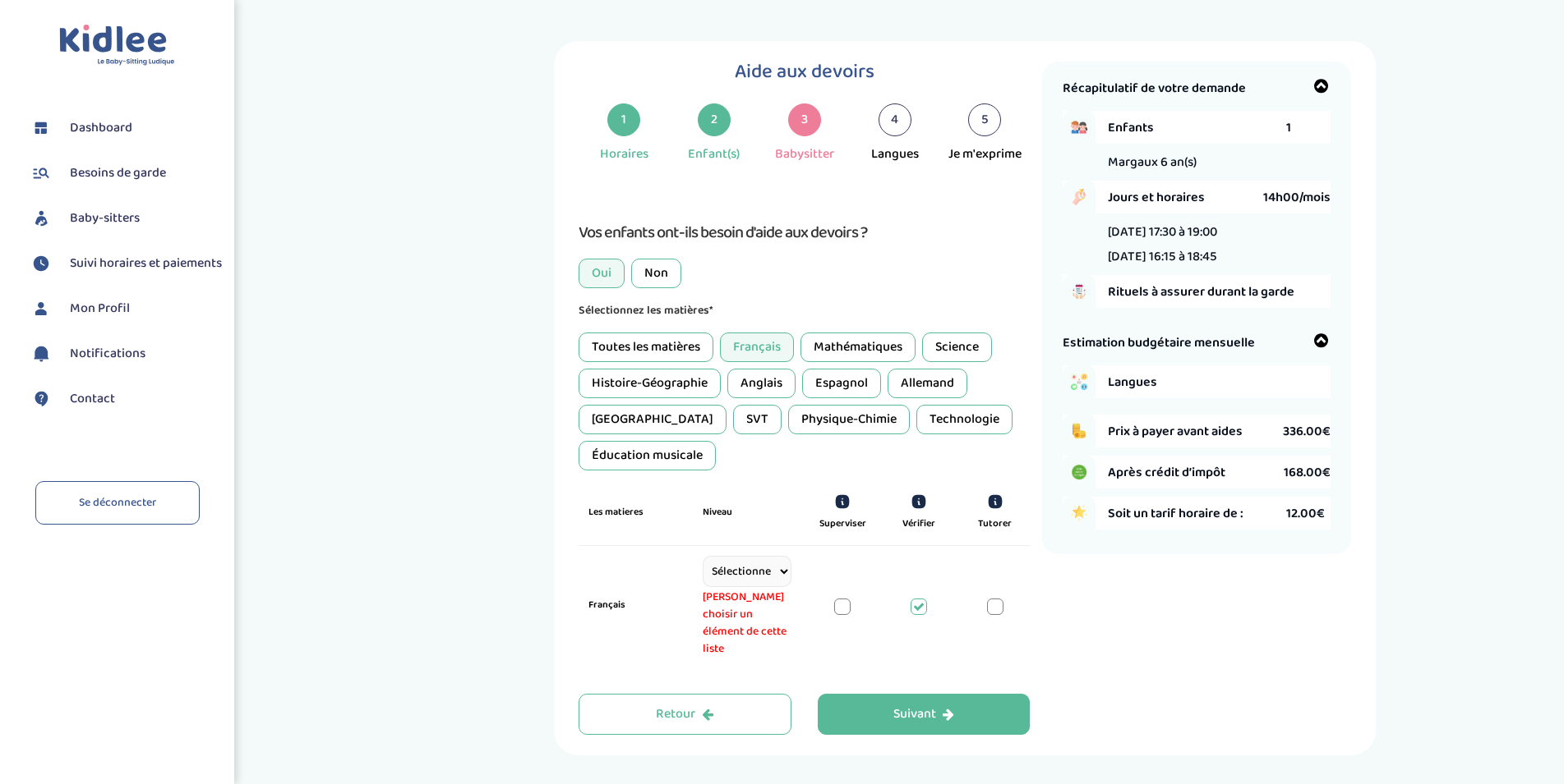
click at [703, 556] on select "Sélectionne CP CE1 CE2 CM1 CM2 6eme 5eme 4eme 3eme Seconde Prémière Terminale" at bounding box center [746, 572] width 88 height 32
select select "CP"
click option "CP" at bounding box center [0, 0] width 0 height 0
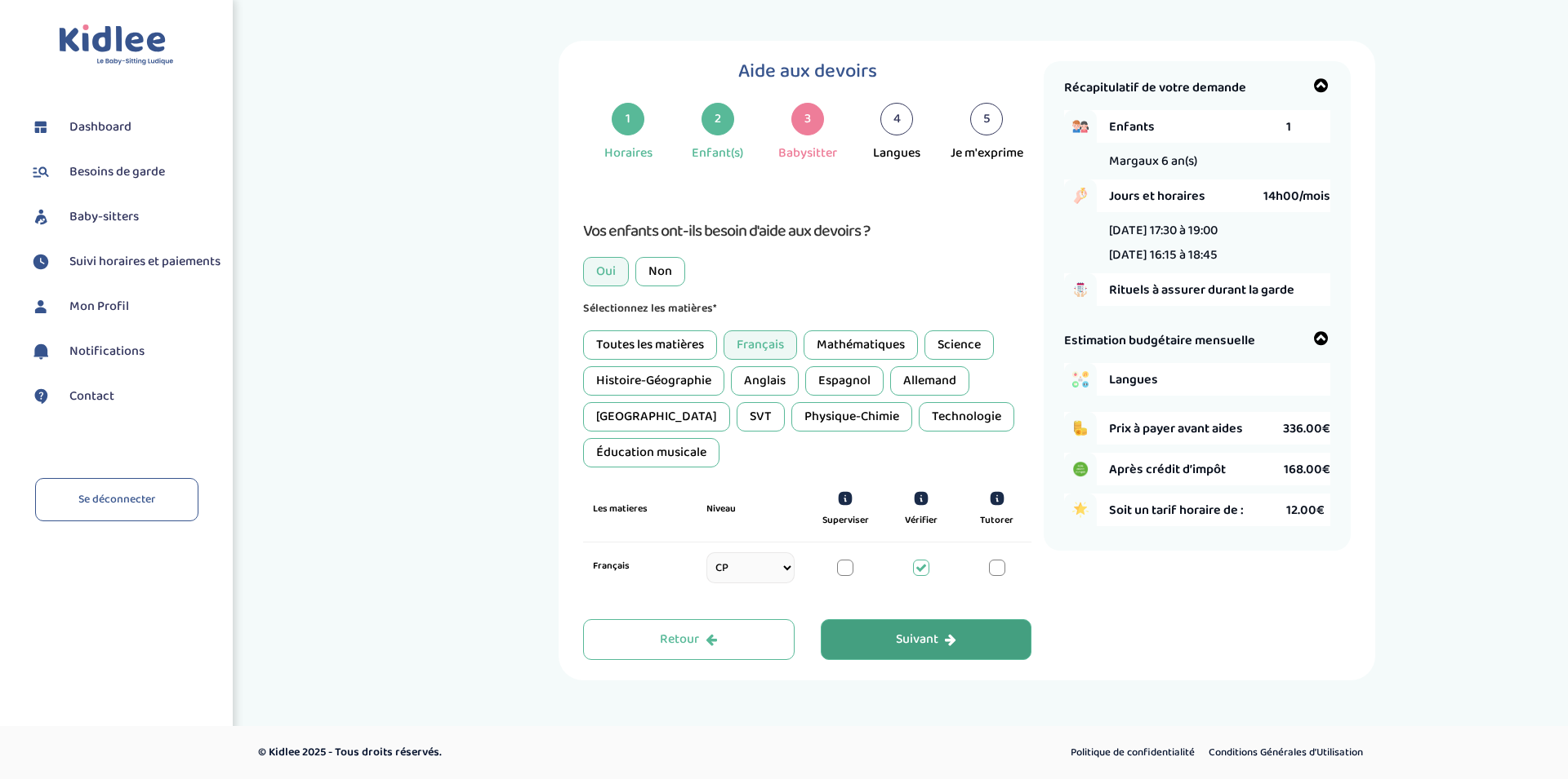
click at [917, 643] on div "Suivant" at bounding box center [926, 640] width 61 height 18
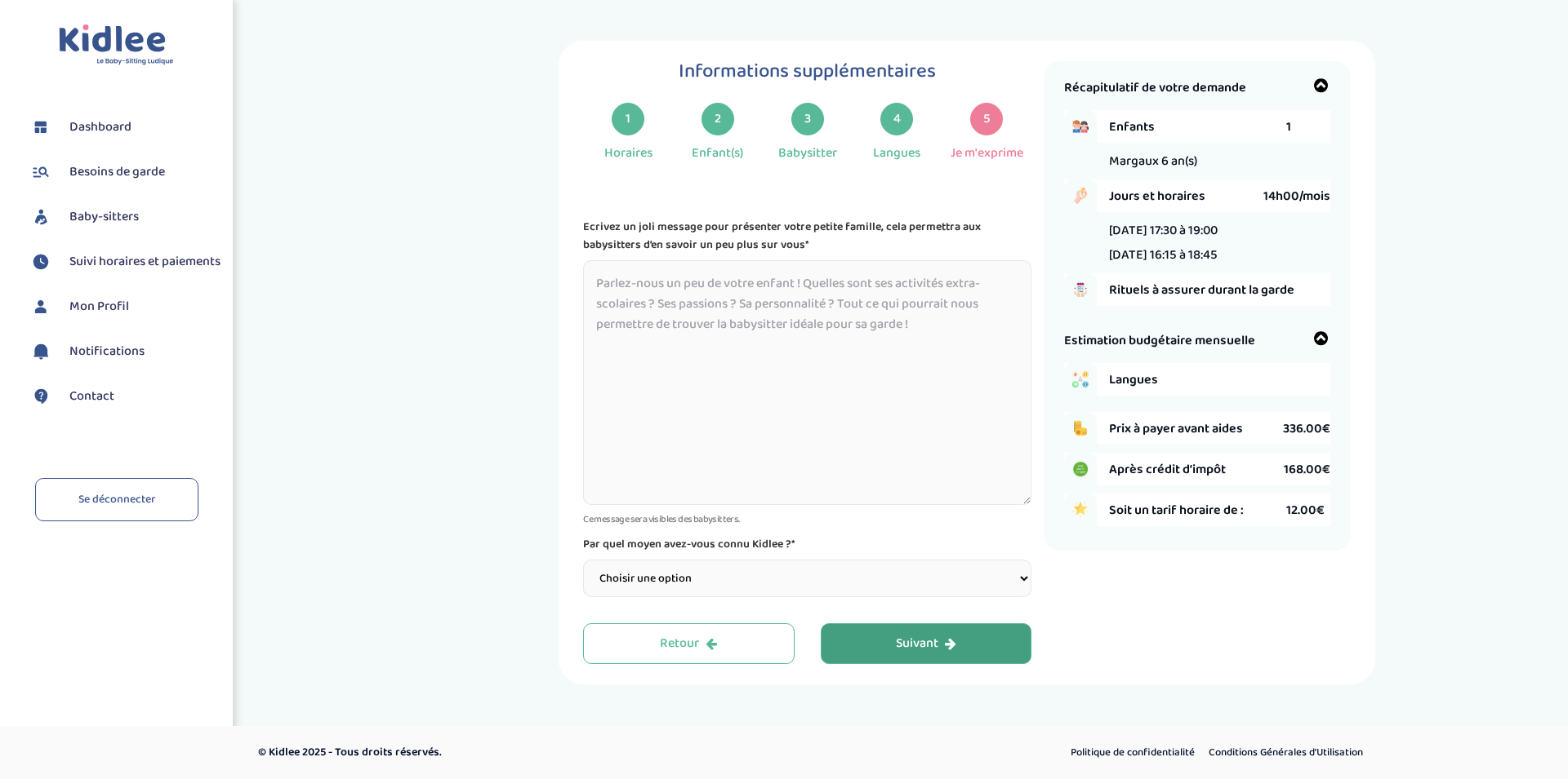
click at [1257, 255] on div "Lundi 17:30 à 19:00 Jeudi 16:15 à 18:45" at bounding box center [1196, 242] width 267 height 45
click at [1277, 125] on span "Enfants" at bounding box center [1197, 127] width 177 height 20
click at [716, 111] on div "2" at bounding box center [717, 119] width 32 height 32
click at [718, 136] on div "2 Enfant(s)" at bounding box center [717, 134] width 89 height 61
click at [723, 638] on button "Retour" at bounding box center [688, 643] width 211 height 41
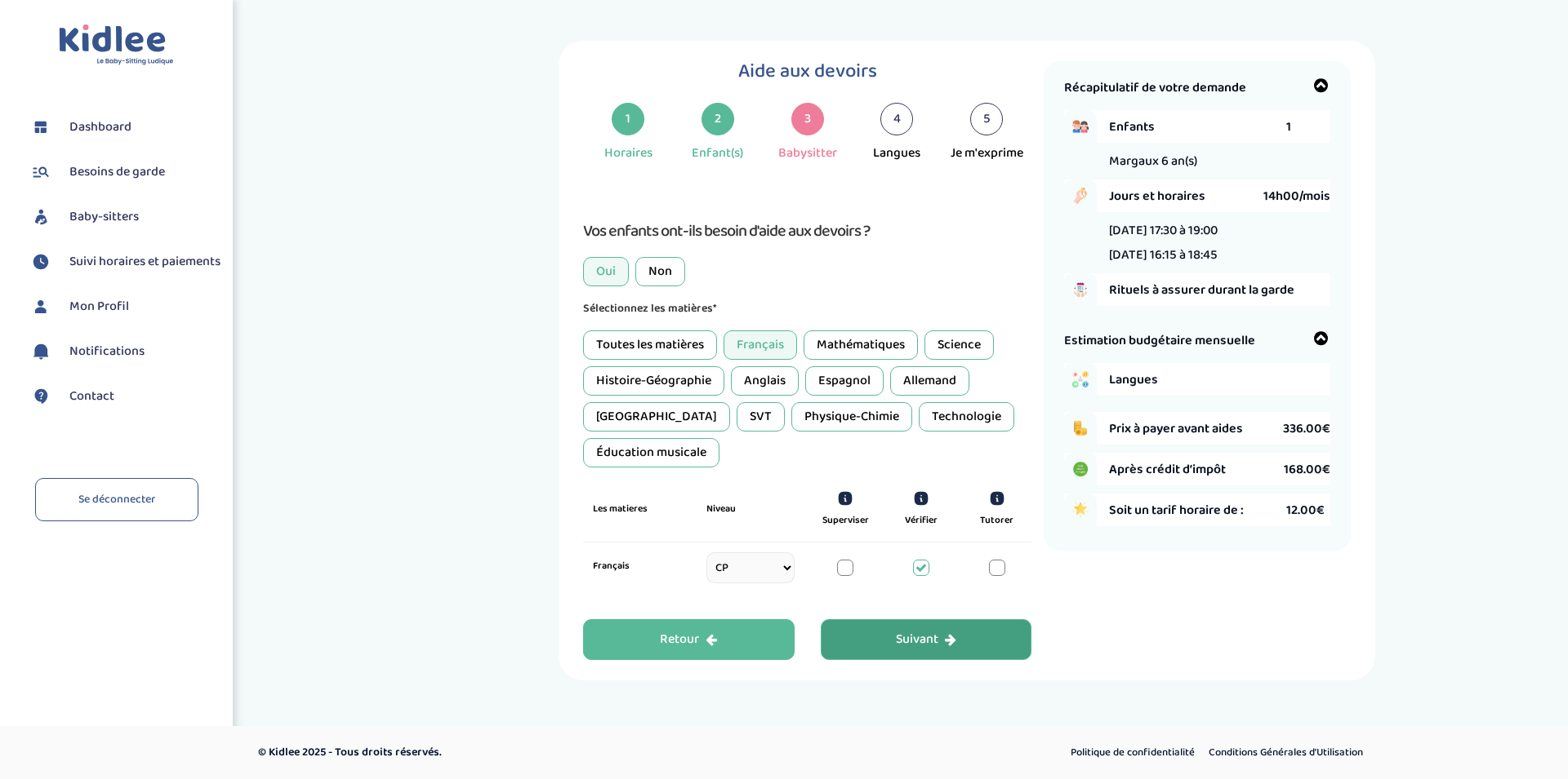
click at [723, 638] on button "Retour" at bounding box center [688, 640] width 211 height 41
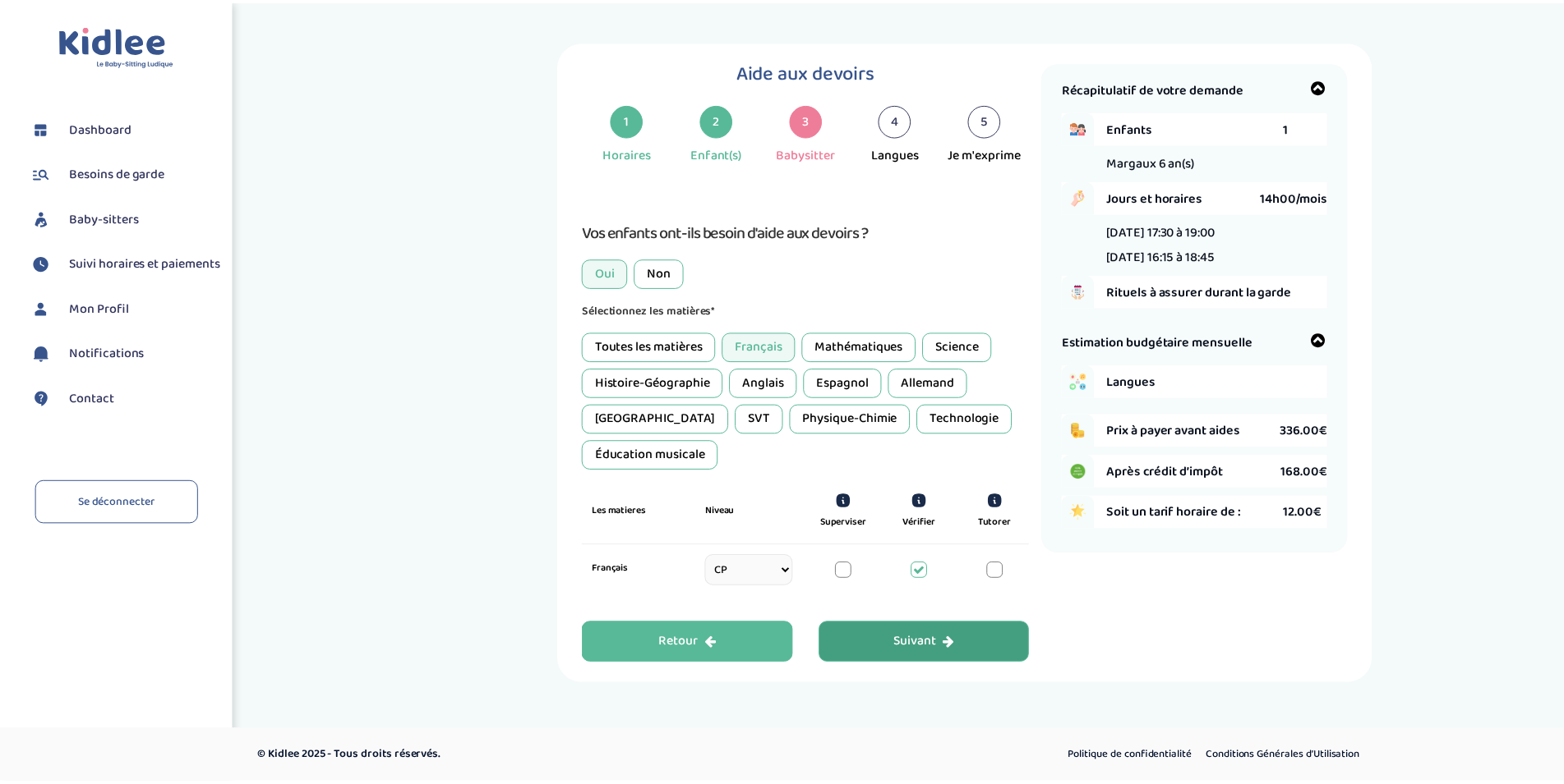
scroll to position [61, 0]
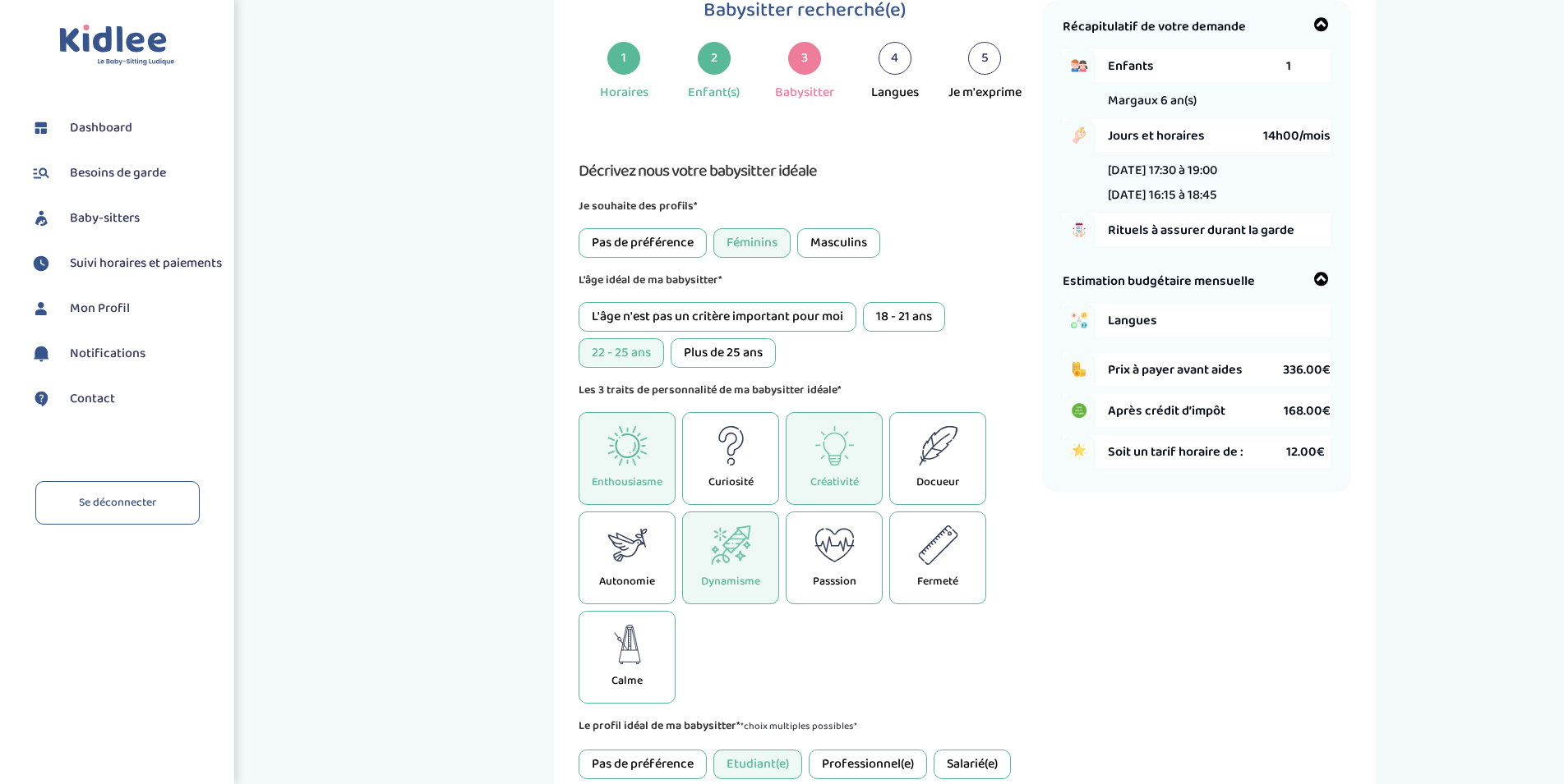
click at [728, 642] on div "Enthousiasme Curiosité Créativité Docueur Autonomie Dynamisme Passsion Fermeté …" at bounding box center [804, 558] width 451 height 291
click at [725, 45] on div "2 Enfant(s)" at bounding box center [714, 72] width 90 height 61
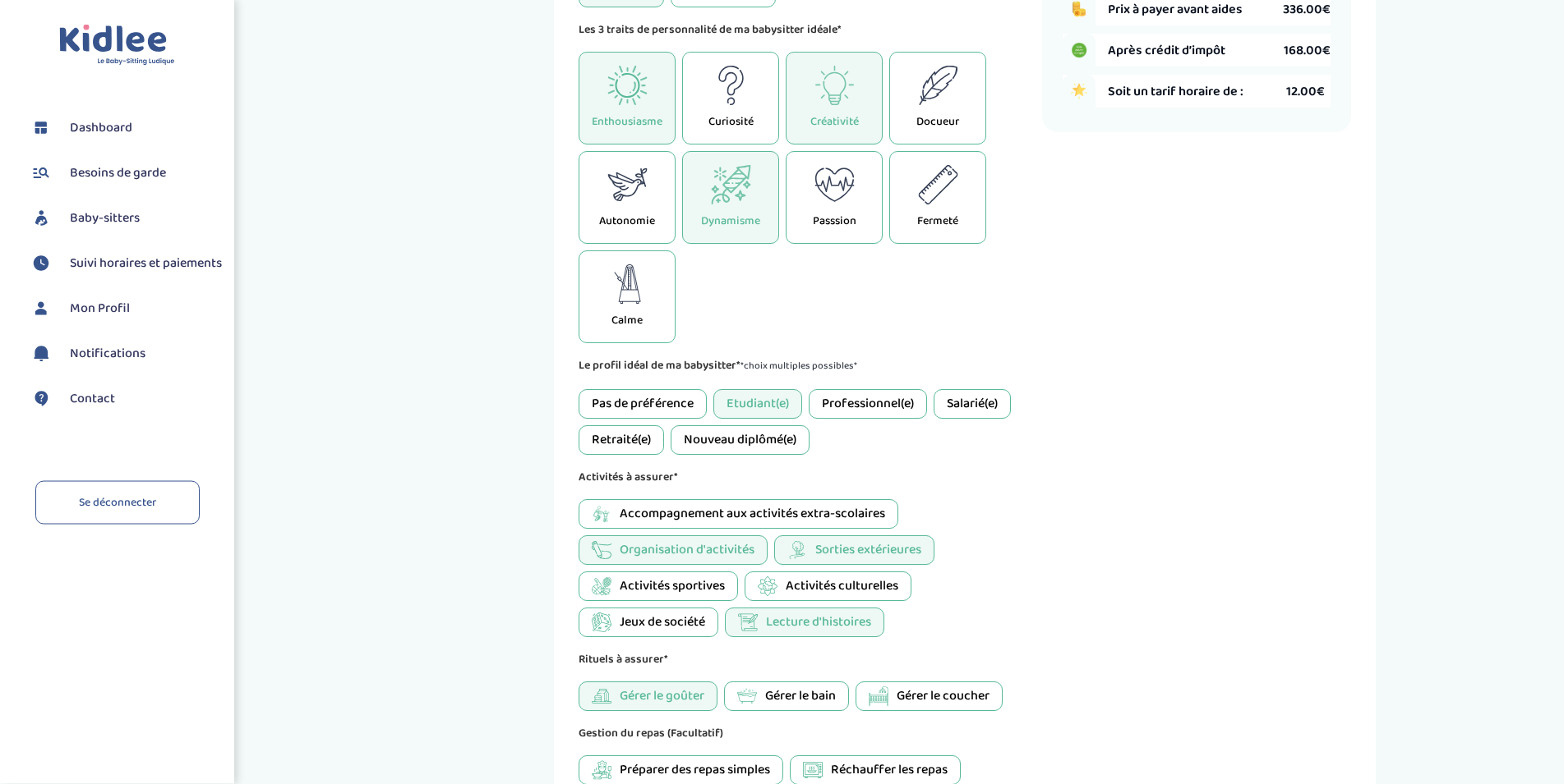
scroll to position [675, 0]
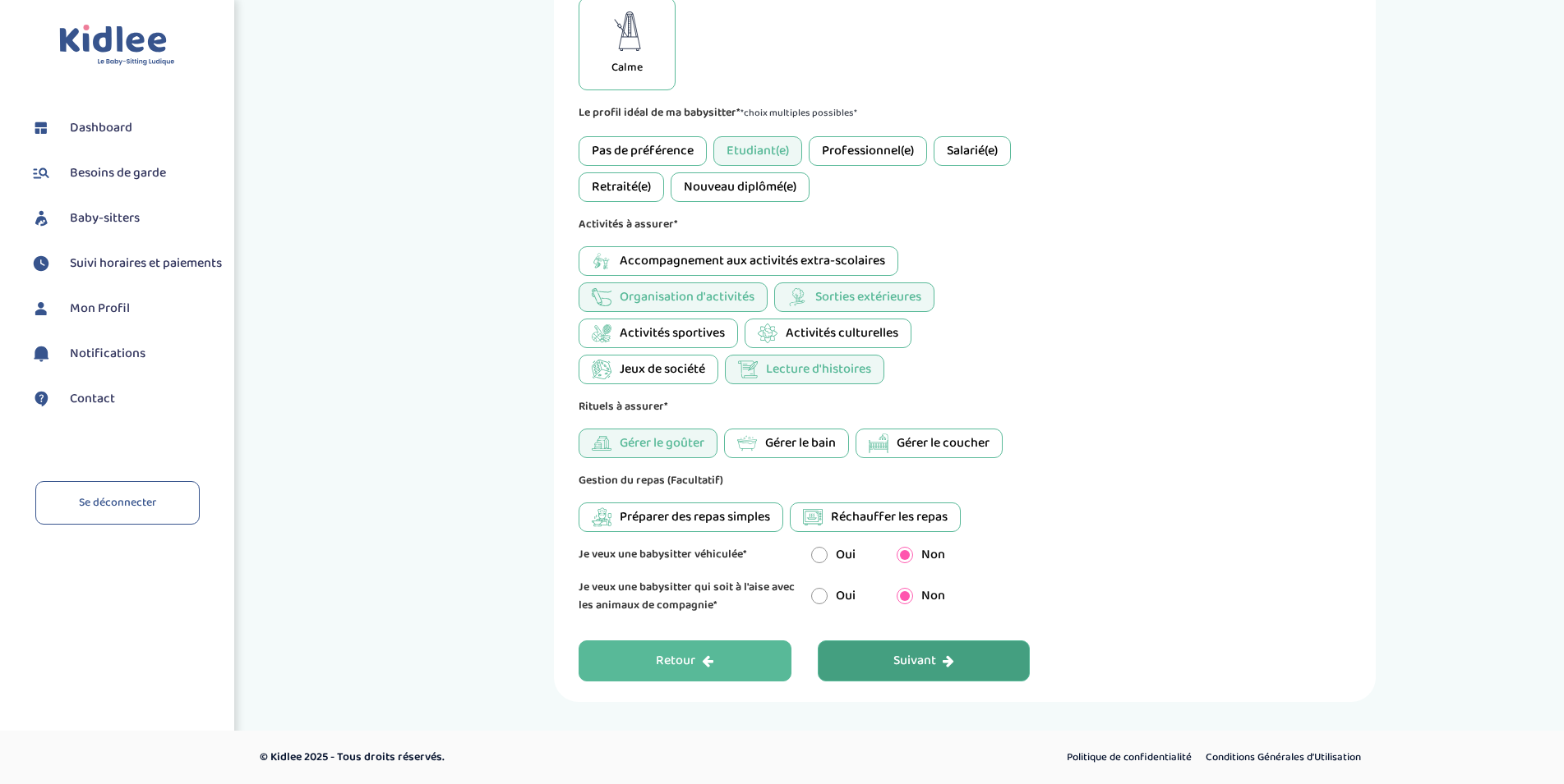
click at [683, 667] on div "Retour" at bounding box center [684, 662] width 58 height 19
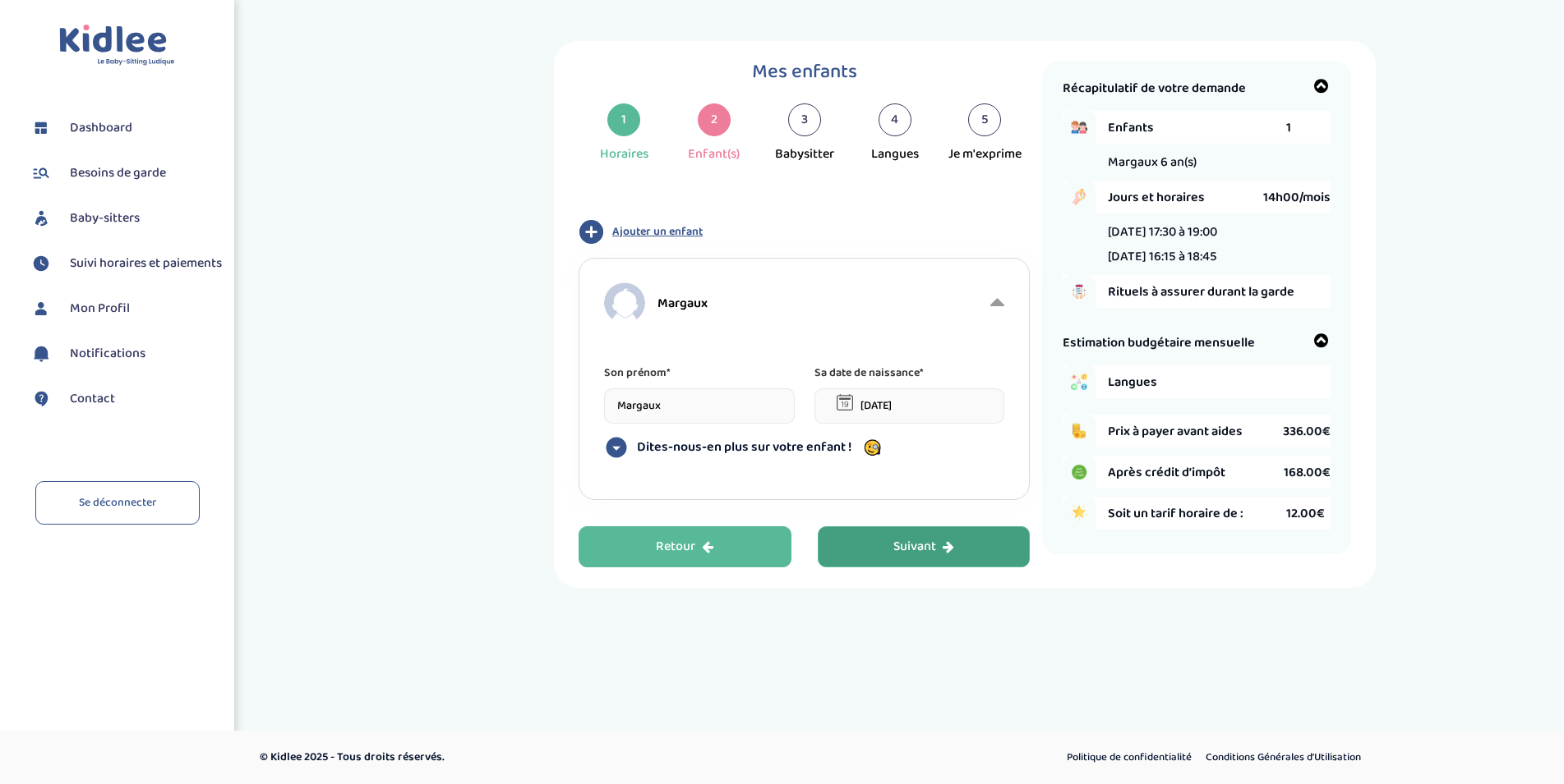
scroll to position [0, 0]
click at [686, 233] on span "Ajouter un enfant" at bounding box center [665, 232] width 90 height 18
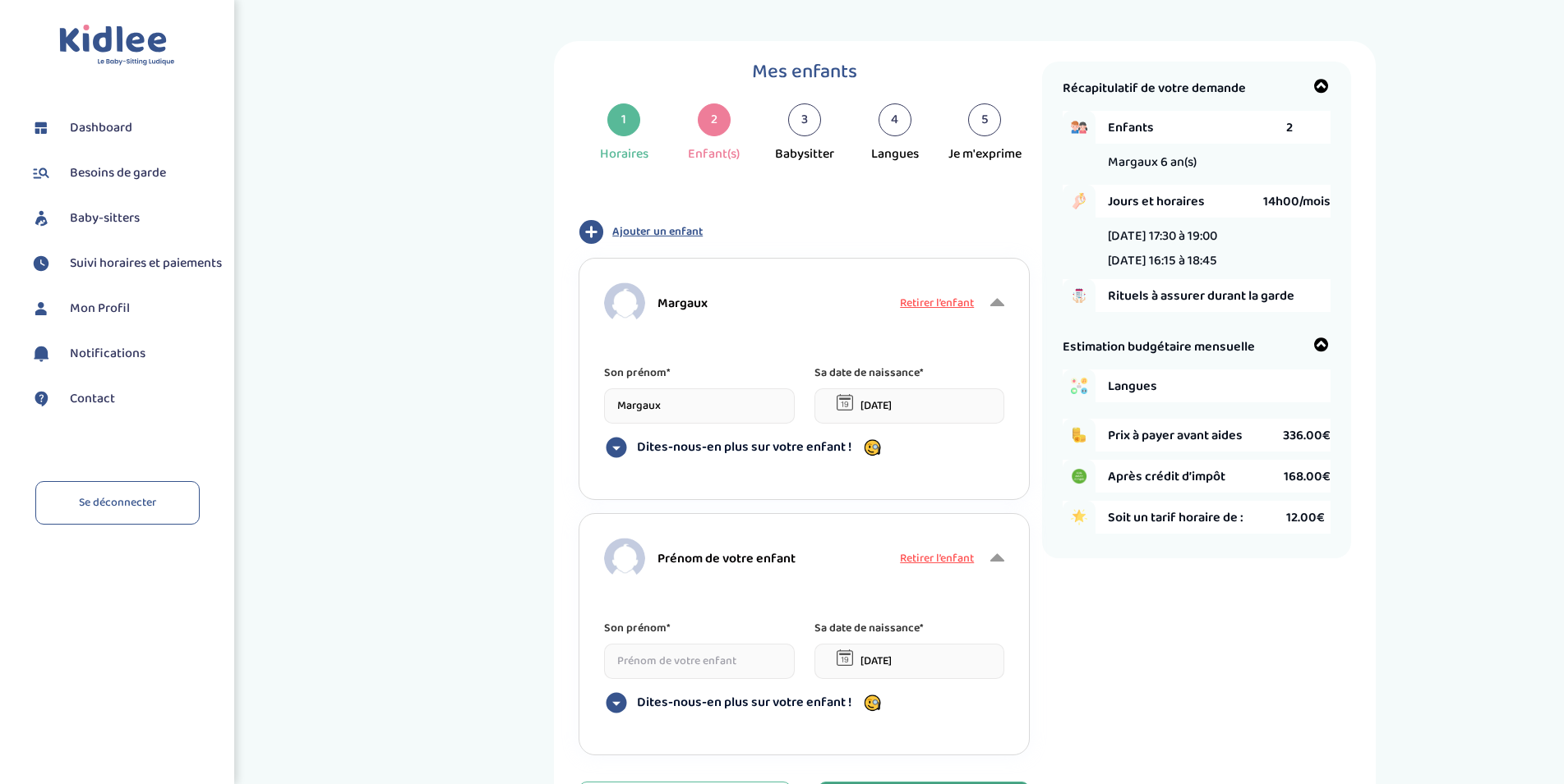
click at [685, 663] on input at bounding box center [699, 662] width 190 height 35
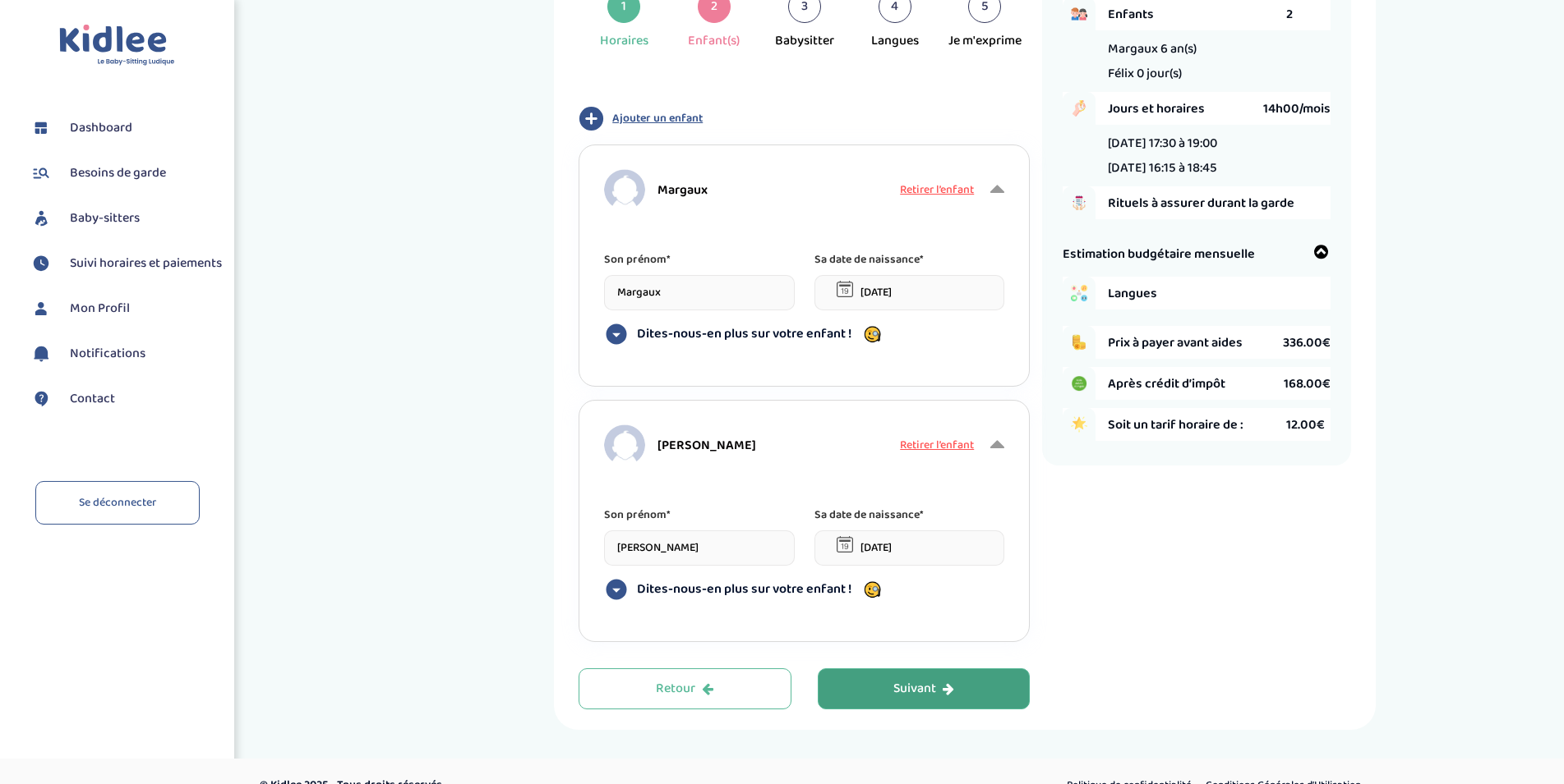
scroll to position [119, 0]
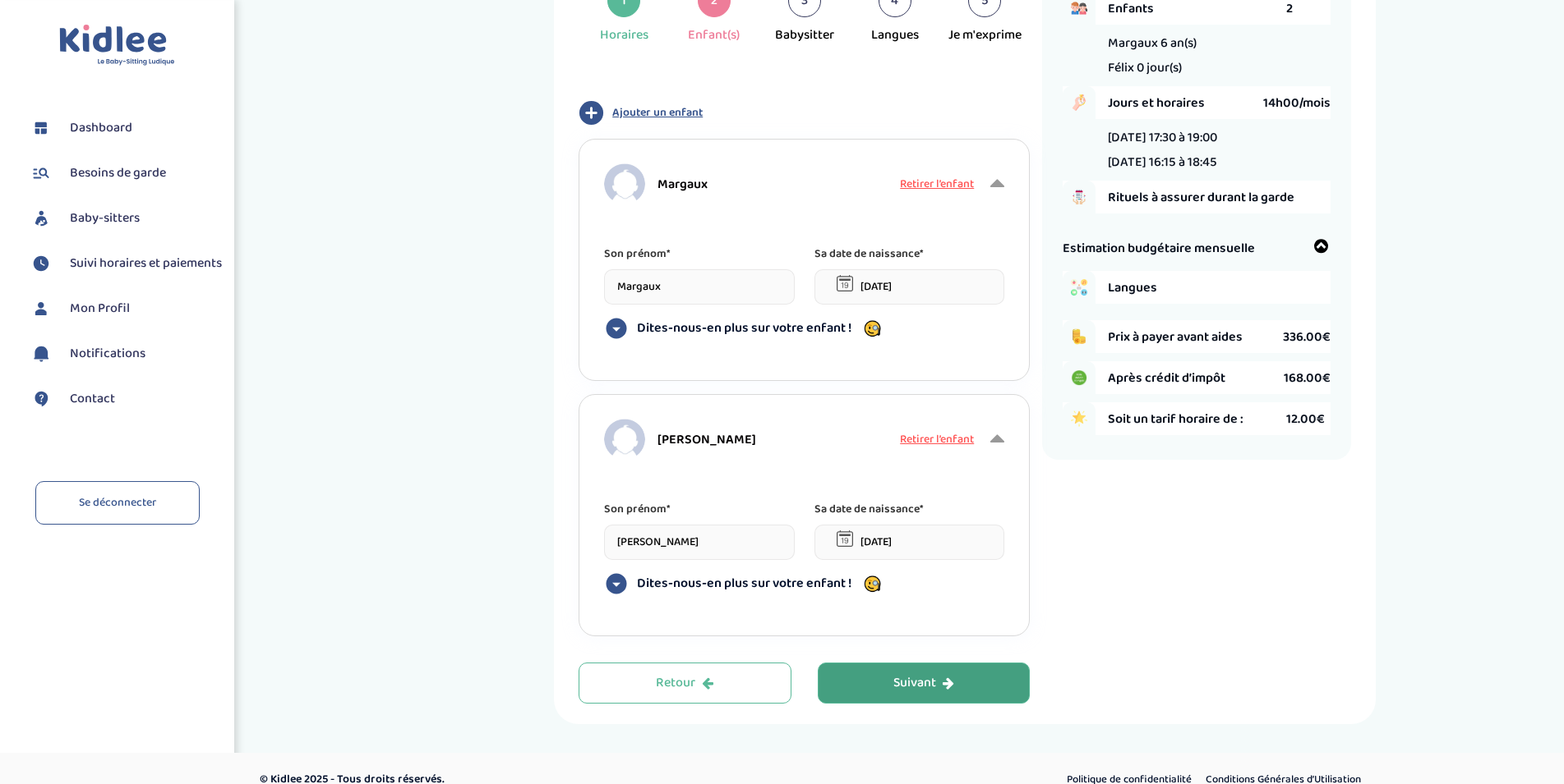
type input "Félix"
click at [920, 551] on input "28-08-2025" at bounding box center [909, 543] width 190 height 35
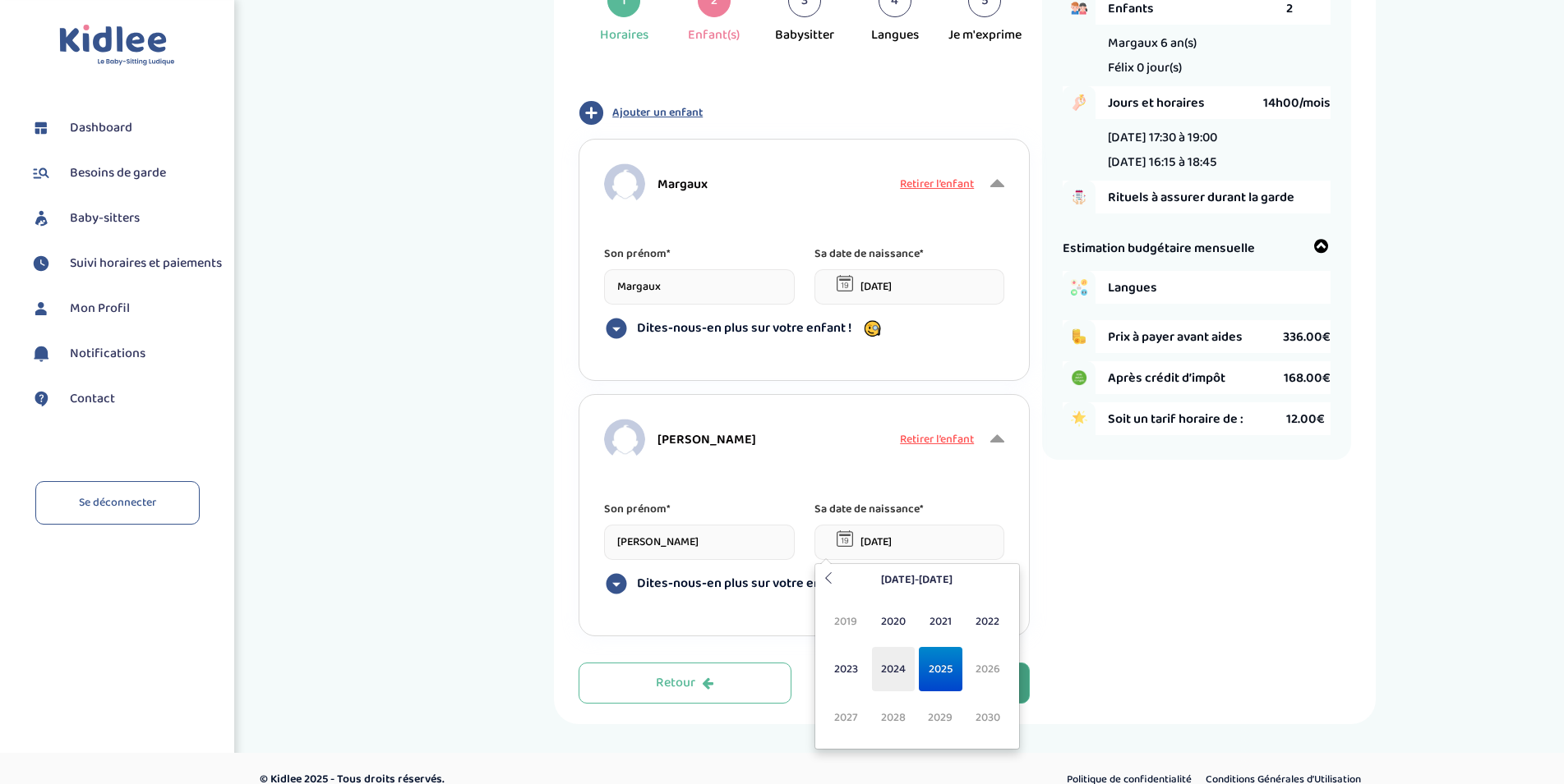
click at [891, 672] on span "2024" at bounding box center [893, 670] width 44 height 45
click at [852, 619] on span "Jan" at bounding box center [846, 622] width 44 height 45
click at [890, 656] on td "9" at bounding box center [886, 656] width 31 height 25
type input "09-01-2024"
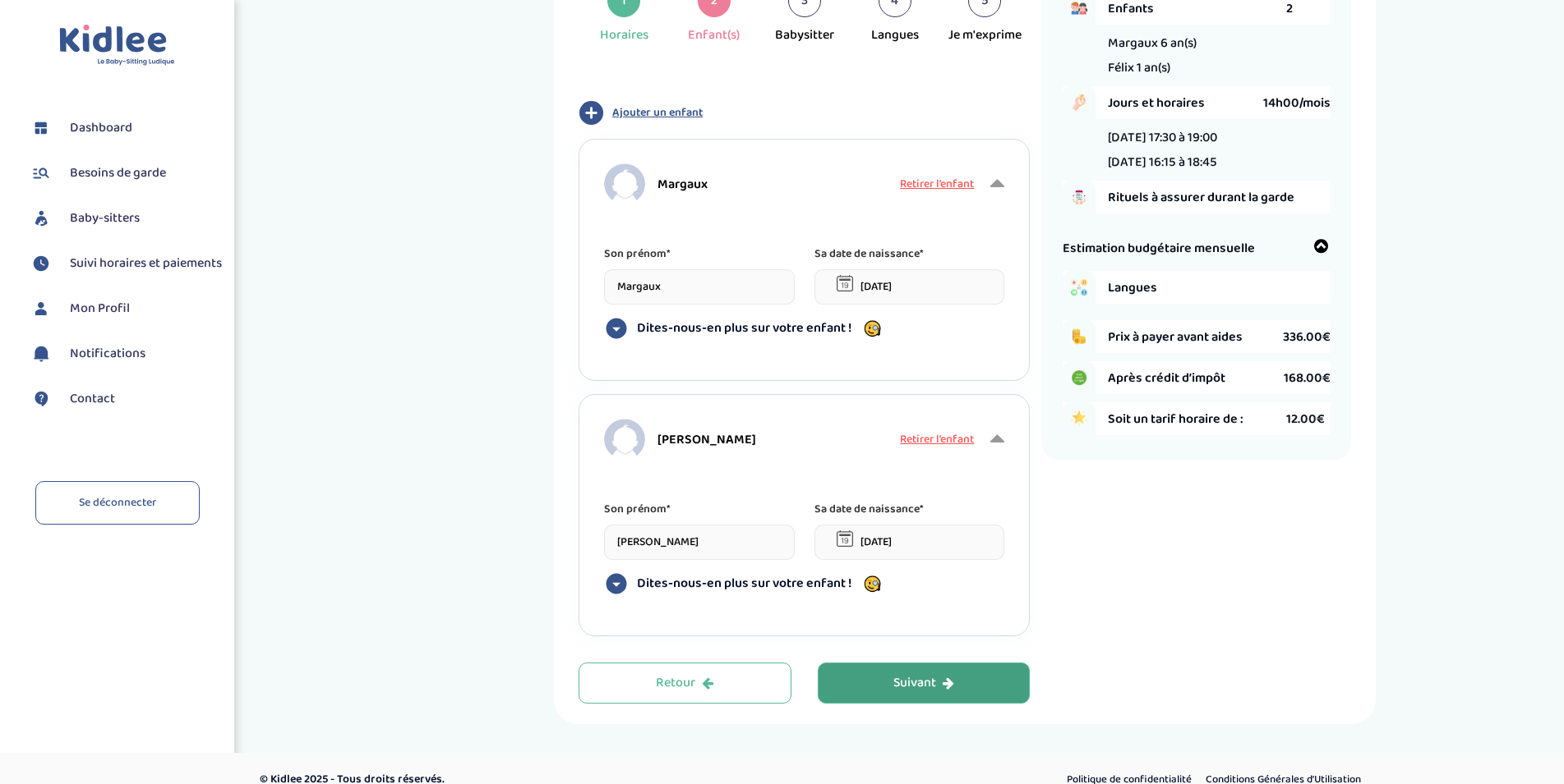
click at [907, 690] on div "Suivant" at bounding box center [924, 684] width 61 height 19
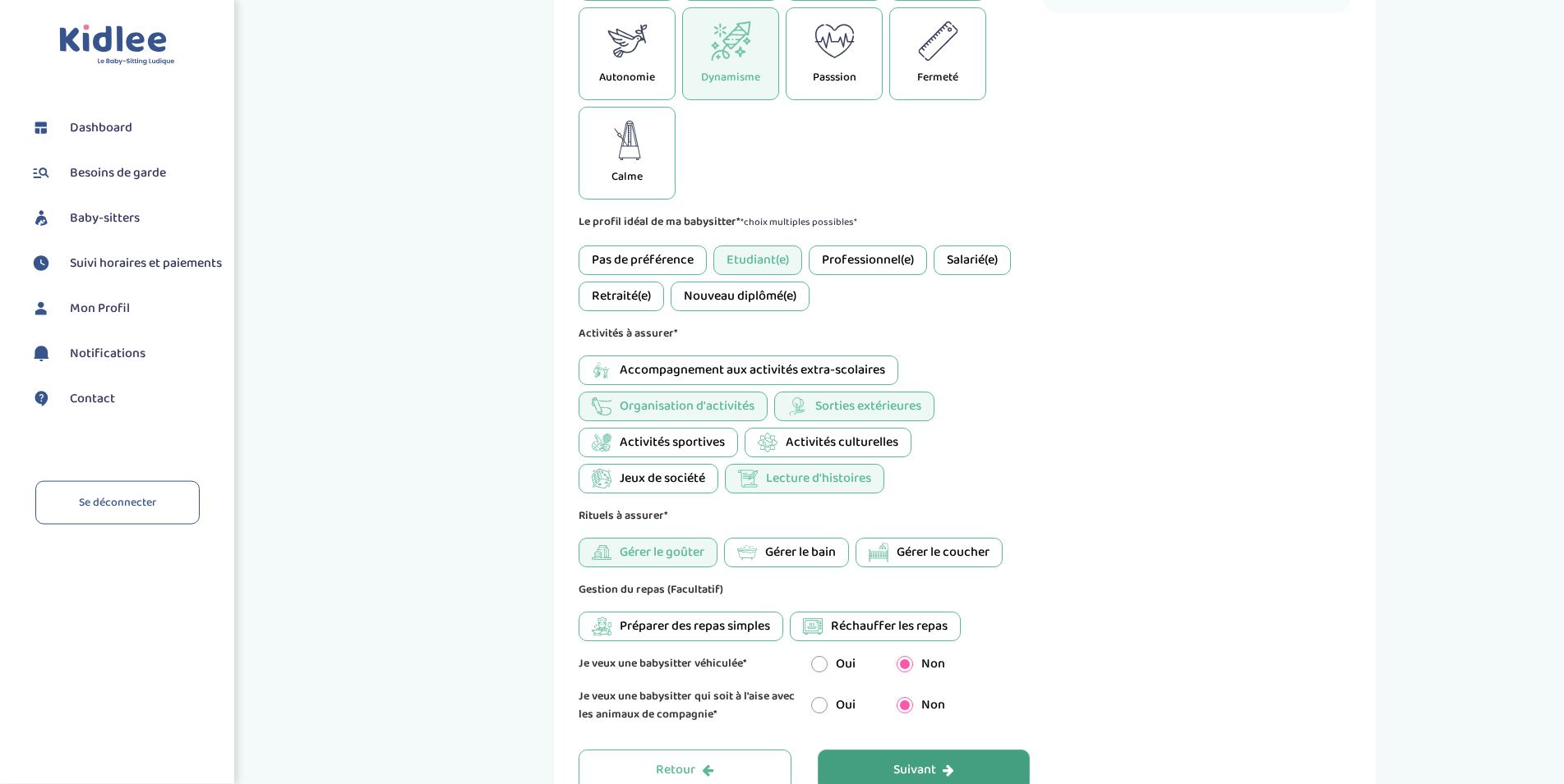
scroll to position [675, 0]
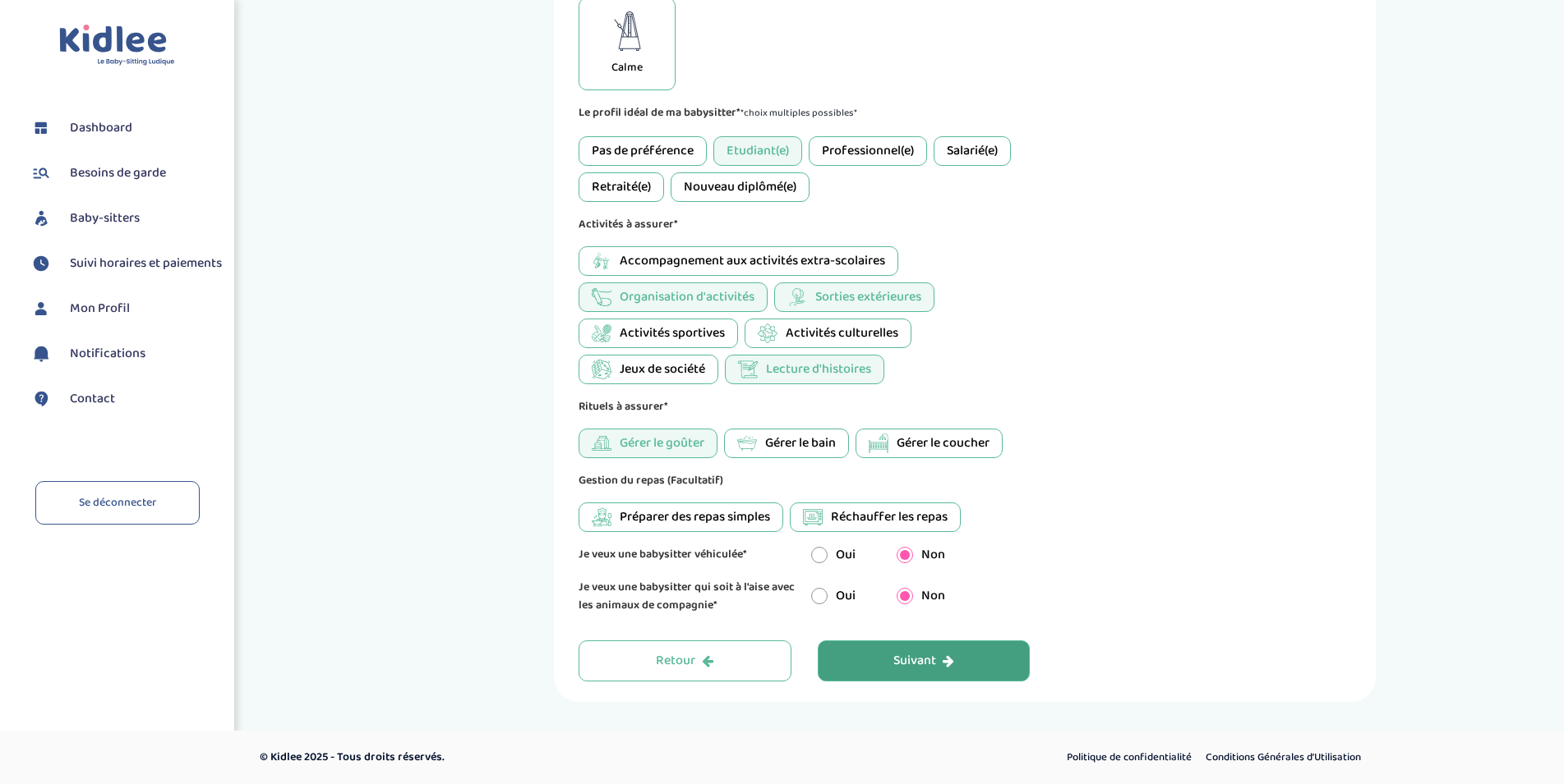
click at [938, 659] on div "Suivant" at bounding box center [924, 662] width 61 height 19
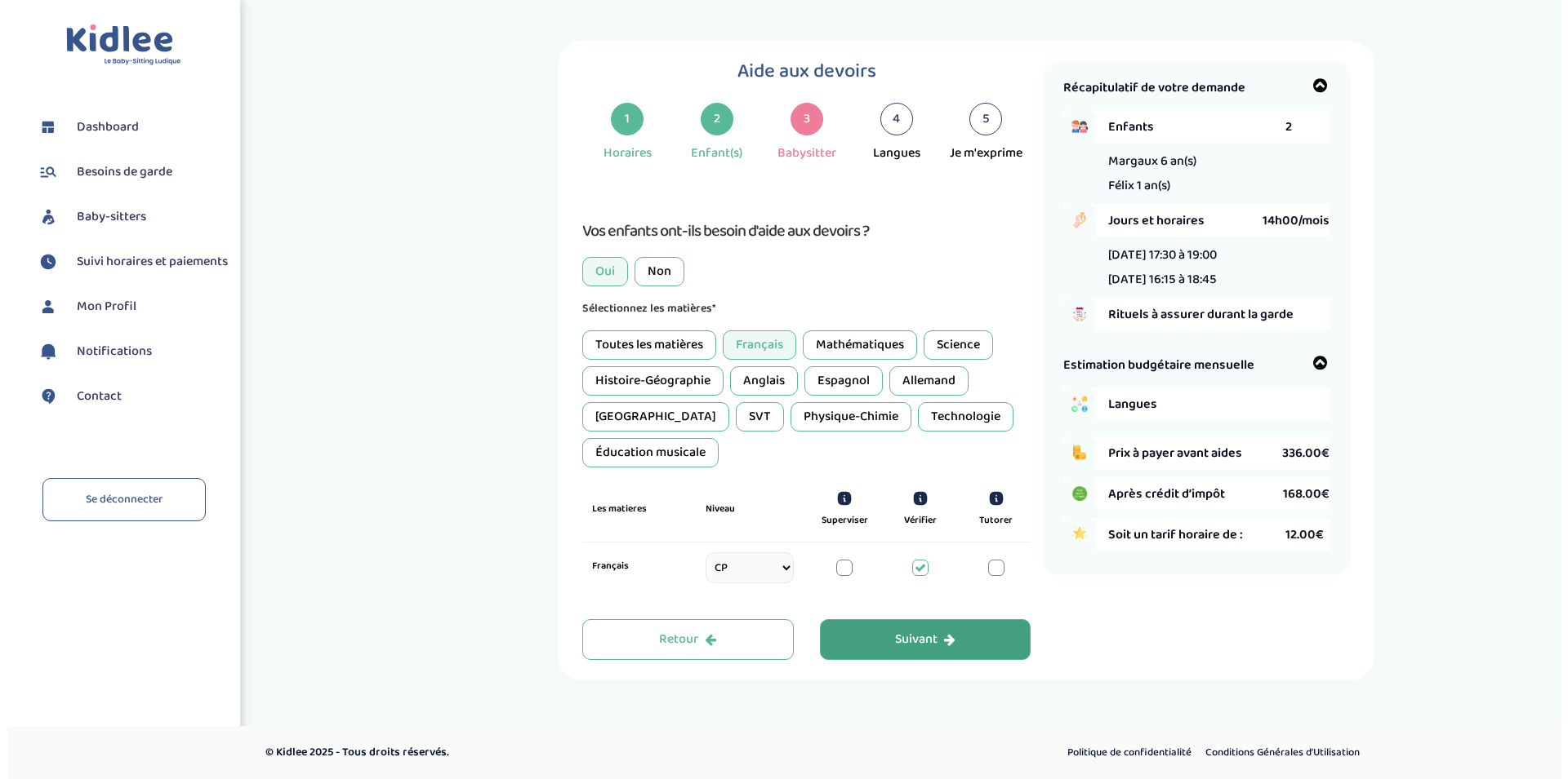
scroll to position [0, 0]
click at [907, 643] on div "Suivant" at bounding box center [926, 640] width 61 height 18
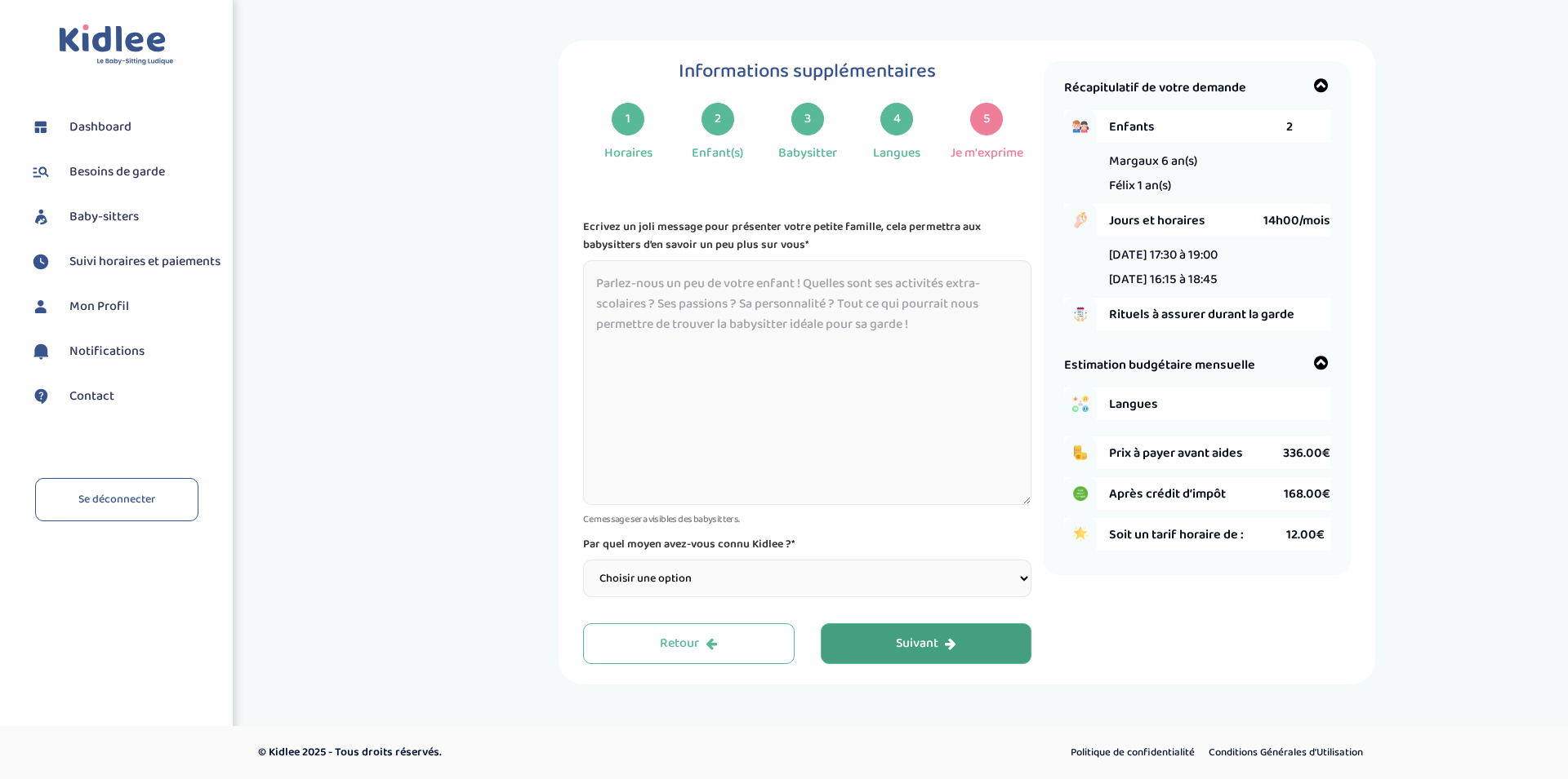
click at [583, 560] on select "Choisir une option Bouche à Oreille Google Plateforme Gens de confiance Faceboo…" at bounding box center [807, 578] width 448 height 38
select select "3"
click option "Plateforme Gens de confiance" at bounding box center [0, 0] width 0 height 0
click at [973, 643] on button "Suivant" at bounding box center [926, 643] width 211 height 41
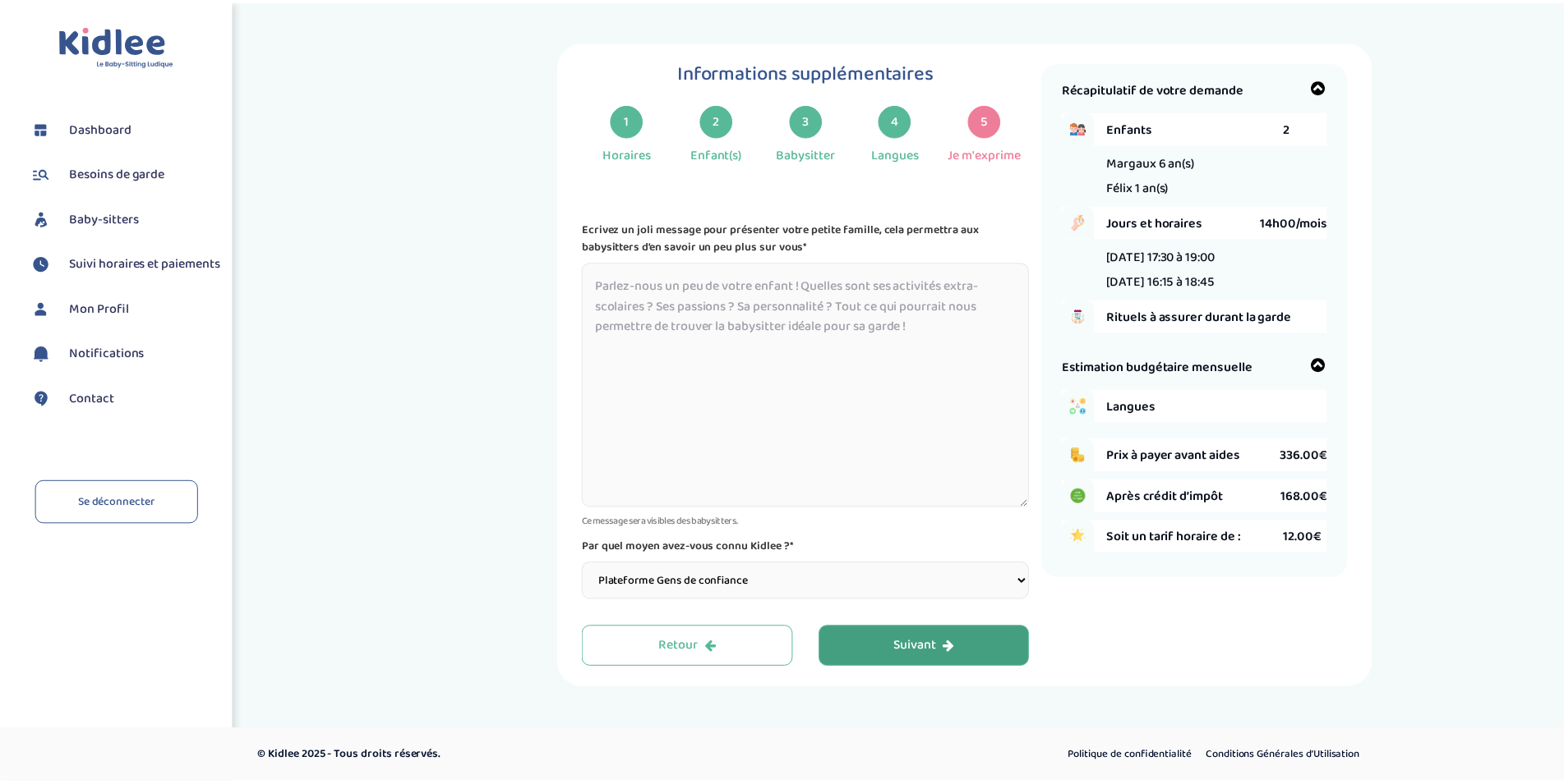
scroll to position [9, 0]
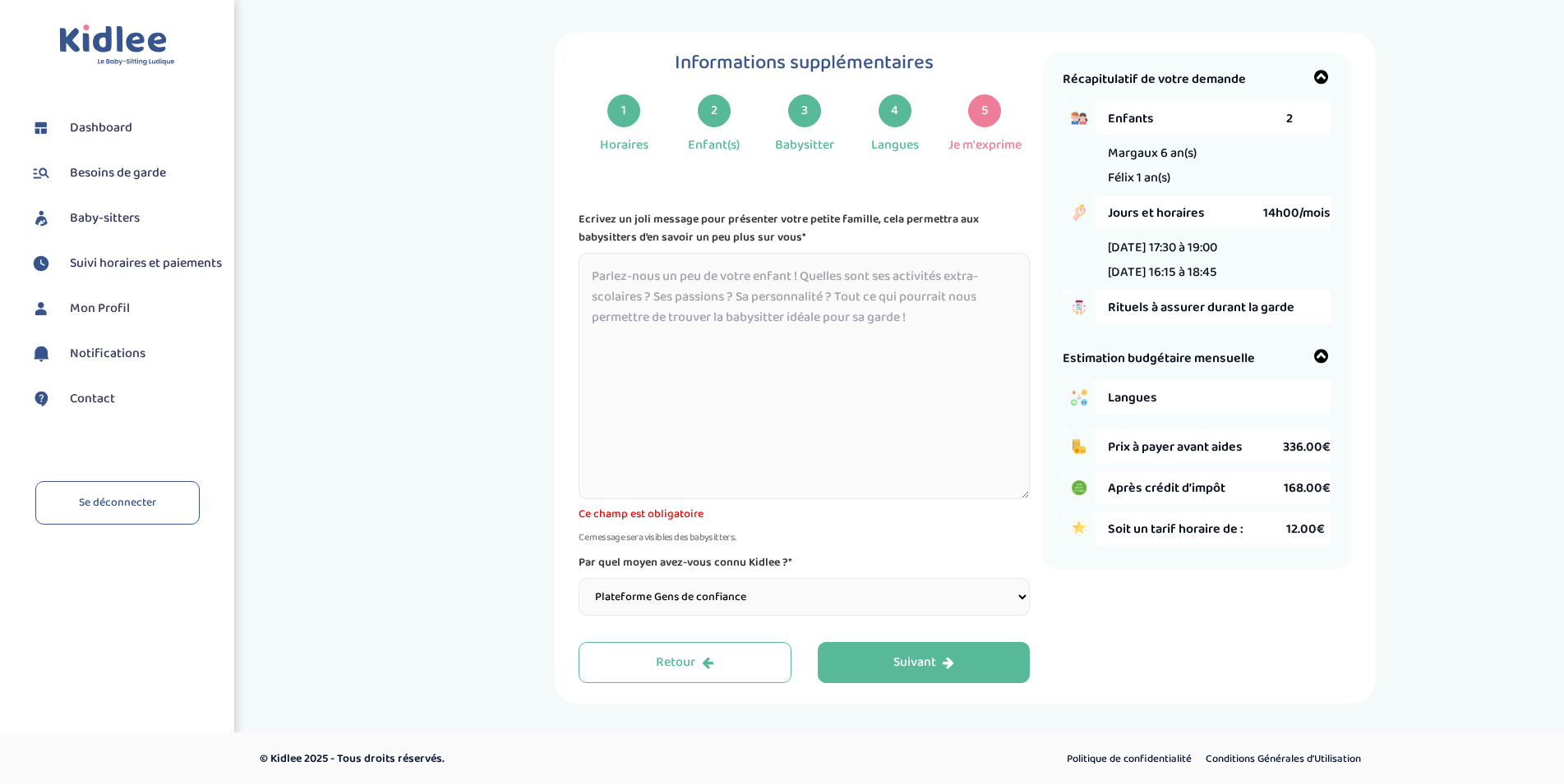
click at [802, 339] on textarea at bounding box center [804, 377] width 451 height 247
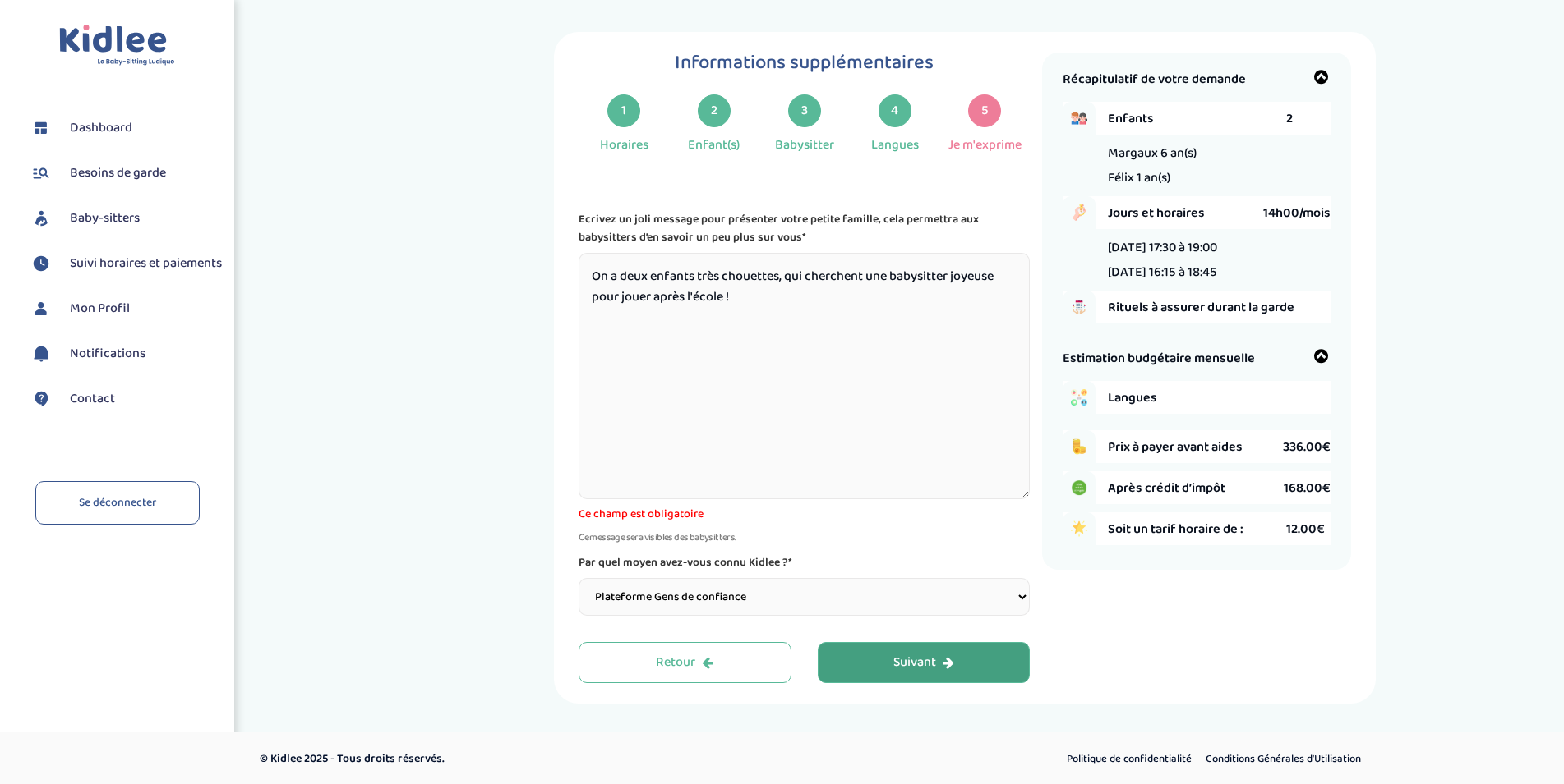
type textarea "On a deux enfants très chouettes, qui cherchent une babysitter joyeuse pour jou…"
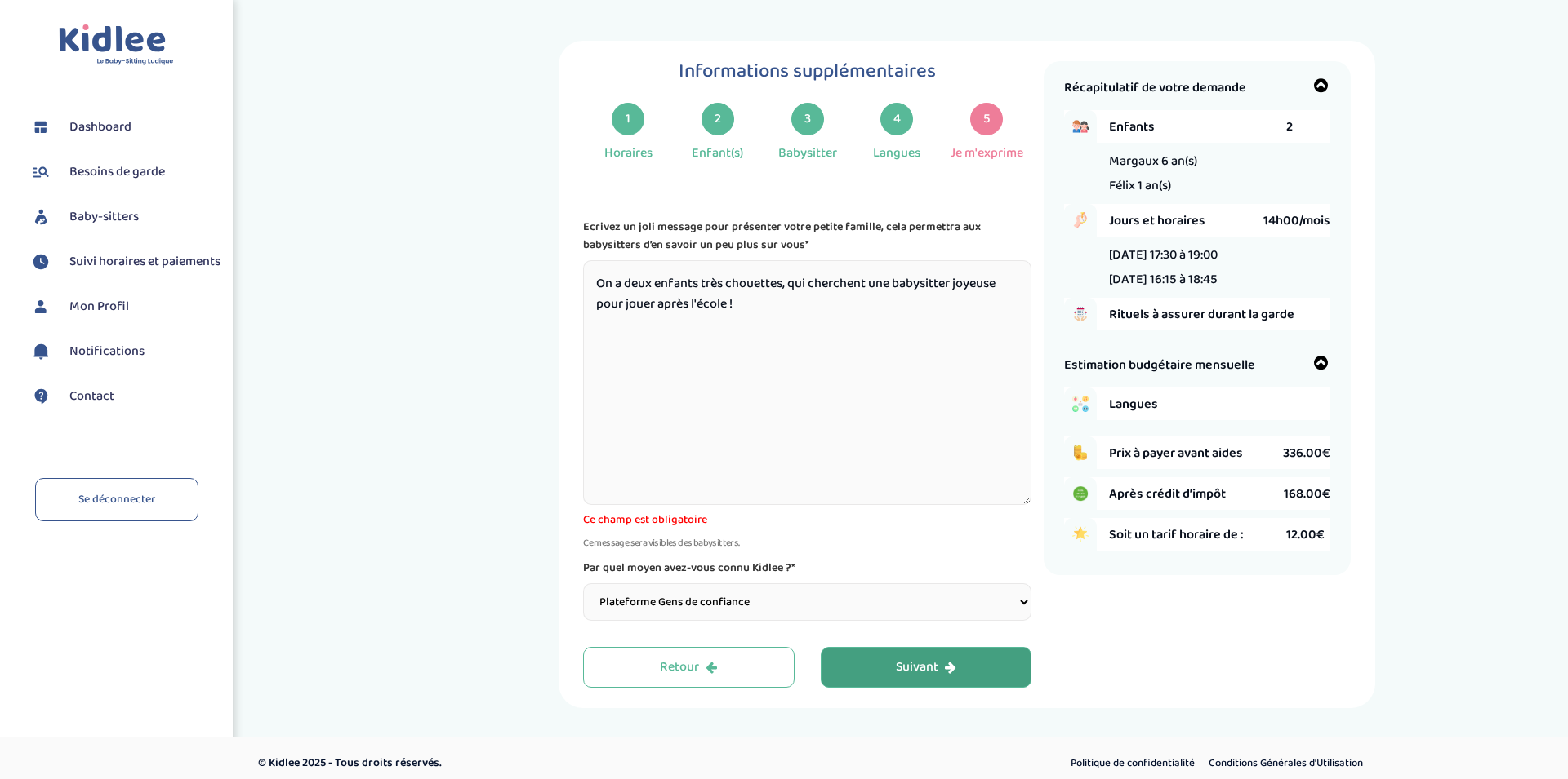
click at [956, 654] on button "Suivant" at bounding box center [926, 667] width 211 height 41
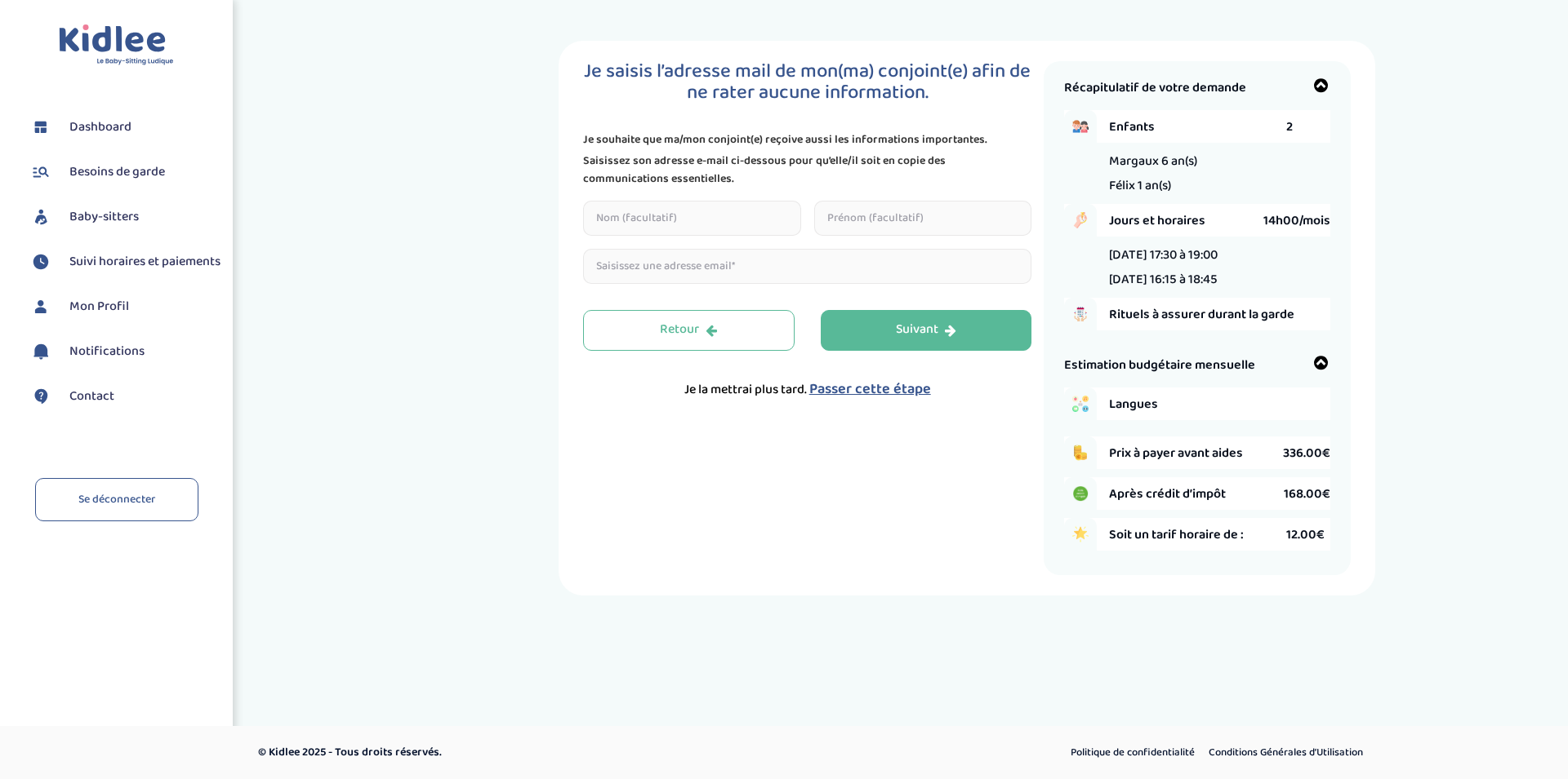
click at [874, 387] on span "Passer cette étape" at bounding box center [870, 389] width 122 height 23
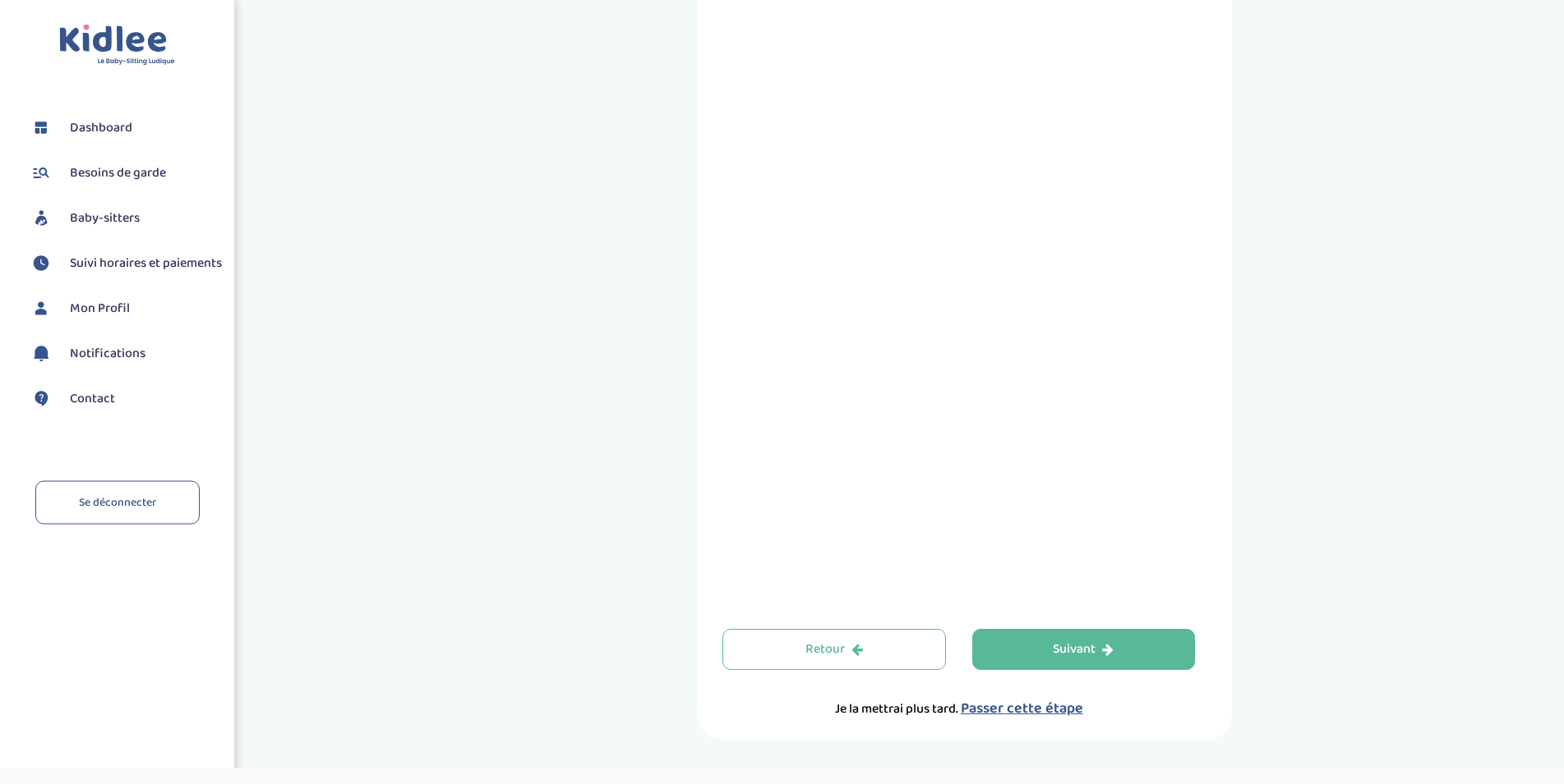
scroll to position [435, 0]
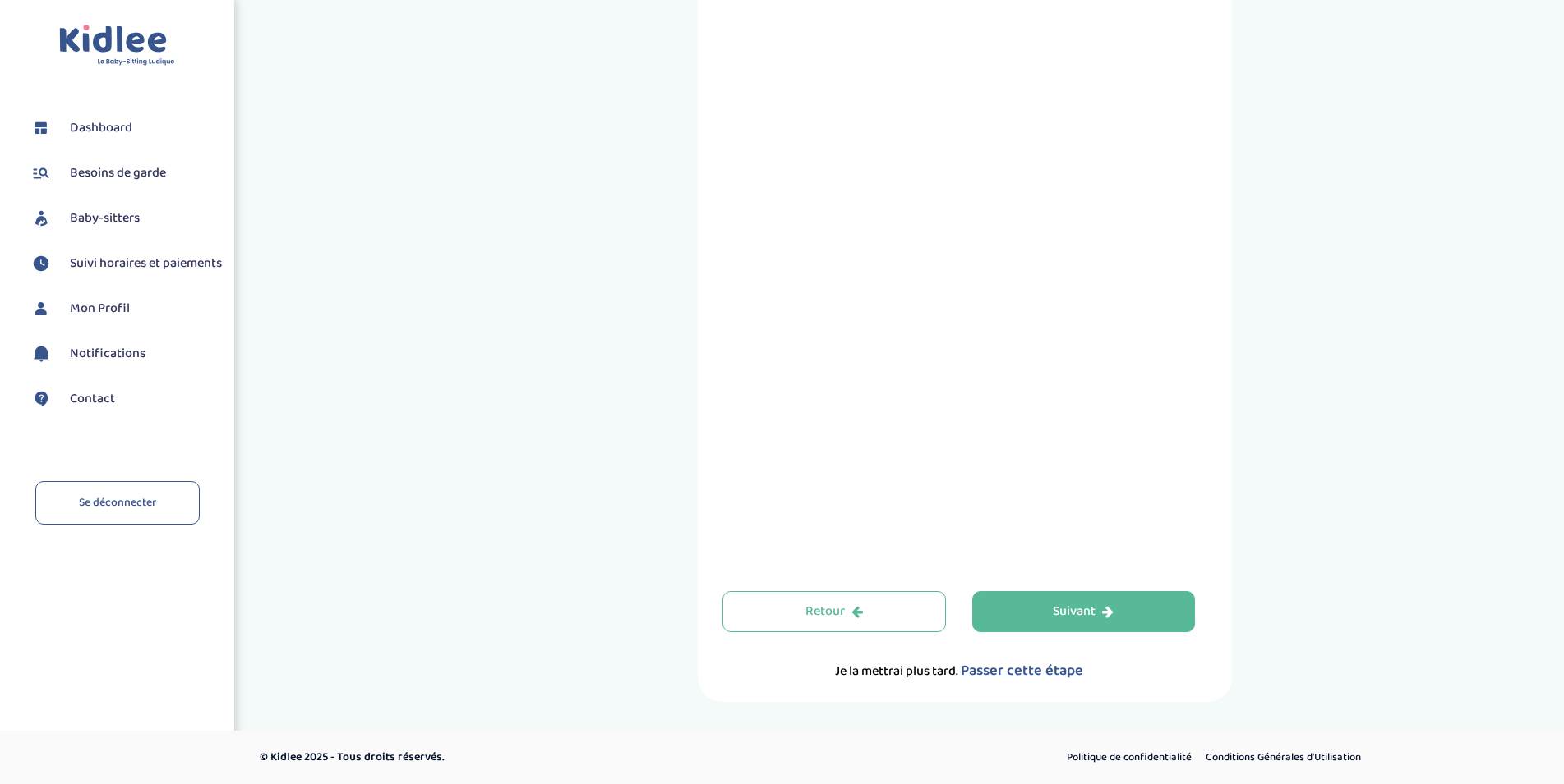
click at [1049, 669] on span "Passer cette étape" at bounding box center [1022, 671] width 123 height 23
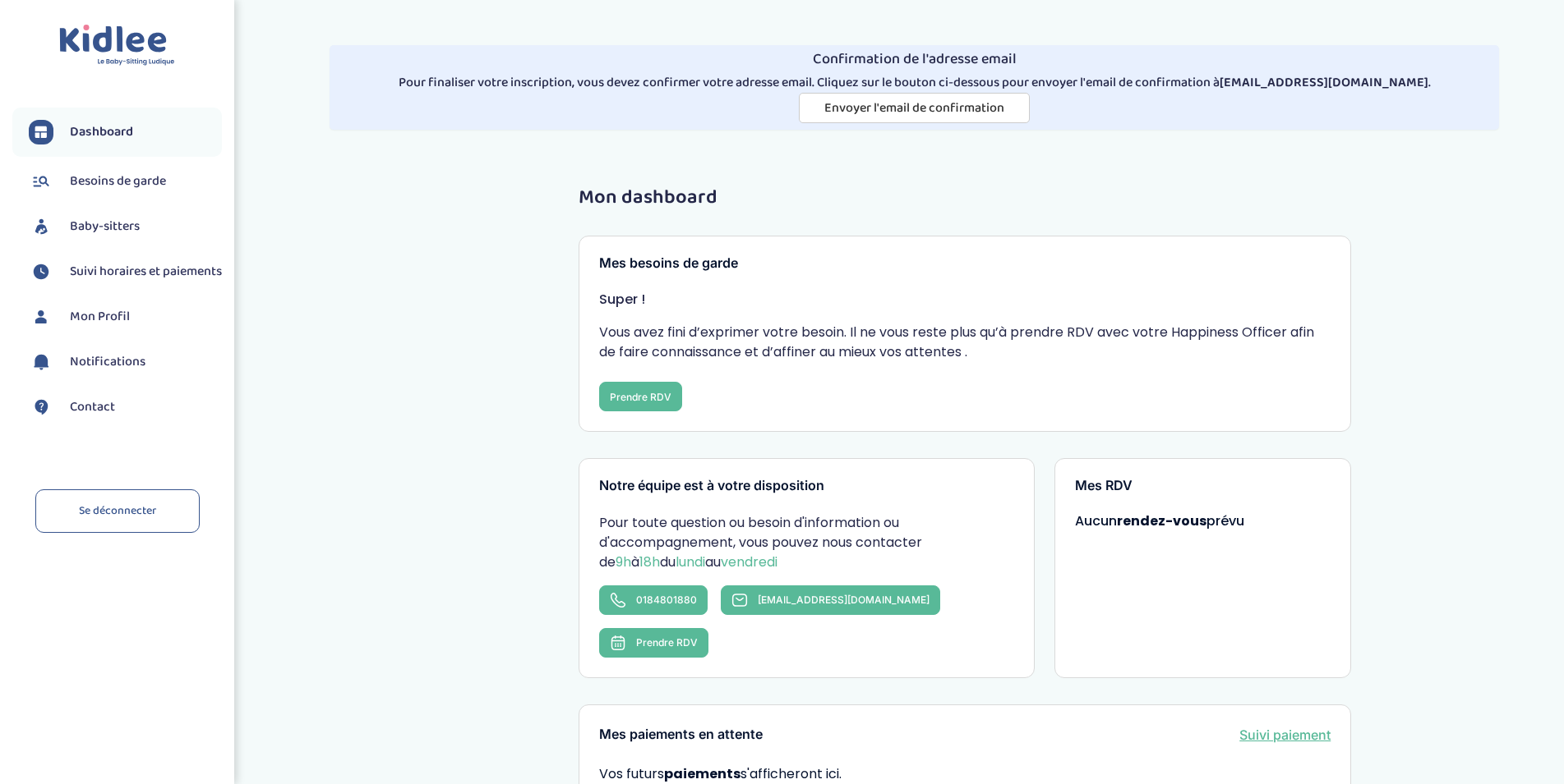
click at [124, 220] on span "Baby-sitters" at bounding box center [104, 226] width 70 height 19
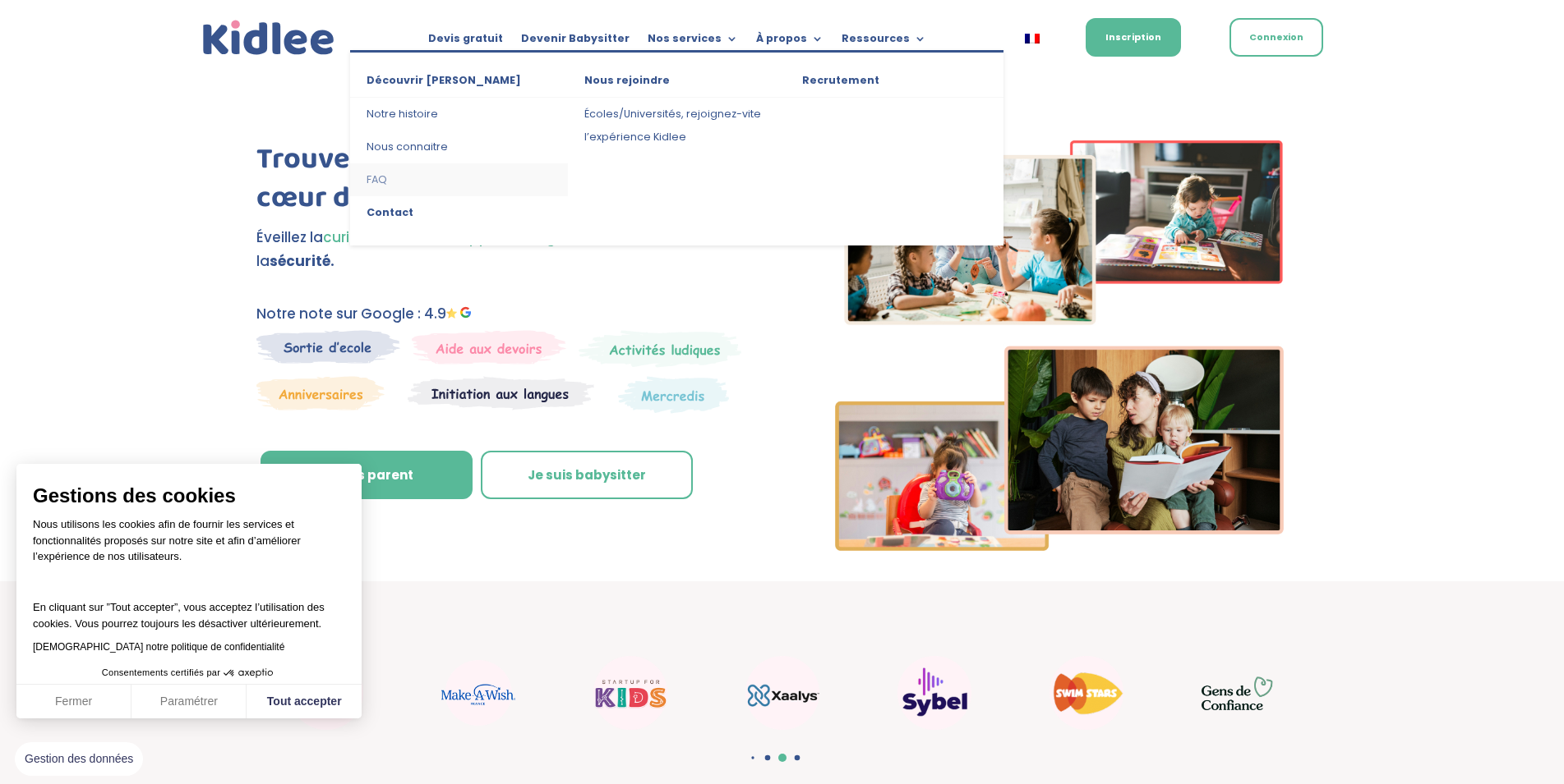
click at [379, 182] on link "FAQ" at bounding box center [459, 179] width 218 height 32
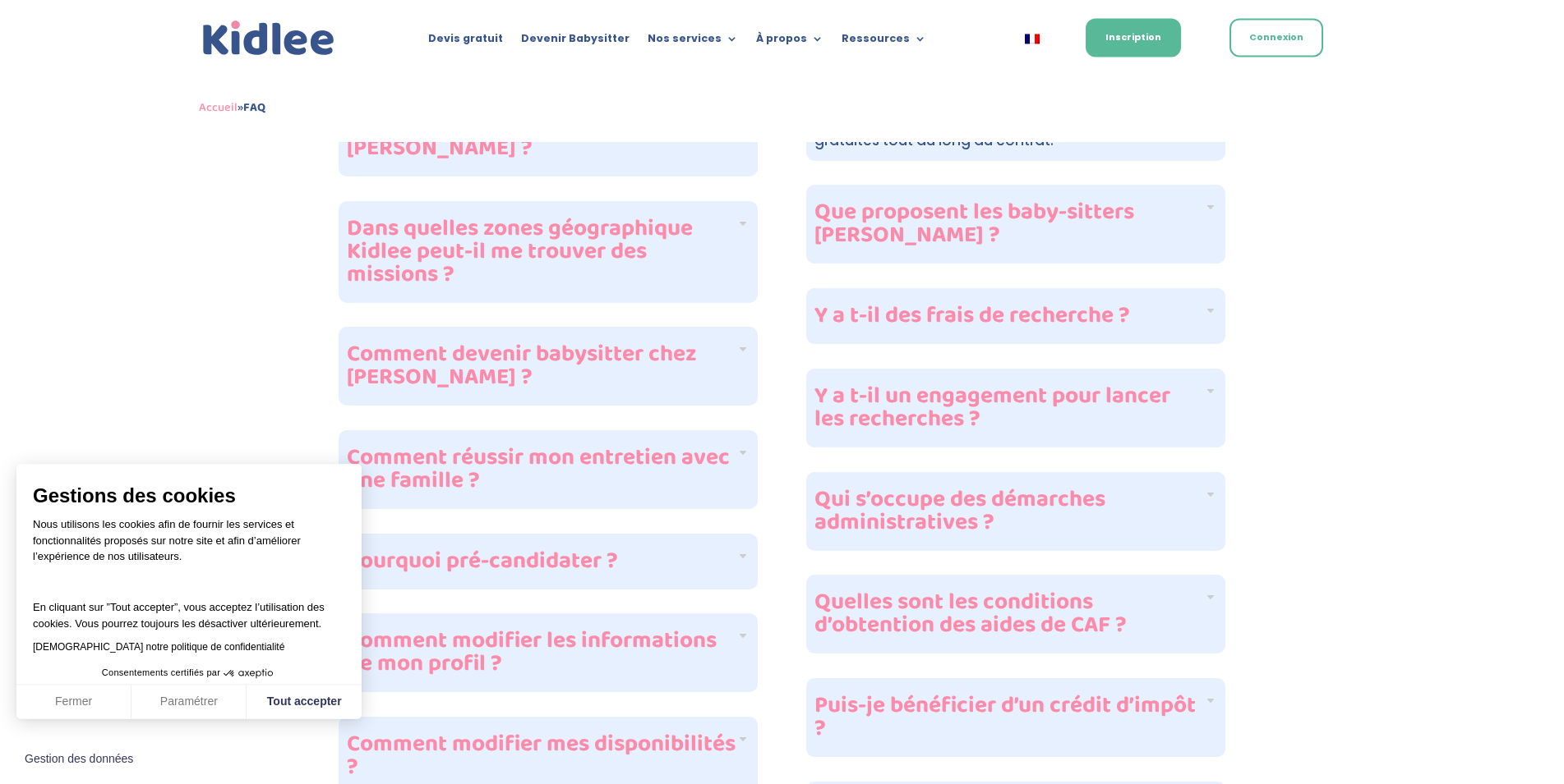
scroll to position [718, 0]
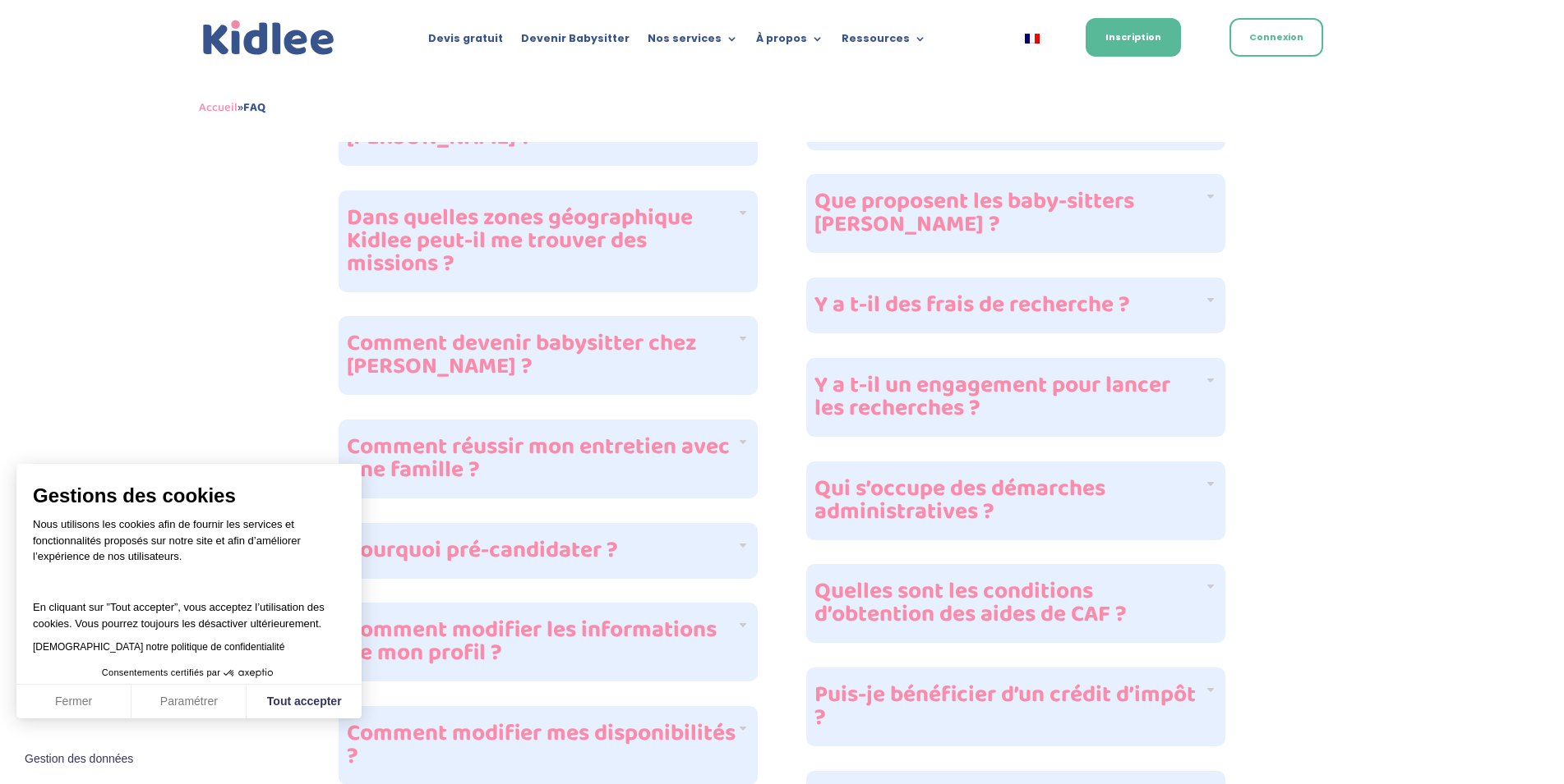
click at [1156, 313] on h4 "Y a t-il des frais de recherche ?" at bounding box center [1009, 305] width 390 height 23
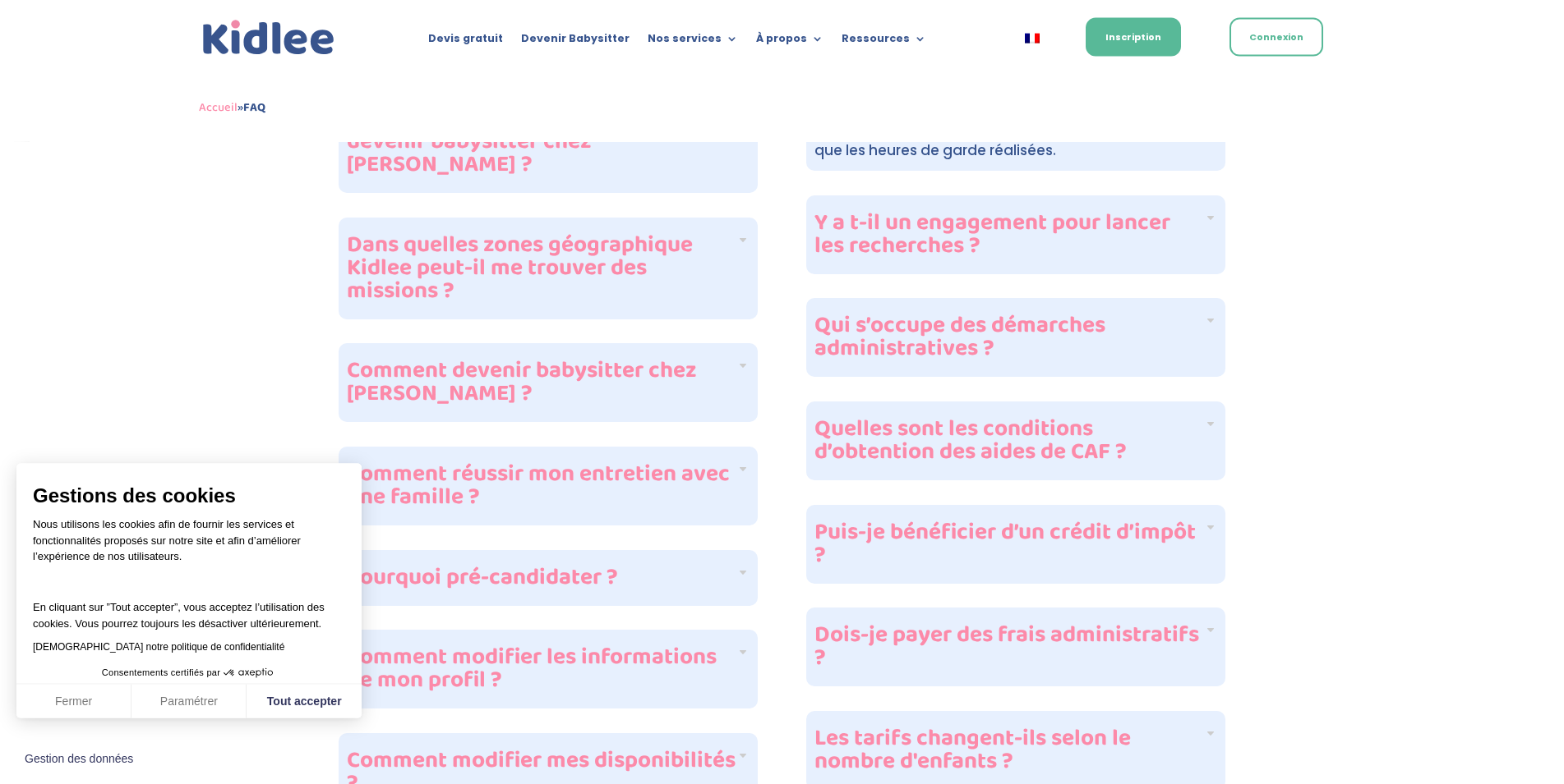
scroll to position [694, 0]
click at [1118, 338] on h4 "Qui s’occupe des démarches administratives ?" at bounding box center [1009, 334] width 390 height 46
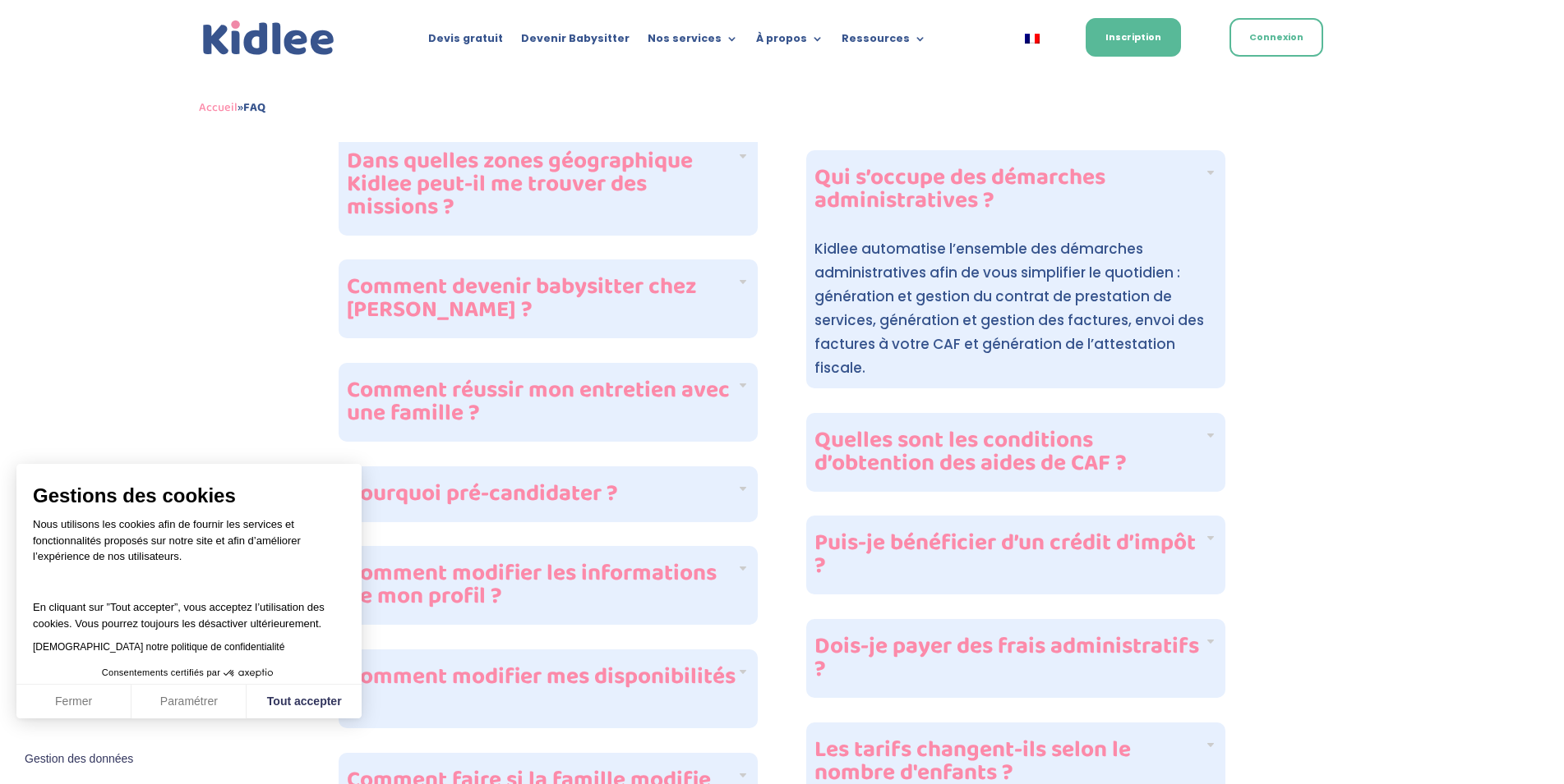
scroll to position [800, 0]
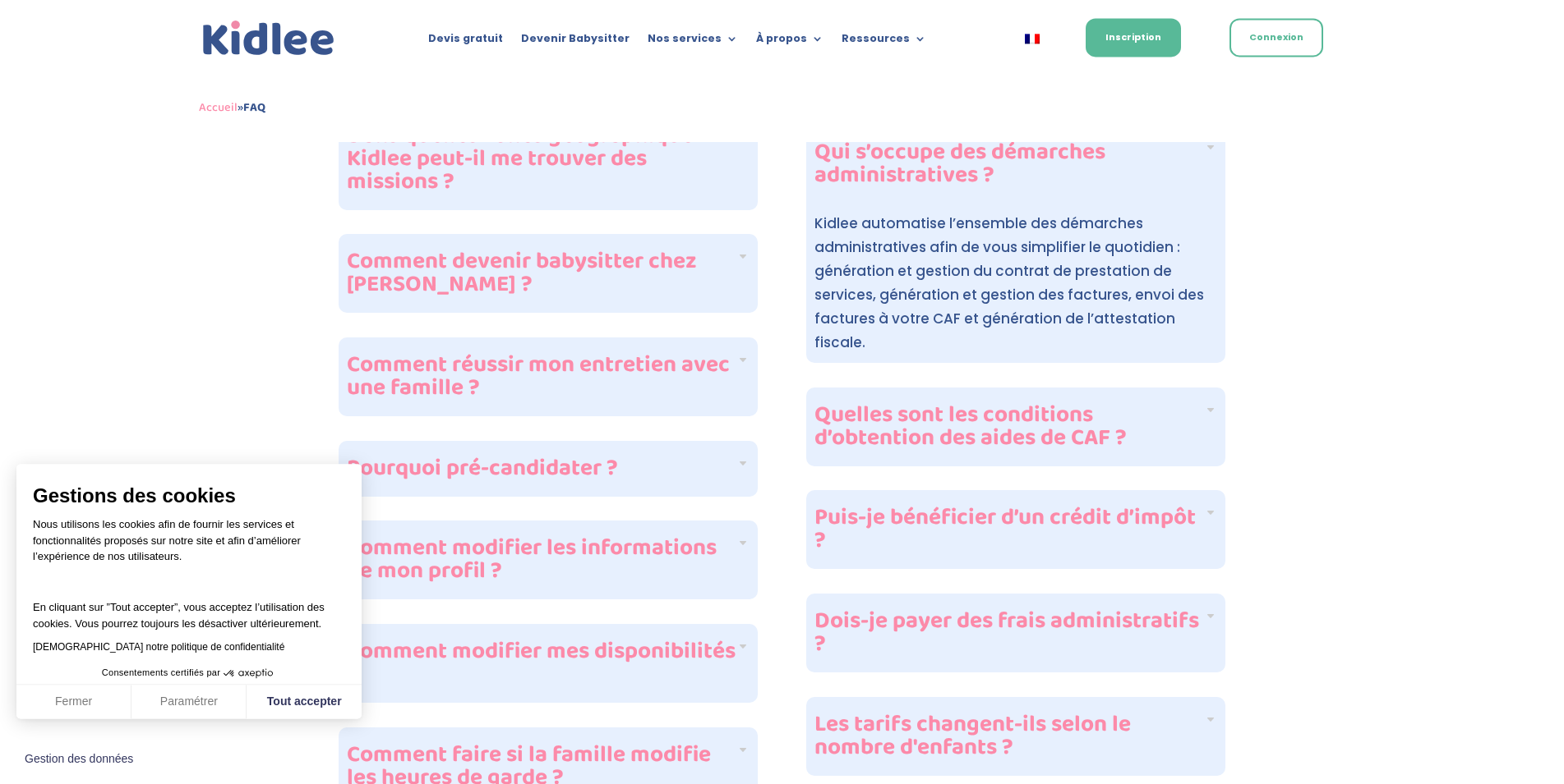
click at [1161, 426] on h4 "Quelles sont les conditions d’obtention des aides de CAF ?" at bounding box center [1009, 428] width 390 height 46
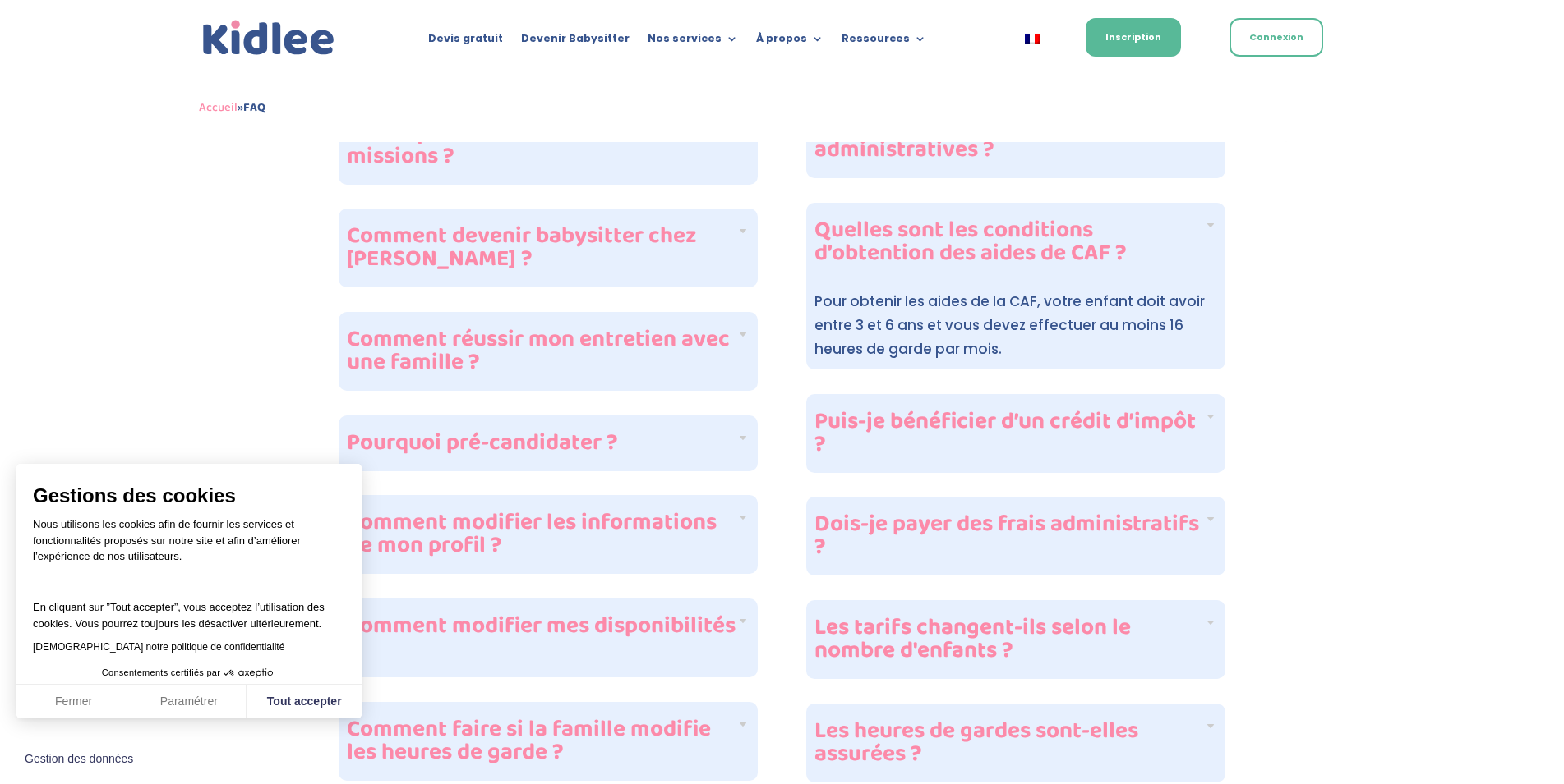
scroll to position [838, 0]
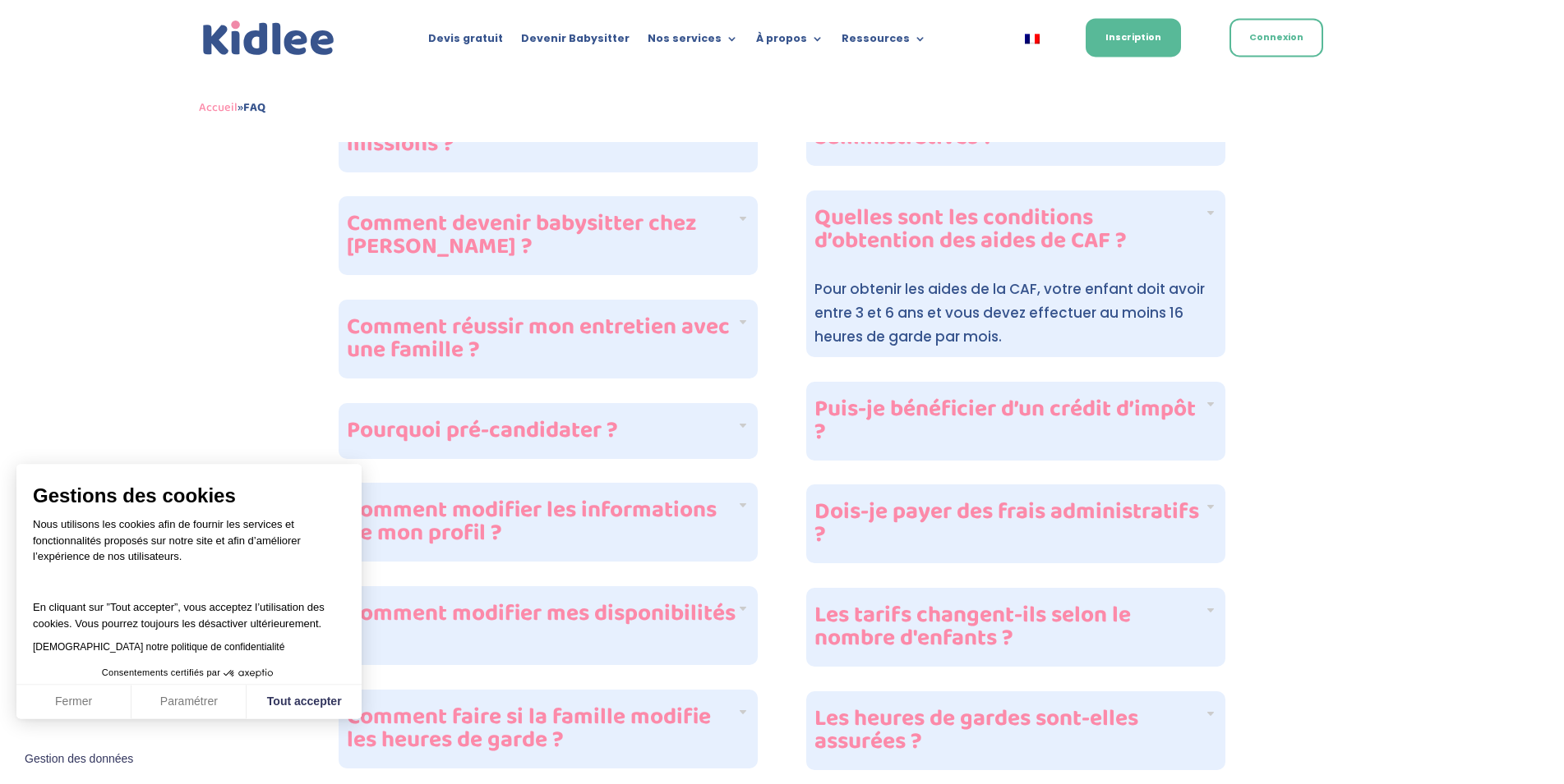
click at [1105, 423] on h4 "Puis-je bénéficier d’un crédit d’impôt ?" at bounding box center [1009, 421] width 390 height 46
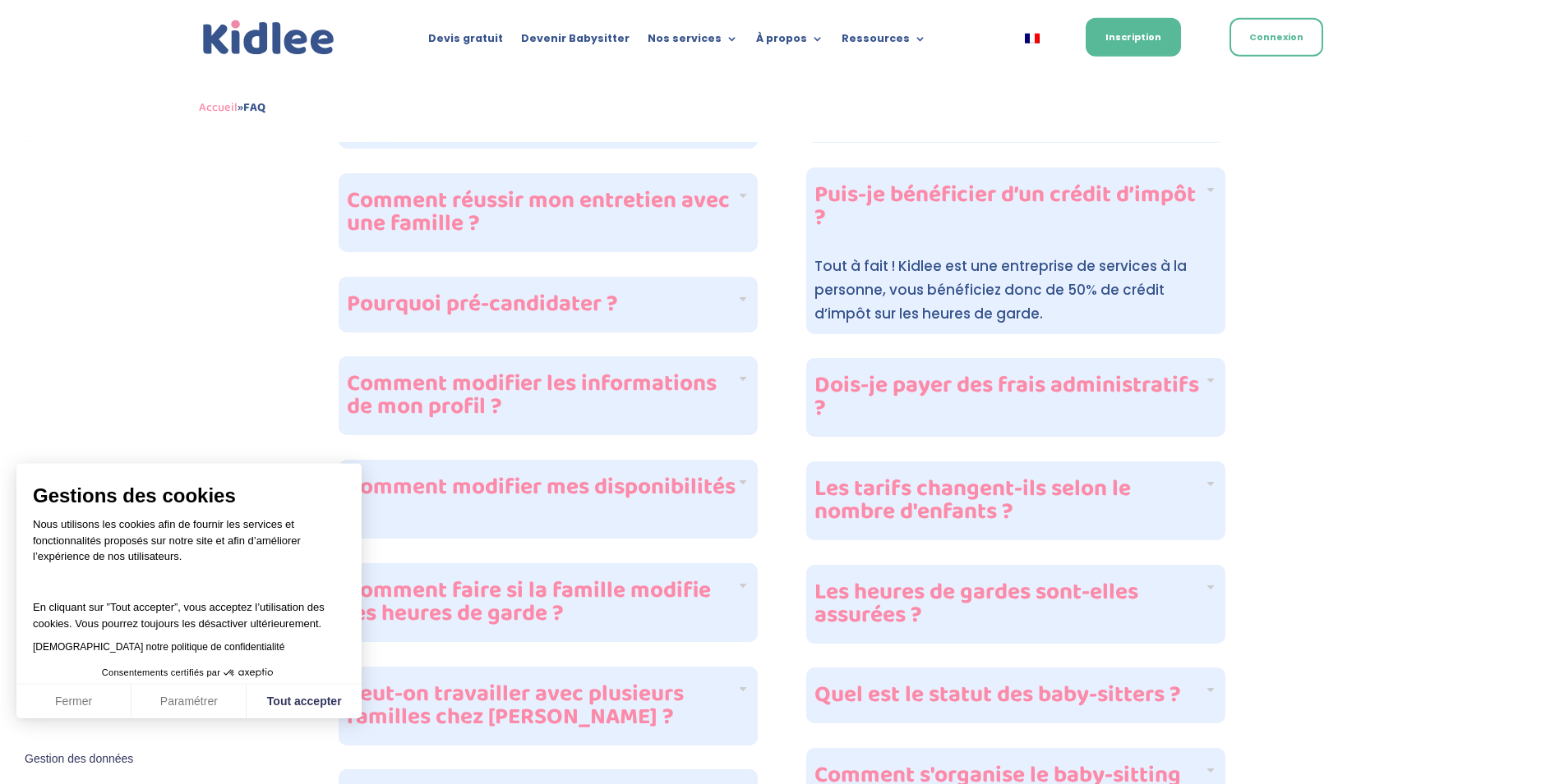
scroll to position [972, 0]
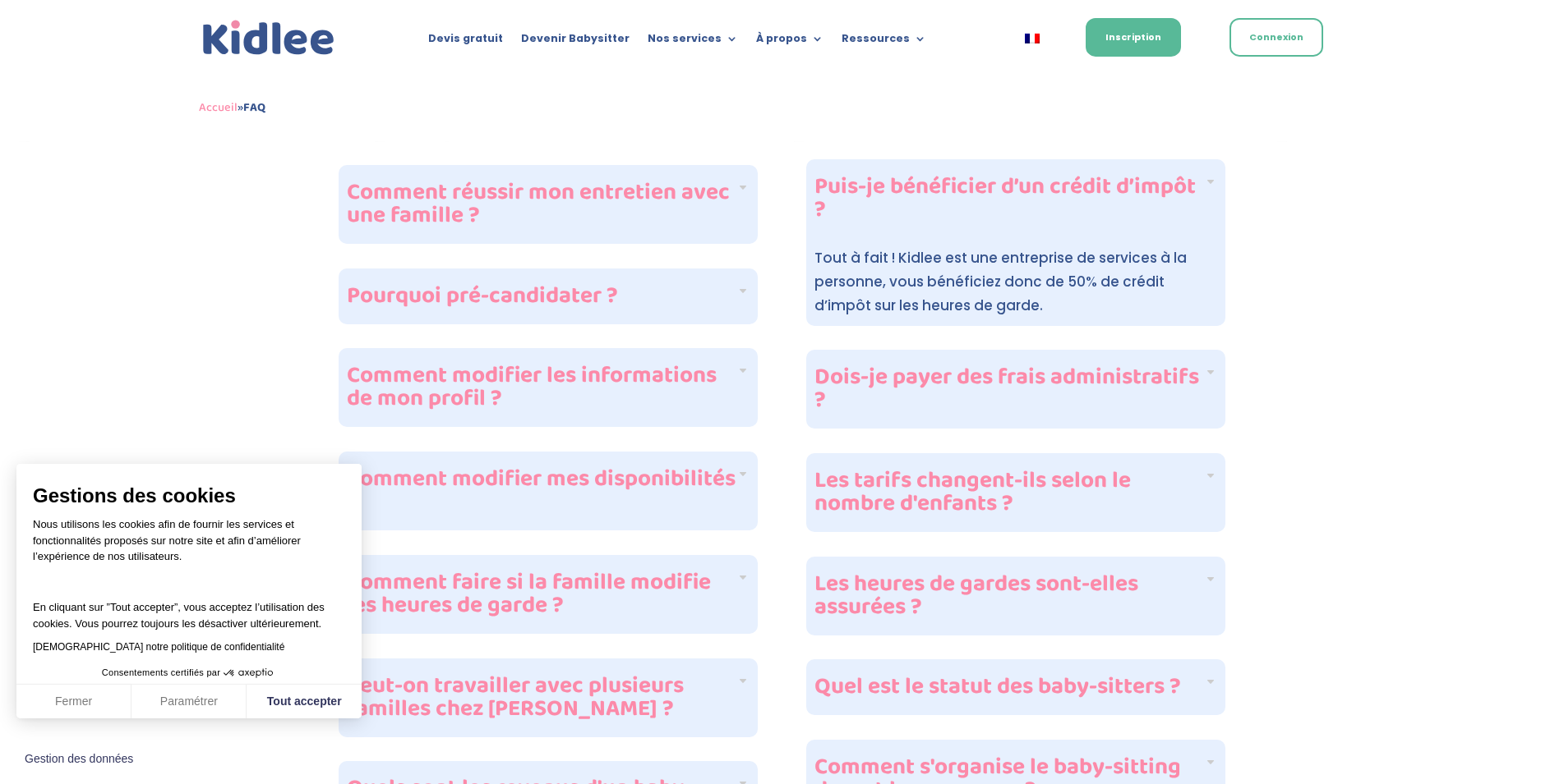
click at [1135, 425] on div "Dois-je payer des frais administratifs ?" at bounding box center [1015, 389] width 419 height 79
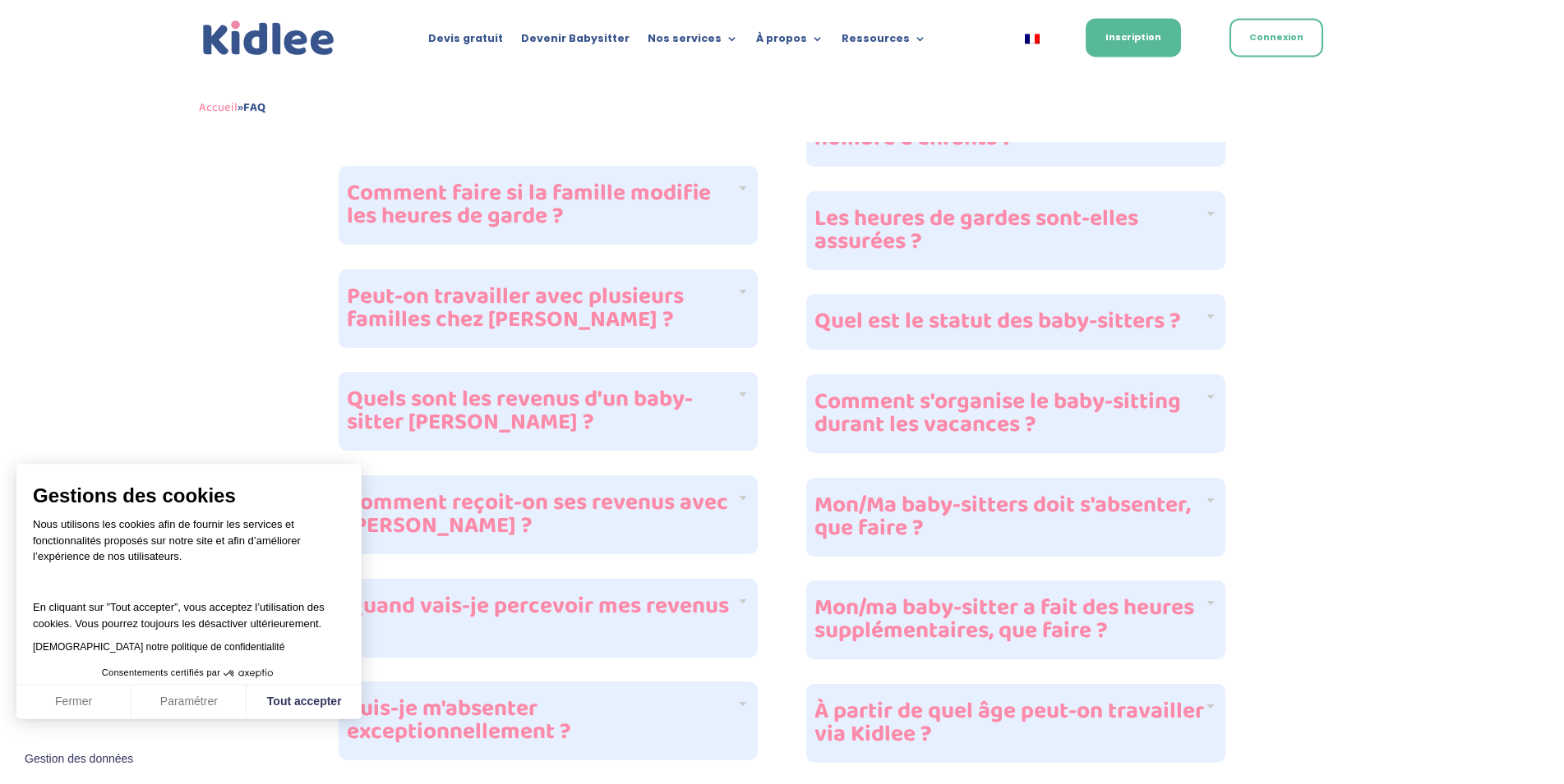
scroll to position [1369, 0]
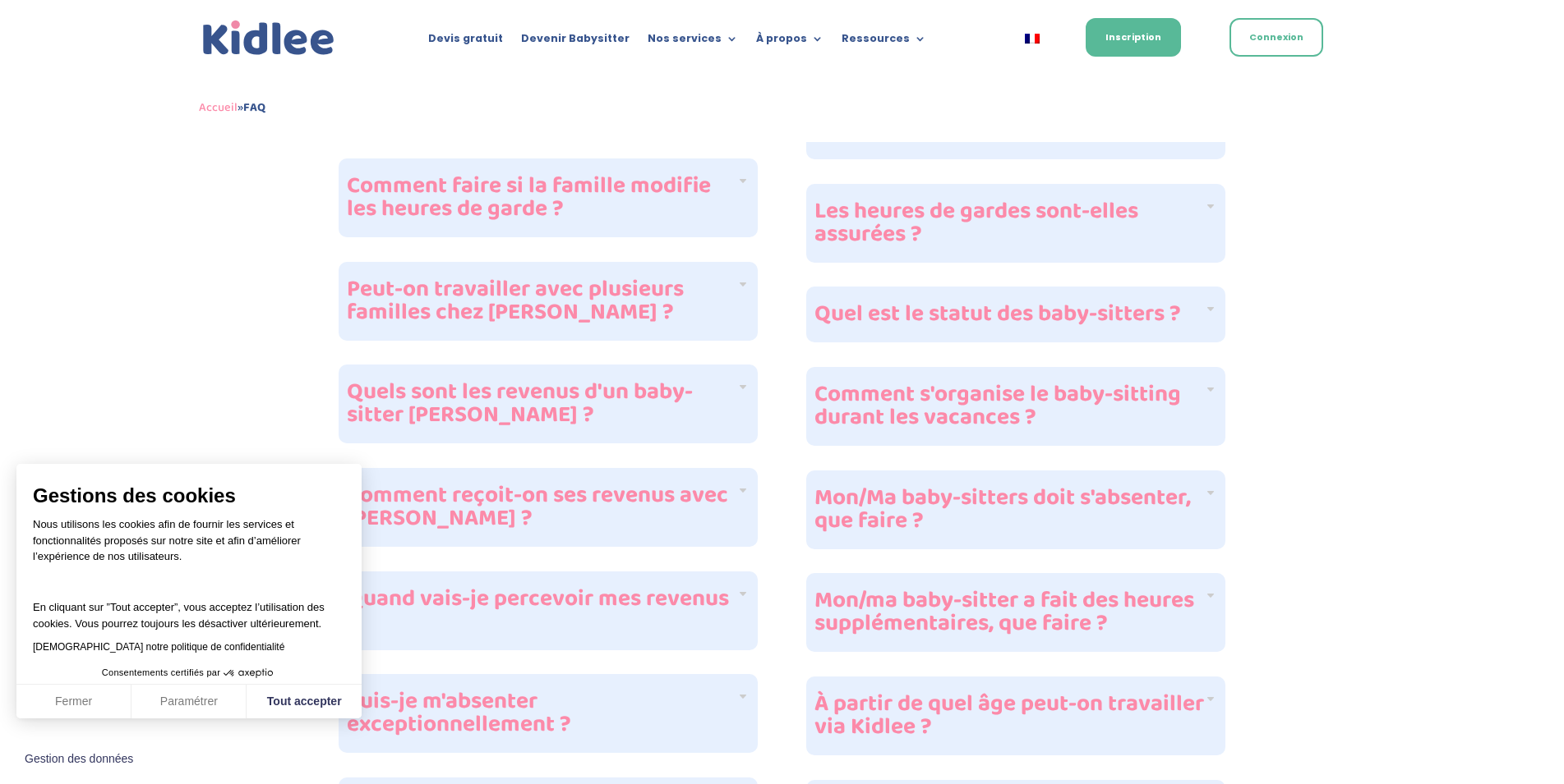
click at [1138, 306] on h4 "Quel est le statut des baby-sitters ?" at bounding box center [1009, 315] width 390 height 23
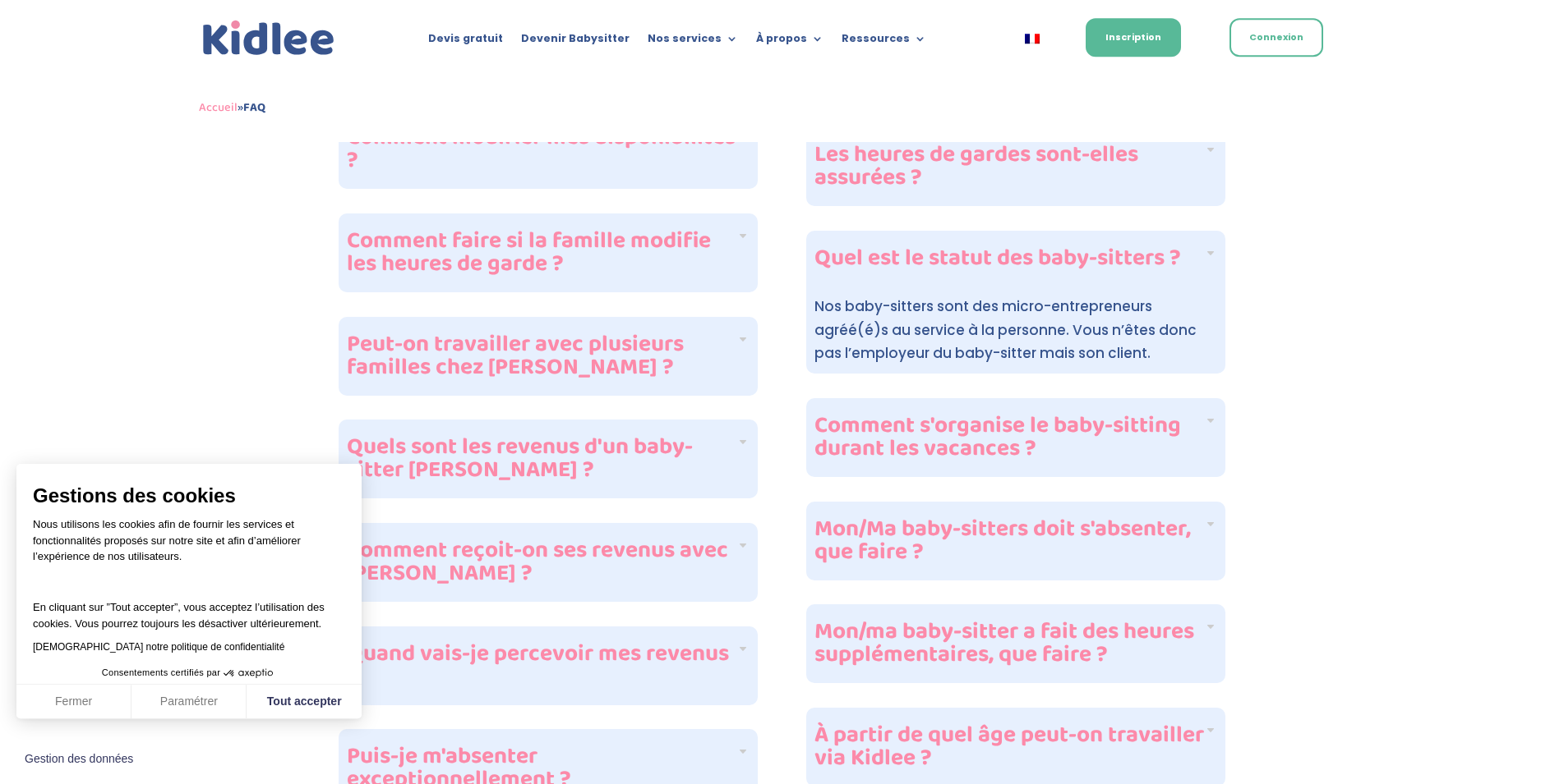
scroll to position [1313, 0]
